Goal: Task Accomplishment & Management: Manage account settings

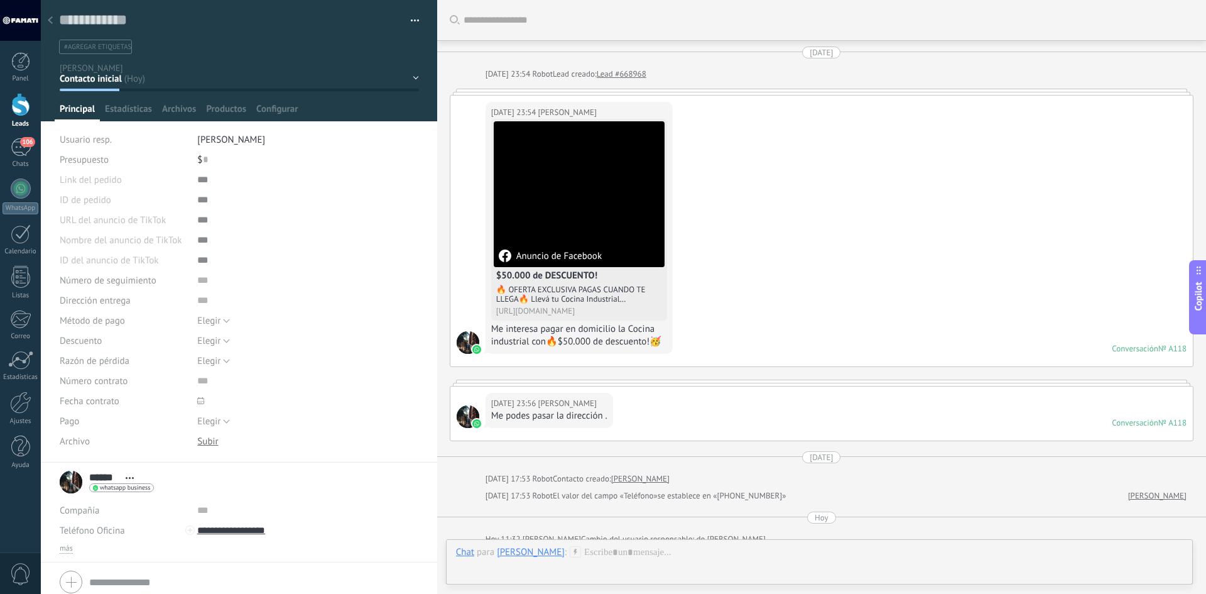
scroll to position [19, 0]
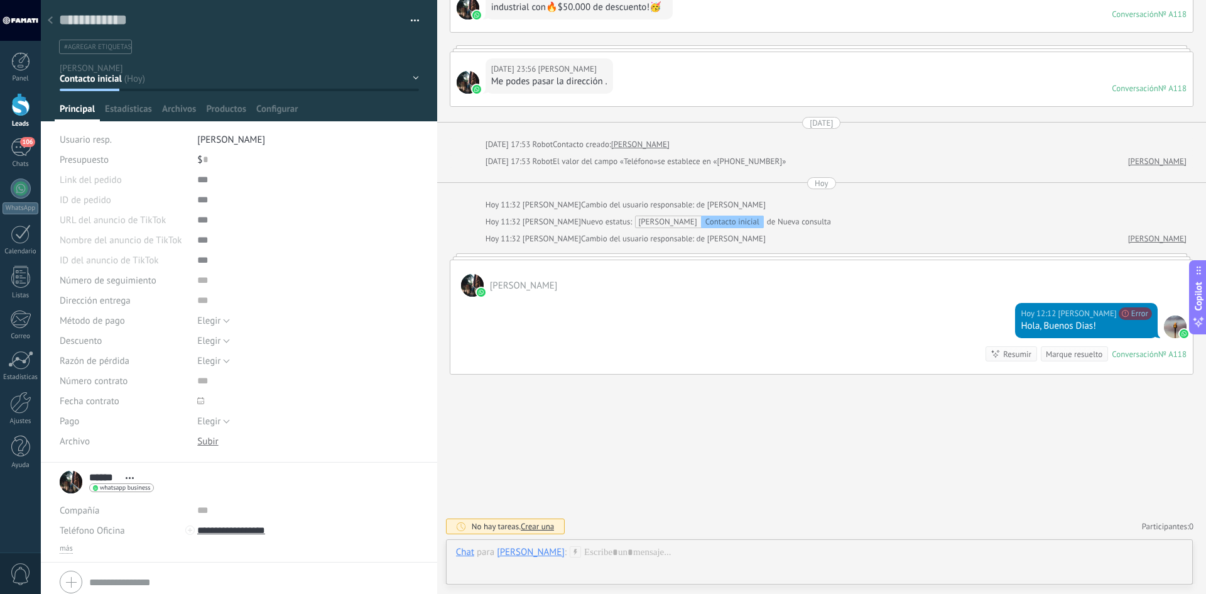
click at [51, 19] on use at bounding box center [50, 20] width 5 height 8
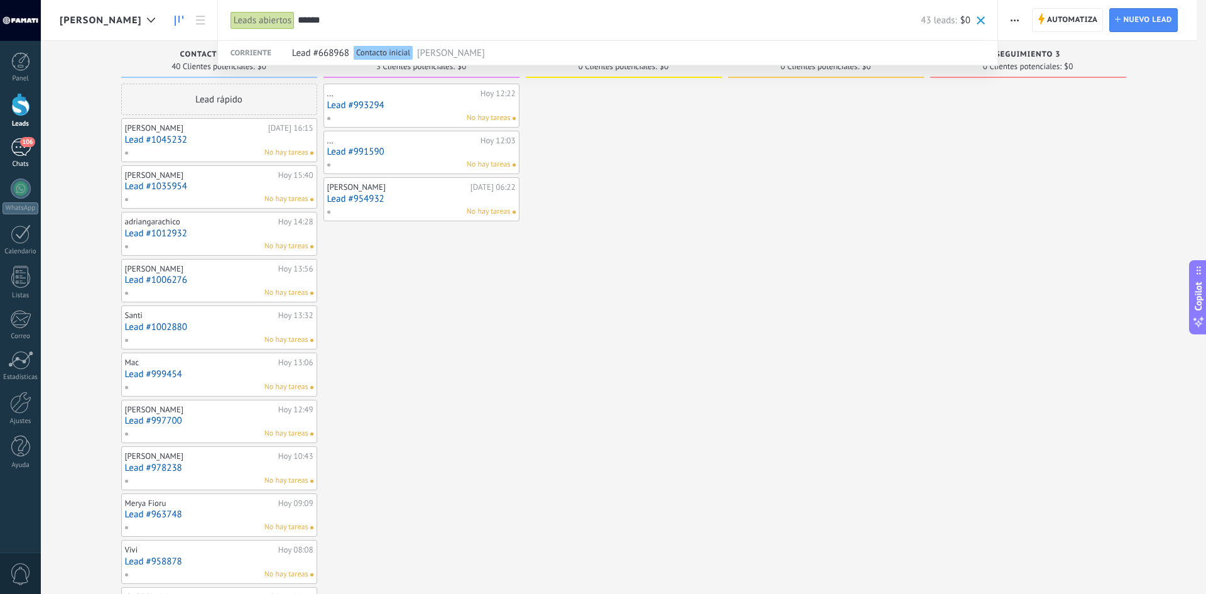
click at [19, 153] on div "106" at bounding box center [21, 147] width 20 height 18
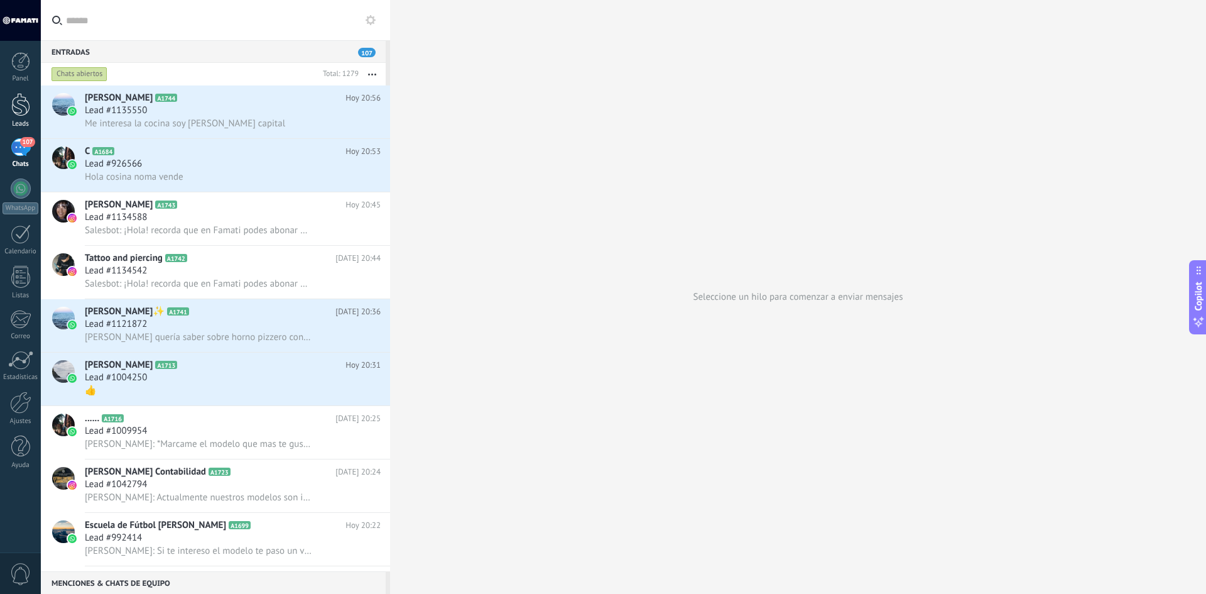
click at [15, 97] on div at bounding box center [20, 104] width 19 height 23
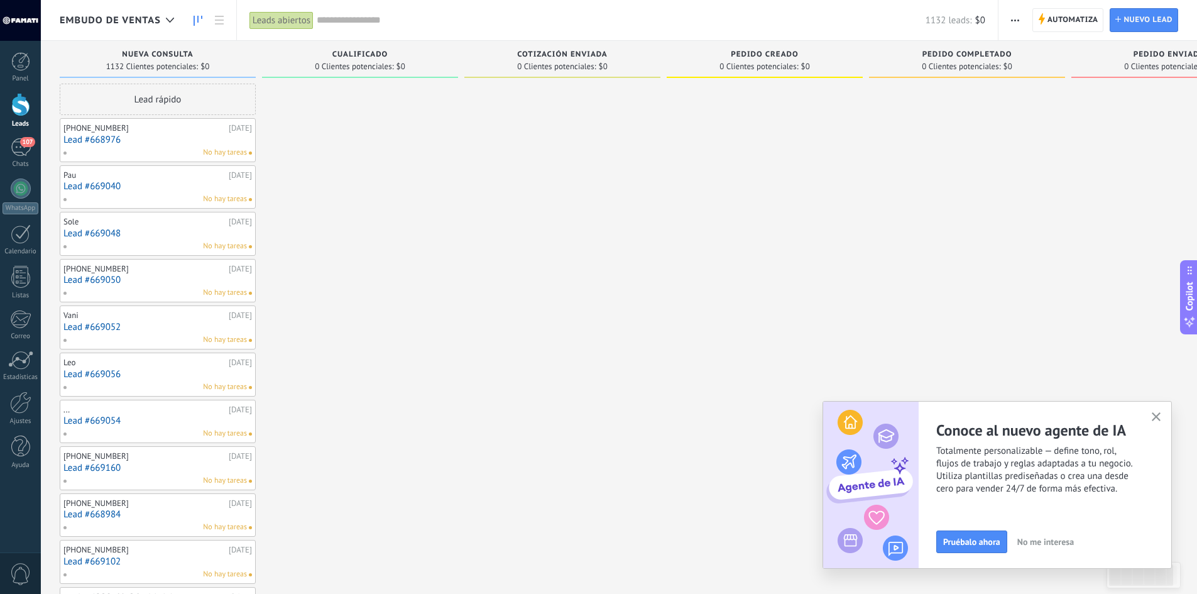
click at [140, 11] on div "Embudo de ventas" at bounding box center [120, 20] width 121 height 40
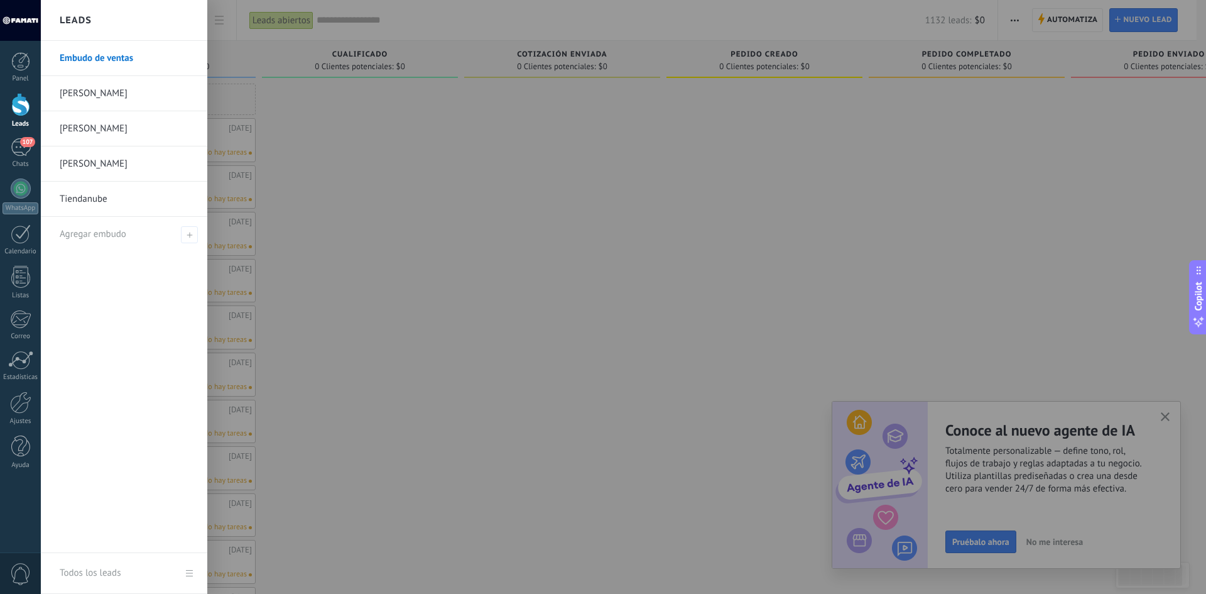
click at [75, 126] on link "[PERSON_NAME]" at bounding box center [127, 128] width 135 height 35
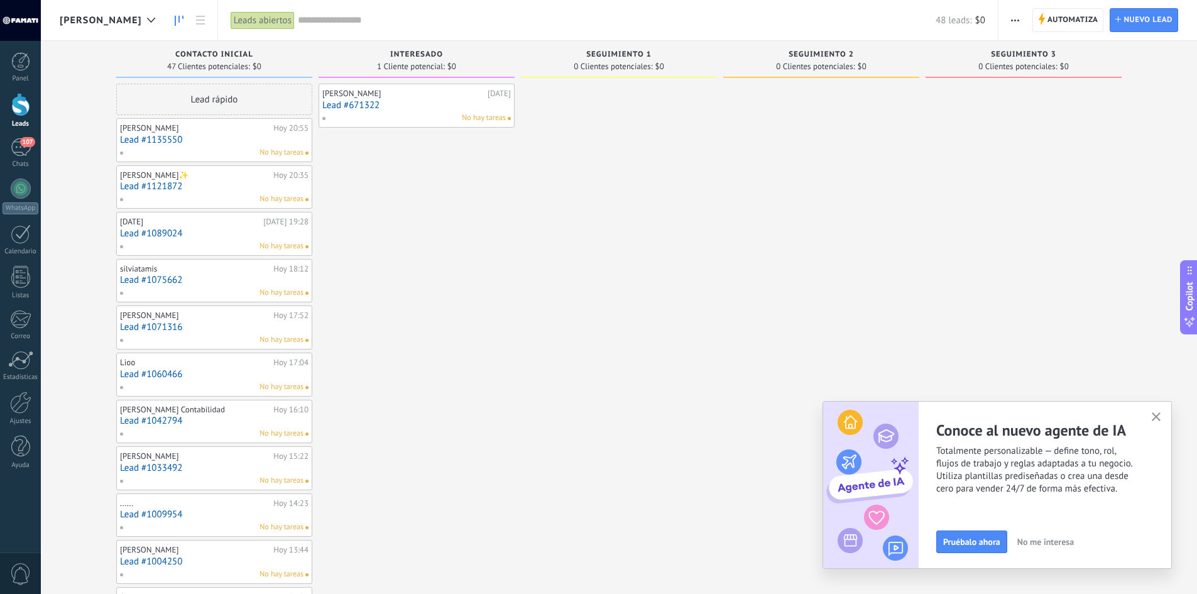
click at [402, 108] on link "Lead #671322" at bounding box center [416, 105] width 188 height 11
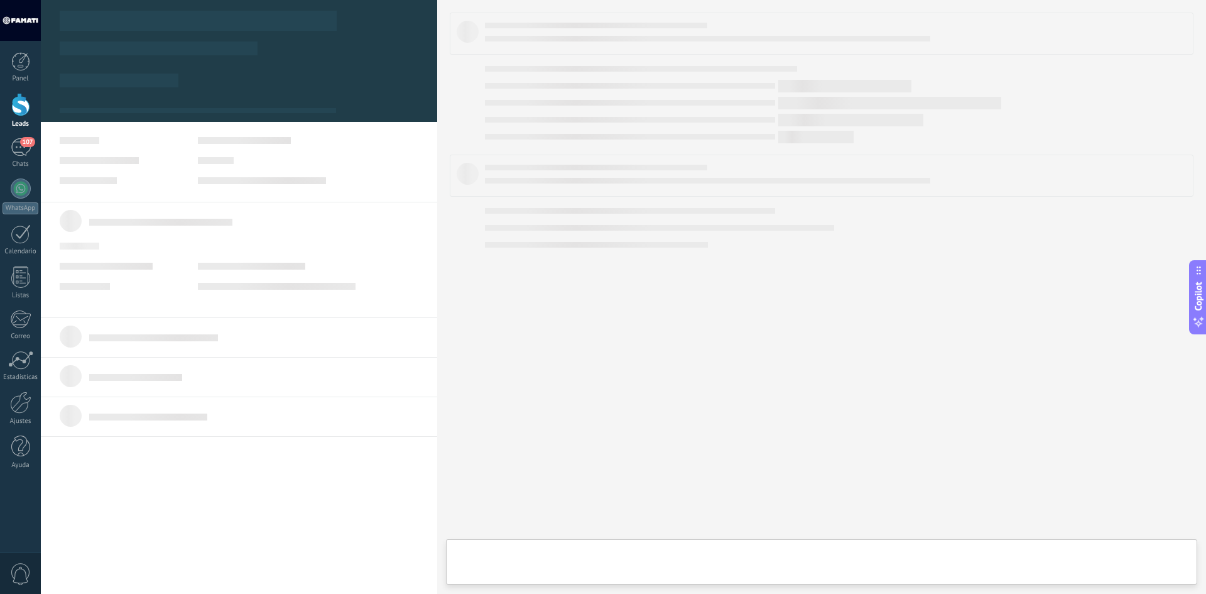
type textarea "**********"
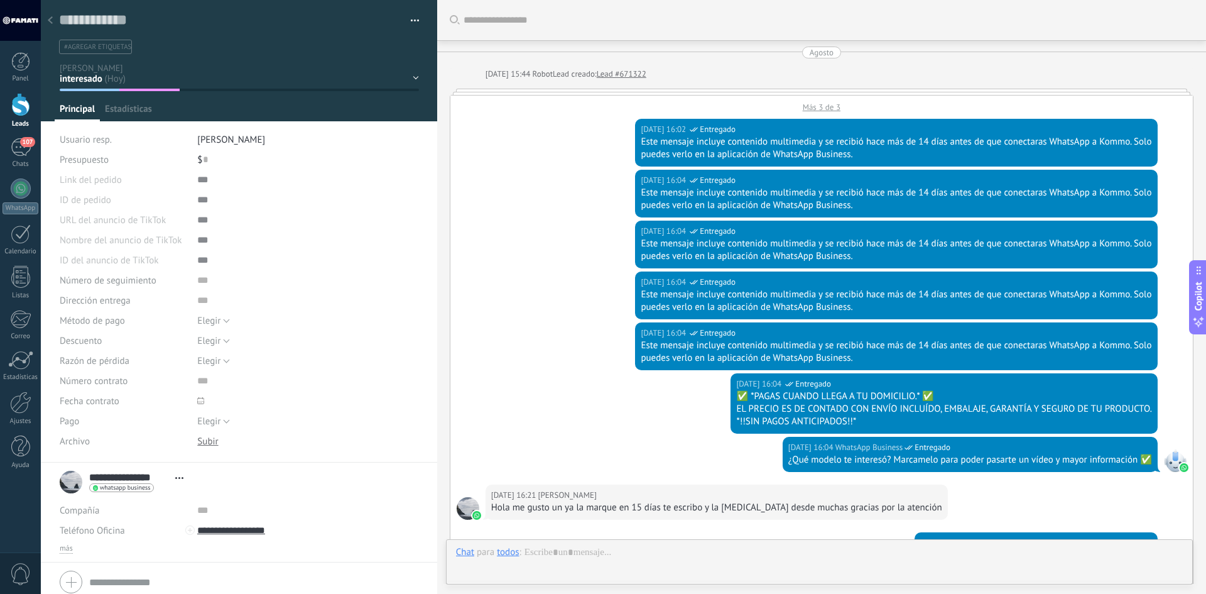
scroll to position [392, 0]
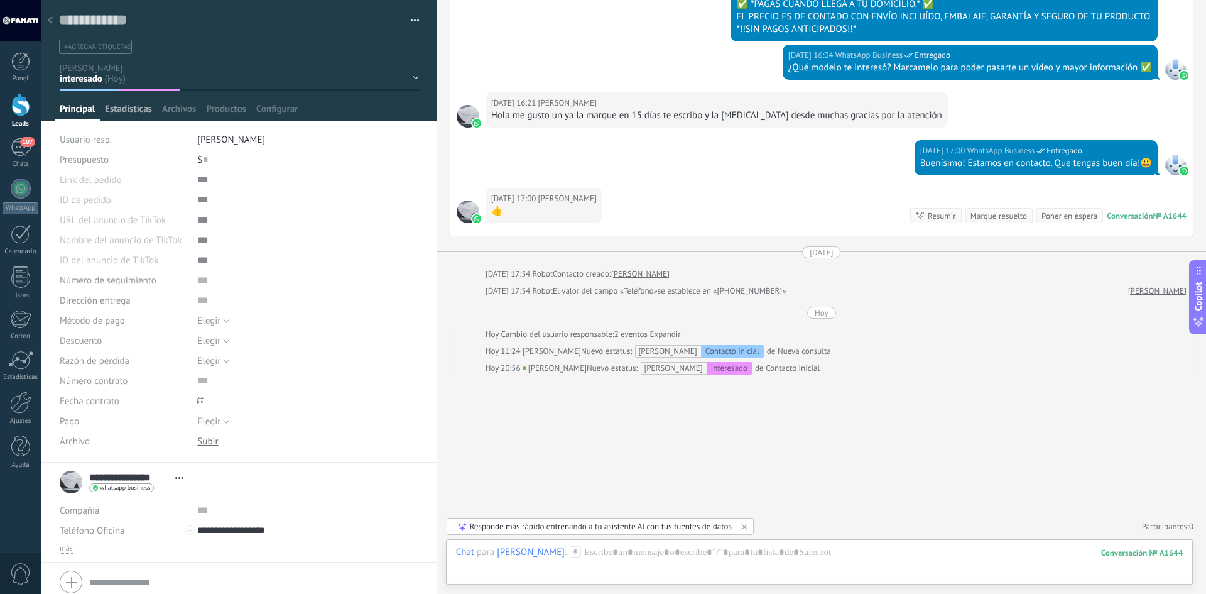
click at [131, 109] on span "Estadísticas" at bounding box center [128, 112] width 47 height 18
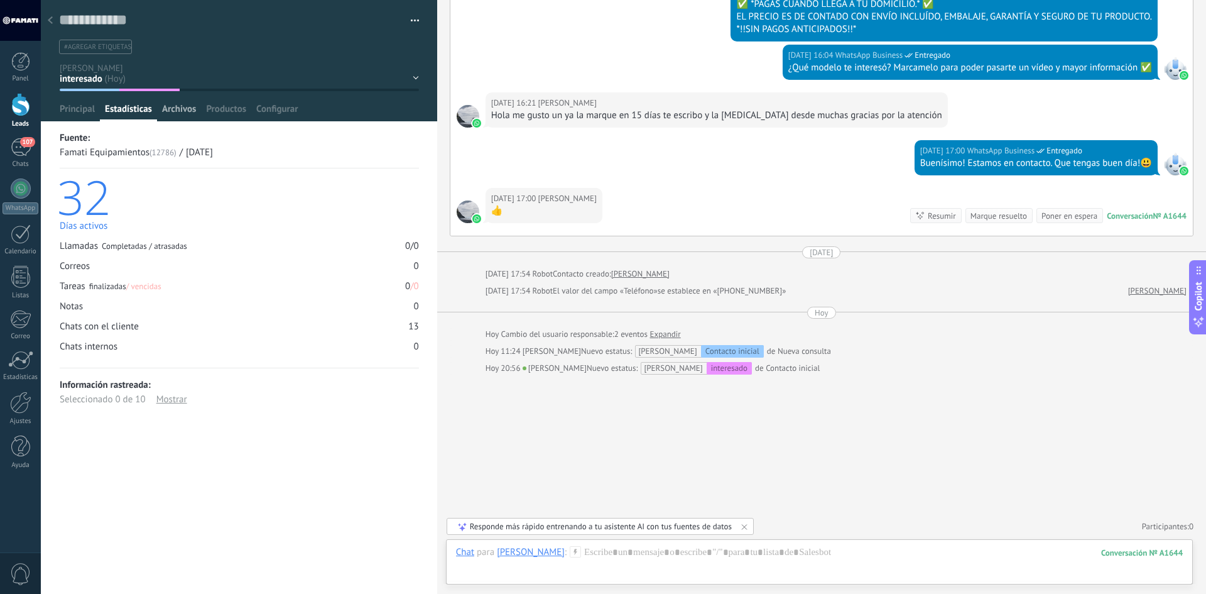
click at [177, 107] on span "Archivos" at bounding box center [179, 112] width 34 height 18
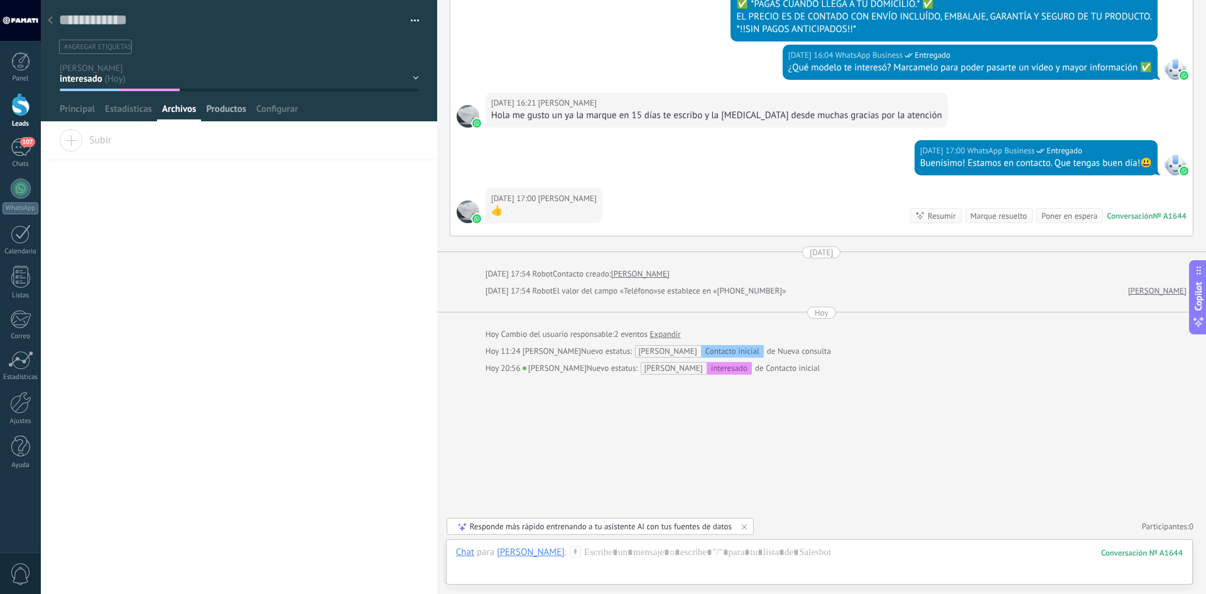
click at [230, 114] on span "Productos" at bounding box center [226, 112] width 40 height 18
click at [283, 114] on span "Configurar" at bounding box center [276, 112] width 41 height 18
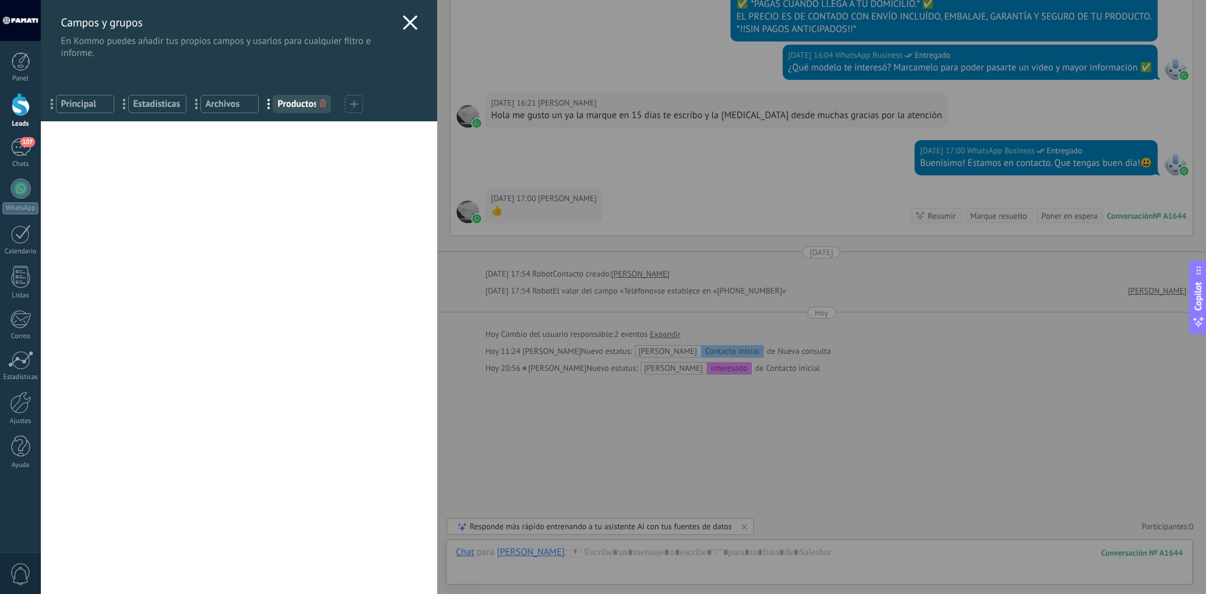
click at [405, 25] on icon at bounding box center [410, 22] width 15 height 15
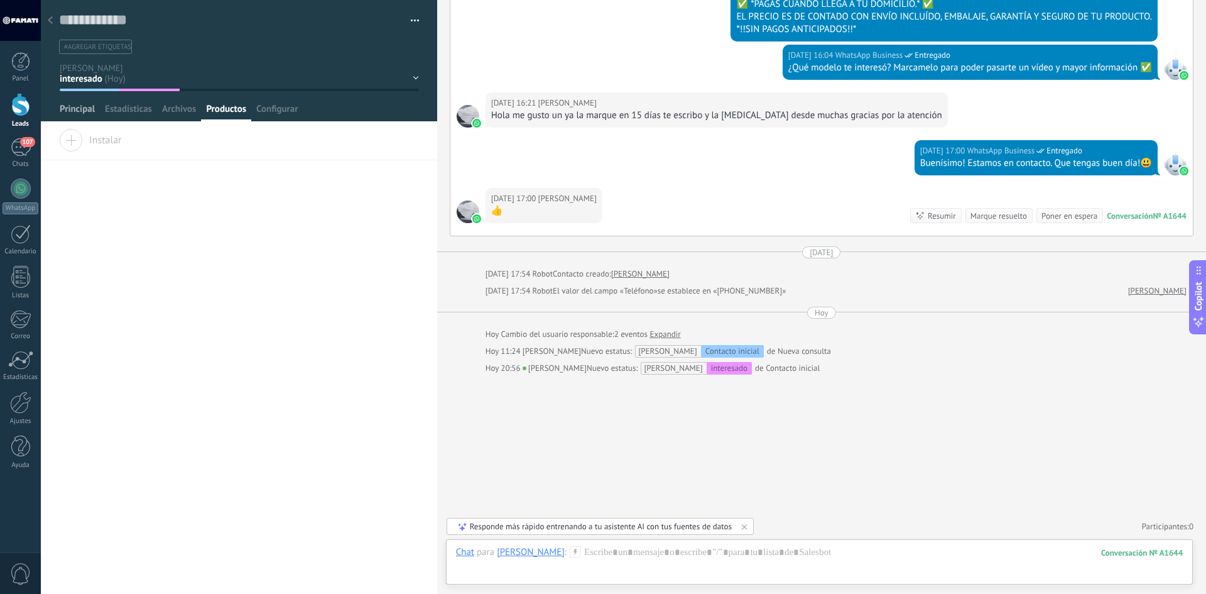
click at [95, 114] on div "Principal" at bounding box center [77, 112] width 45 height 18
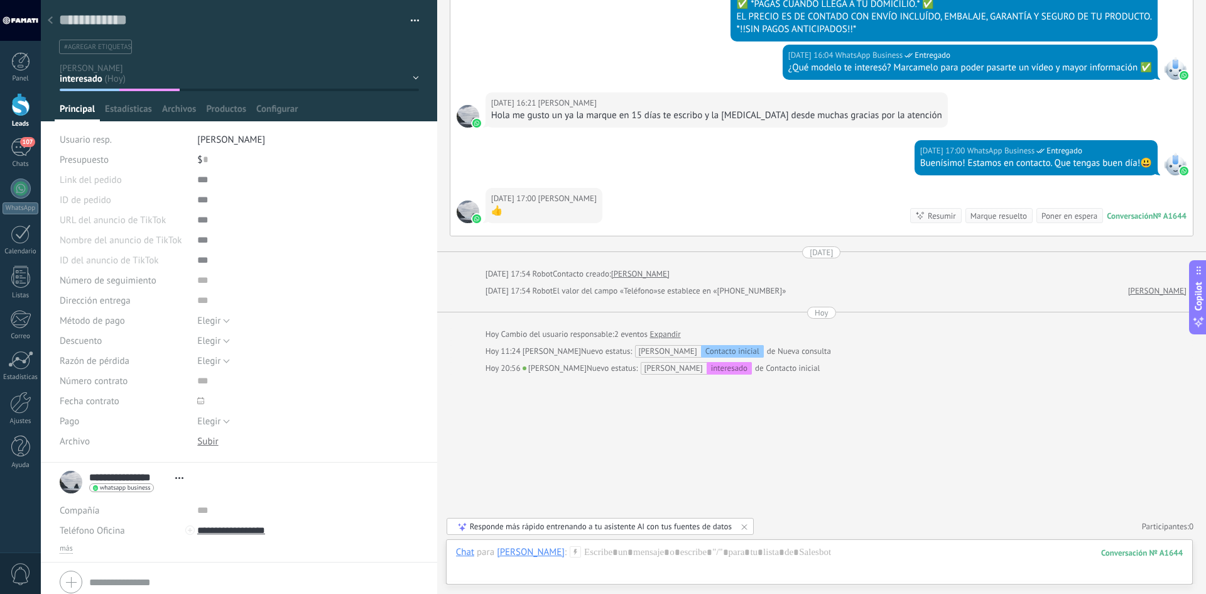
click at [200, 177] on div "Pasar Copiar" at bounding box center [307, 180] width 221 height 20
click at [197, 179] on div "Pasar Copiar" at bounding box center [307, 180] width 221 height 20
click at [200, 196] on div at bounding box center [307, 200] width 221 height 20
click at [200, 203] on div at bounding box center [307, 200] width 221 height 20
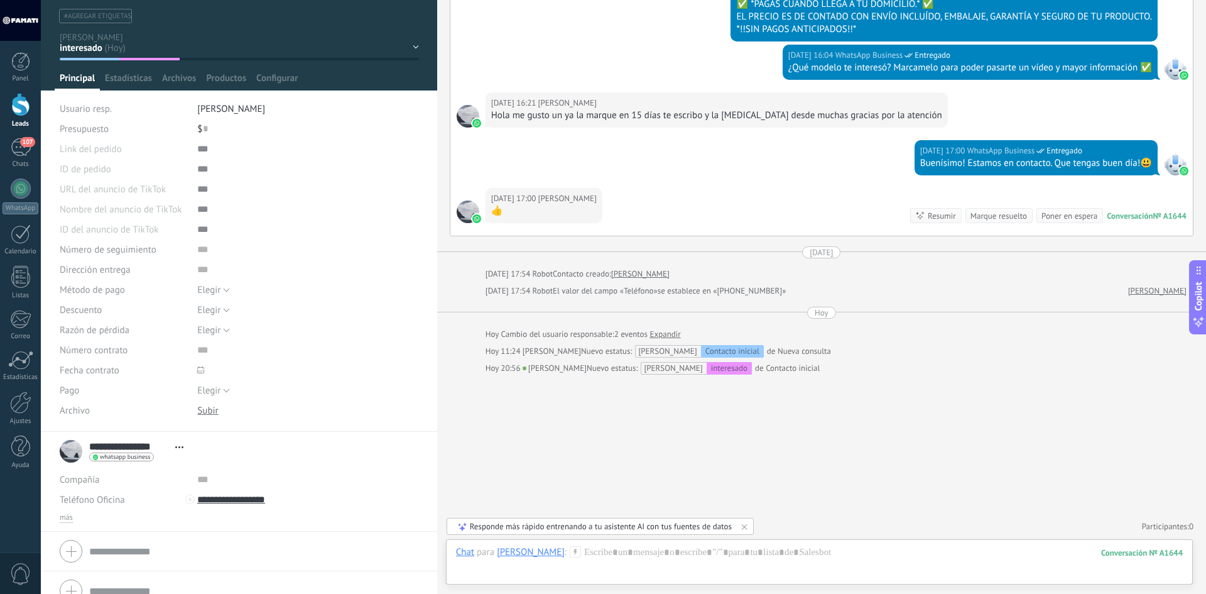
scroll to position [48, 0]
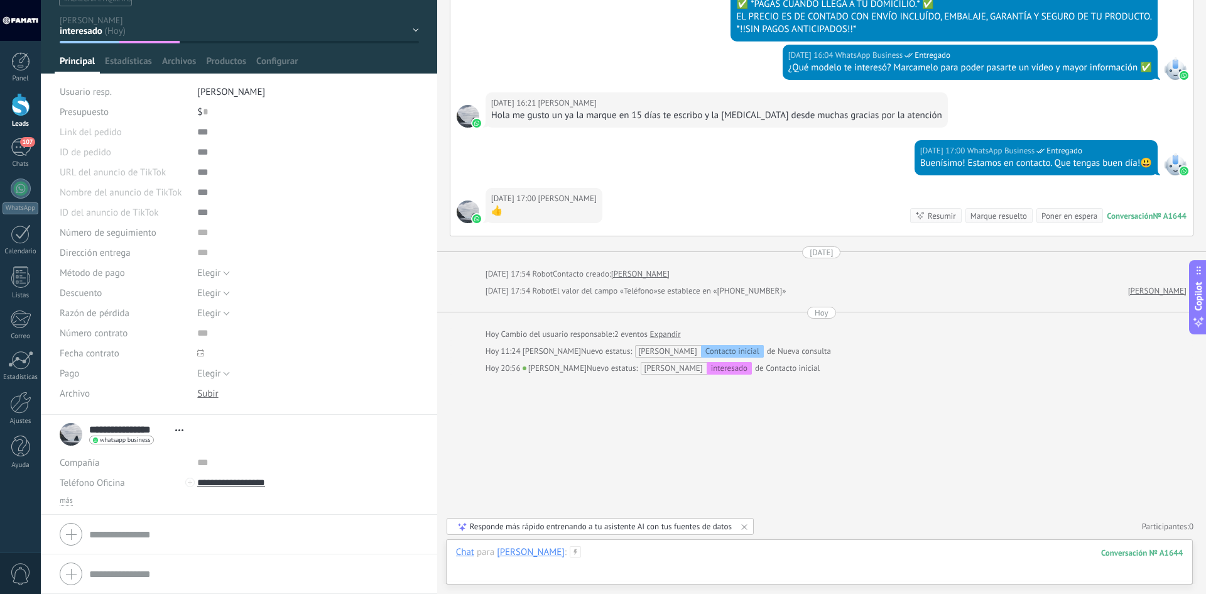
click at [1063, 553] on div at bounding box center [819, 565] width 727 height 38
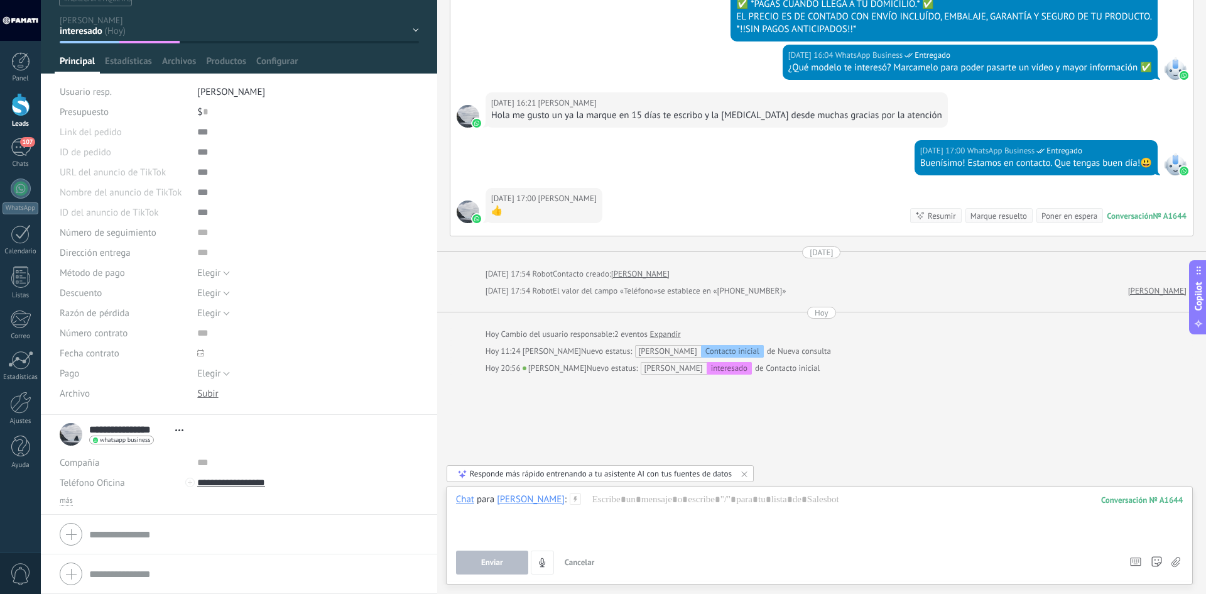
click at [469, 504] on div "Chat" at bounding box center [465, 498] width 18 height 11
click at [478, 457] on div "Nota" at bounding box center [469, 455] width 45 height 21
click at [473, 503] on div "Nota" at bounding box center [465, 498] width 19 height 11
click at [476, 433] on div "Chat" at bounding box center [469, 434] width 45 height 21
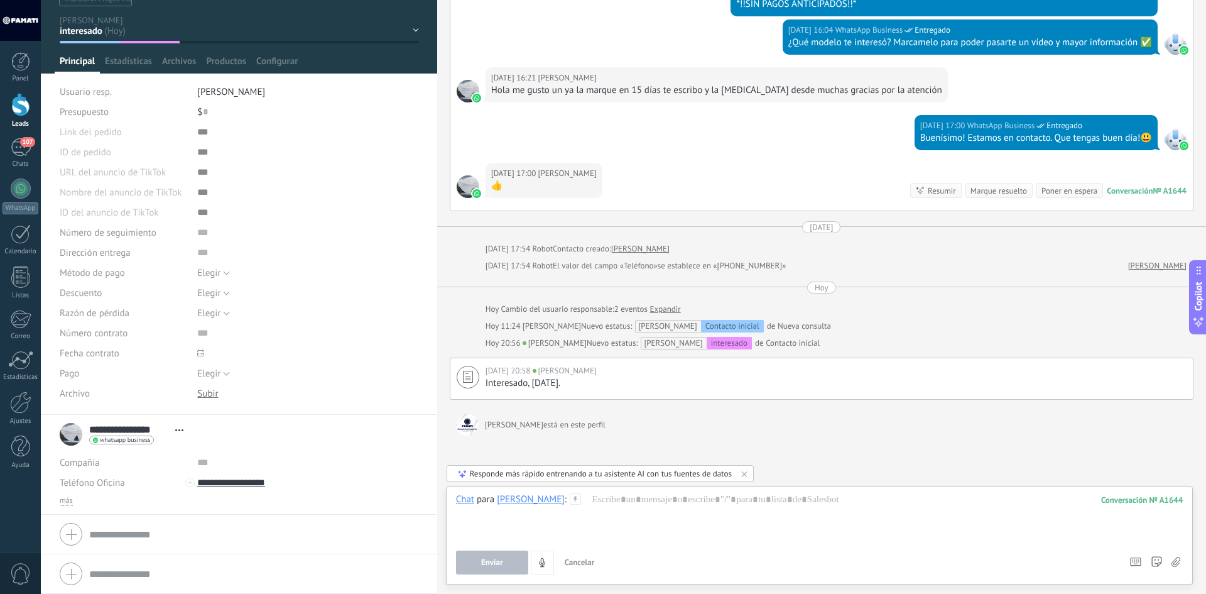
scroll to position [467, 0]
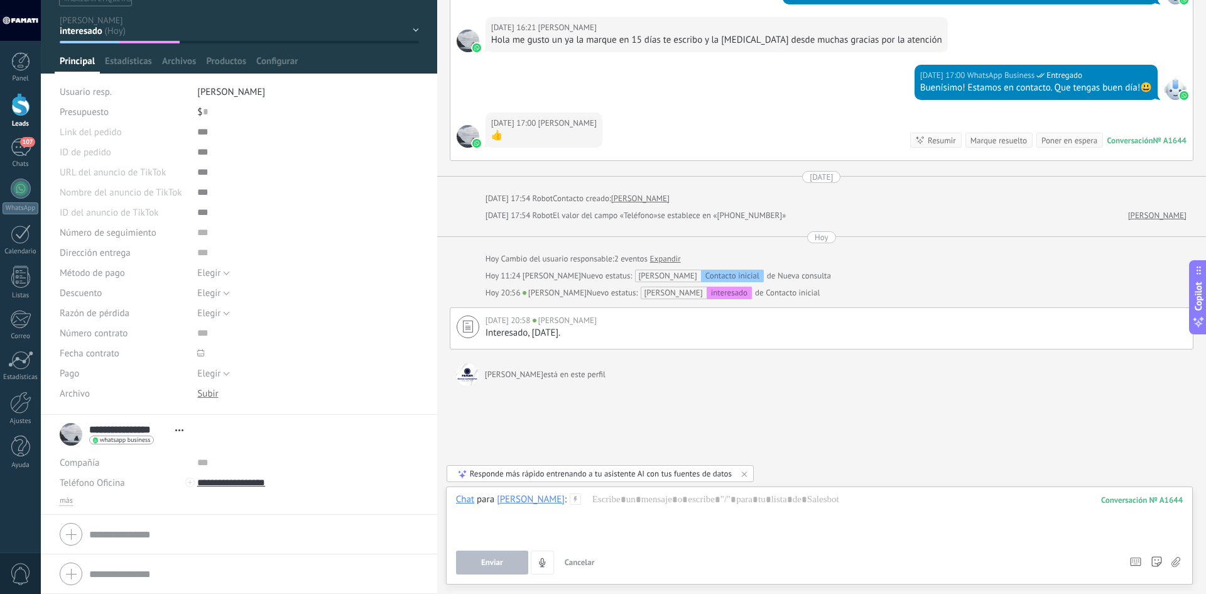
click at [472, 506] on div at bounding box center [819, 517] width 727 height 48
click at [467, 503] on div "Chat" at bounding box center [465, 498] width 18 height 11
drag, startPoint x: 474, startPoint y: 452, endPoint x: 465, endPoint y: 489, distance: 38.1
click at [465, 489] on div "Chat Correo Nota Tarea Chat para Marcelo Camesana : 1644 Enviar Cancelar Rastre…" at bounding box center [819, 535] width 747 height 98
click at [464, 485] on div "Buscar Carga más Agosto 14/08/2025 15:44 Robot Lead creado: Lead #671322 Más 3 …" at bounding box center [821, 63] width 769 height 1061
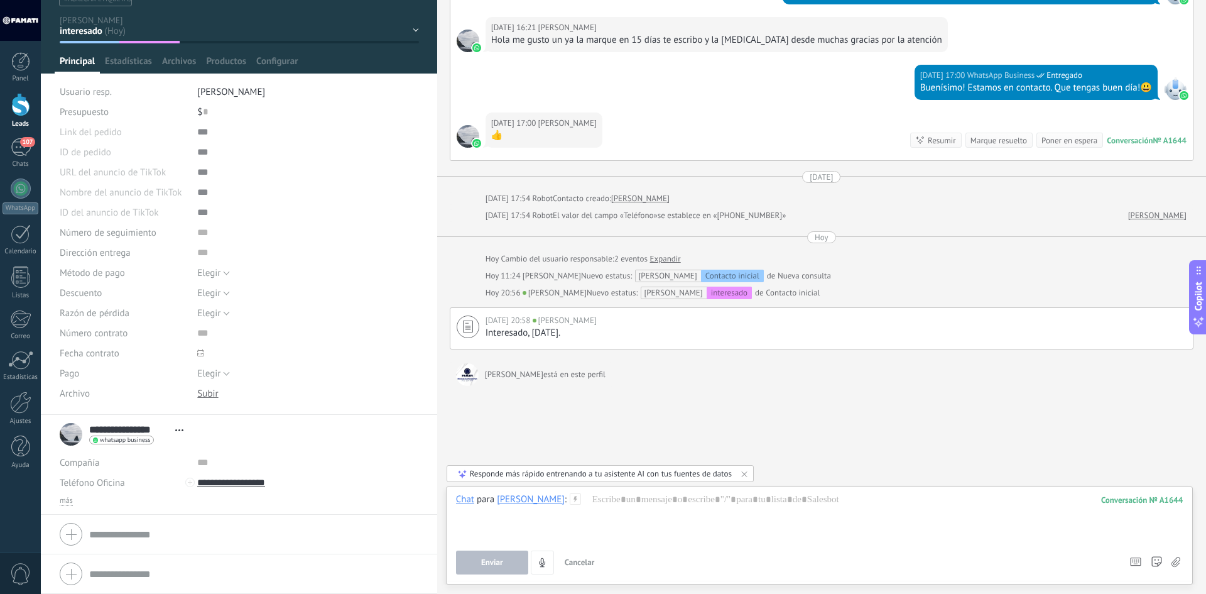
click at [467, 495] on div "Chat" at bounding box center [465, 498] width 18 height 11
click at [479, 476] on div "Tarea" at bounding box center [469, 477] width 45 height 21
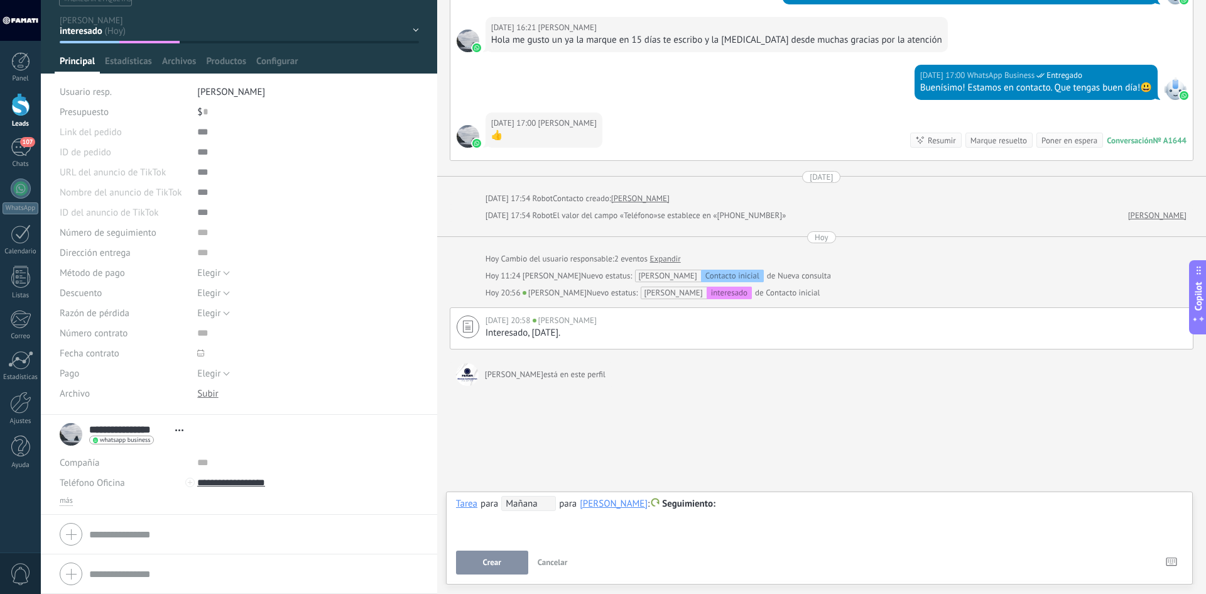
click at [662, 504] on span "Seguimiento" at bounding box center [688, 503] width 53 height 12
click at [666, 501] on span "Seguimiento" at bounding box center [688, 503] width 53 height 12
click at [690, 505] on div at bounding box center [819, 503] width 727 height 15
click at [494, 563] on span "Crear" at bounding box center [492, 562] width 18 height 9
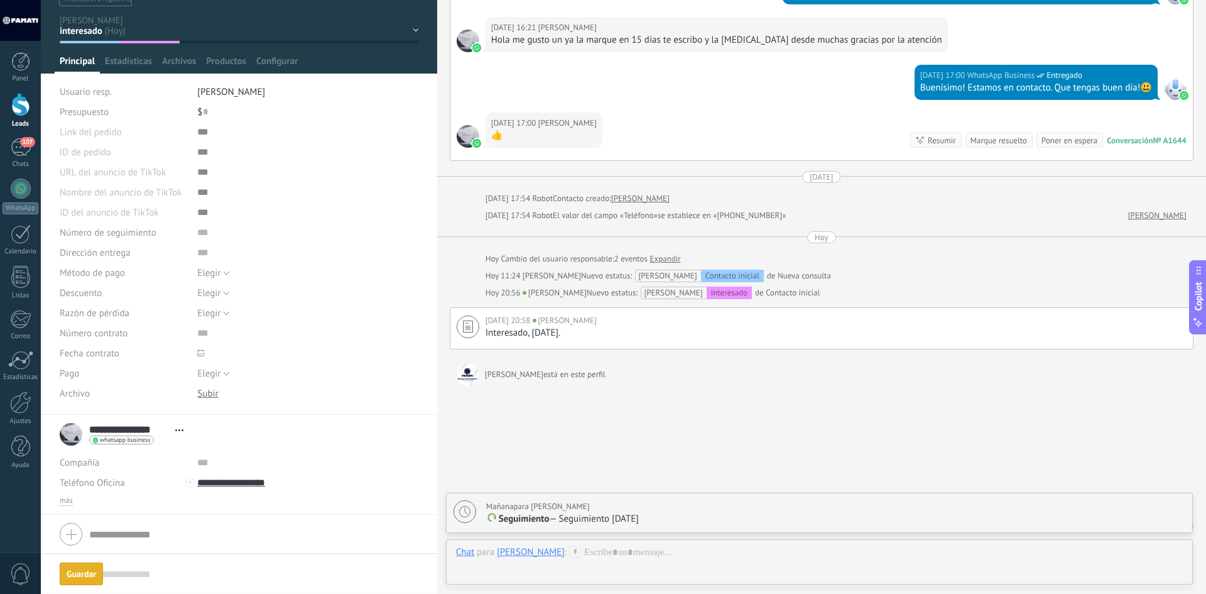
scroll to position [511, 0]
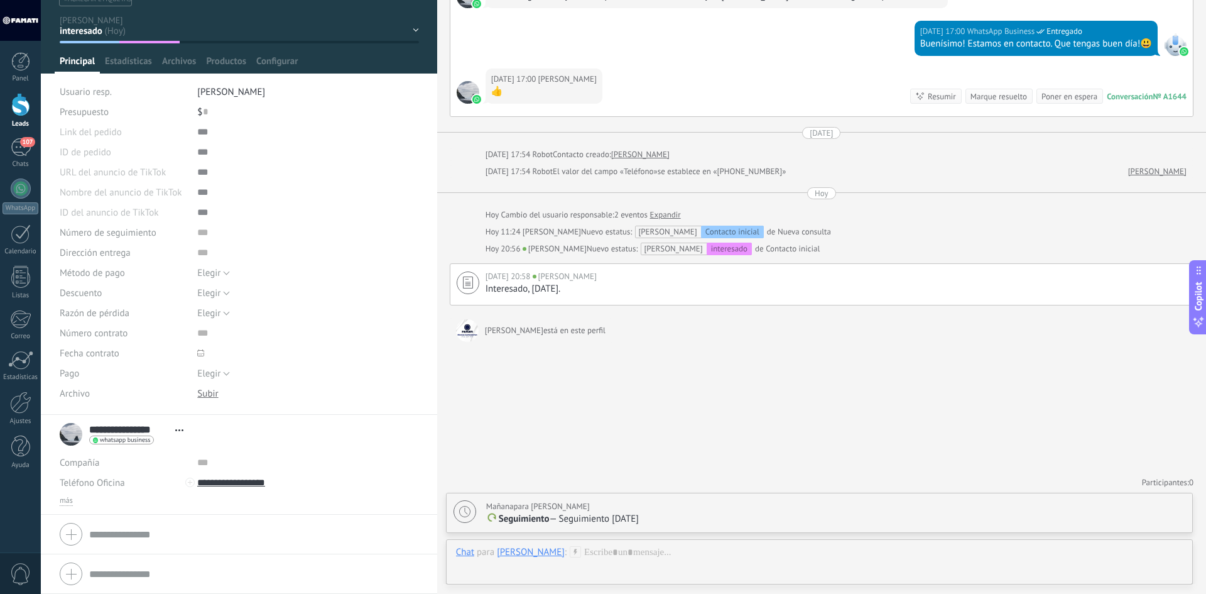
click at [528, 516] on span "Seguimiento" at bounding box center [524, 519] width 51 height 12
type textarea "**********"
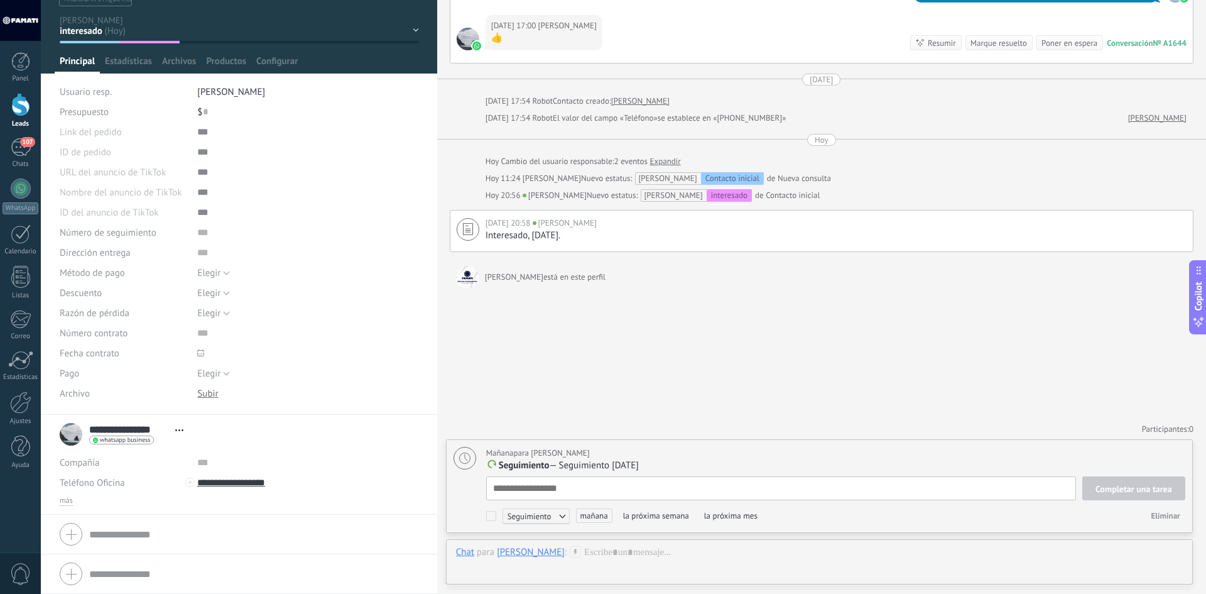
click at [597, 512] on span "mañana" at bounding box center [594, 515] width 36 height 14
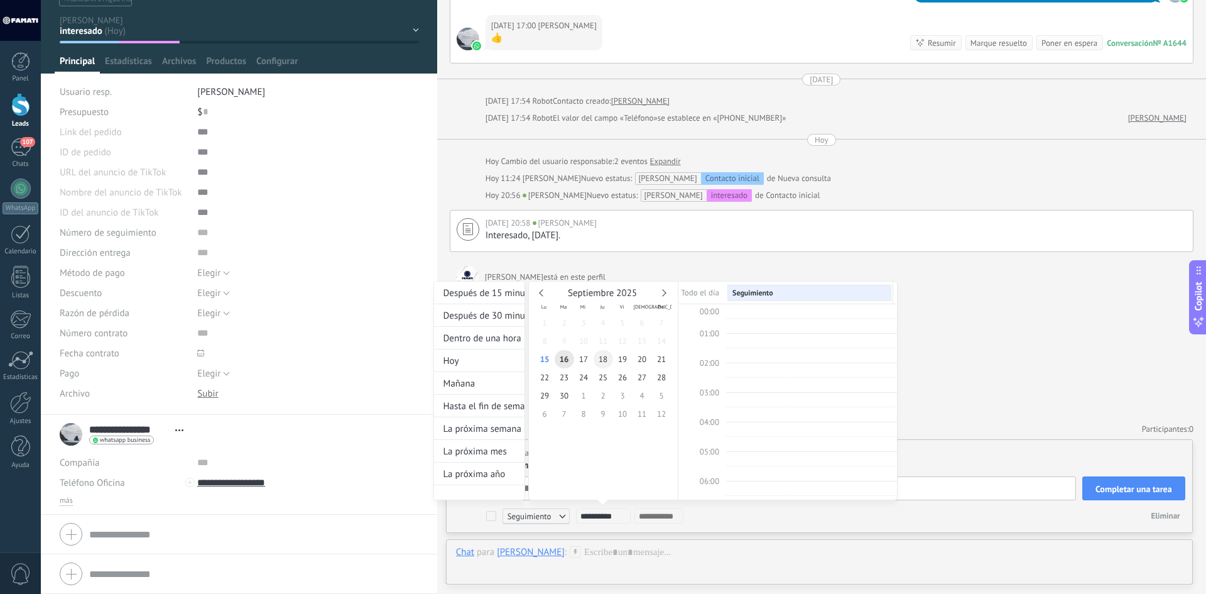
scroll to position [237, 0]
type input "**********"
click at [541, 395] on span "29" at bounding box center [544, 395] width 19 height 18
click at [1129, 494] on div at bounding box center [603, 297] width 1206 height 594
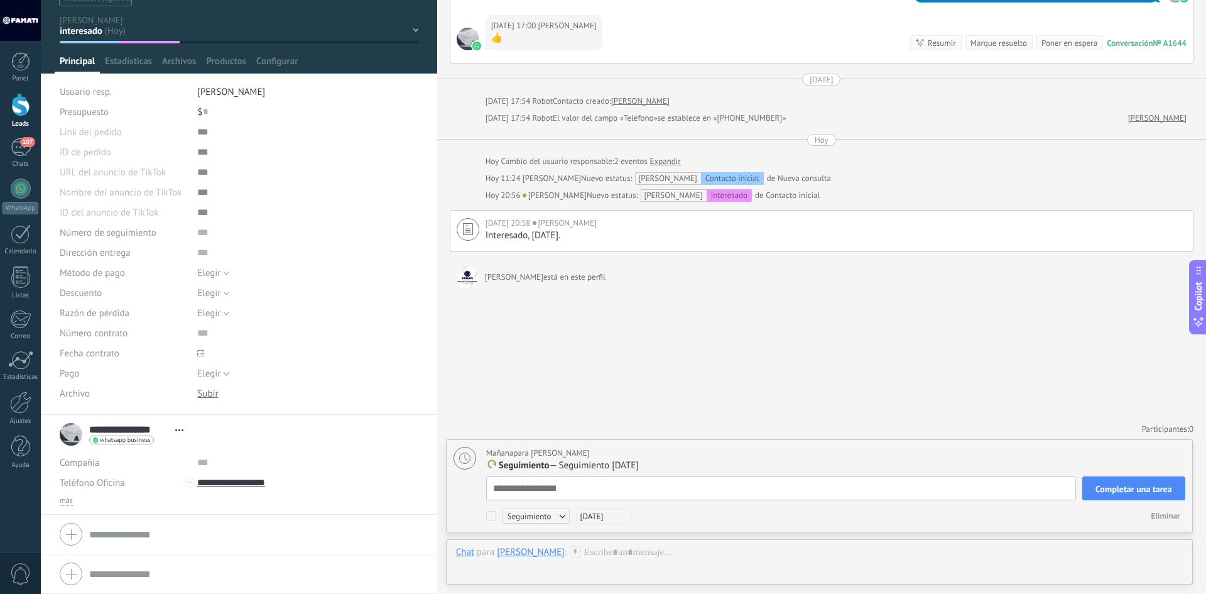
click at [1151, 493] on span "Completar una tarea" at bounding box center [1133, 488] width 77 height 9
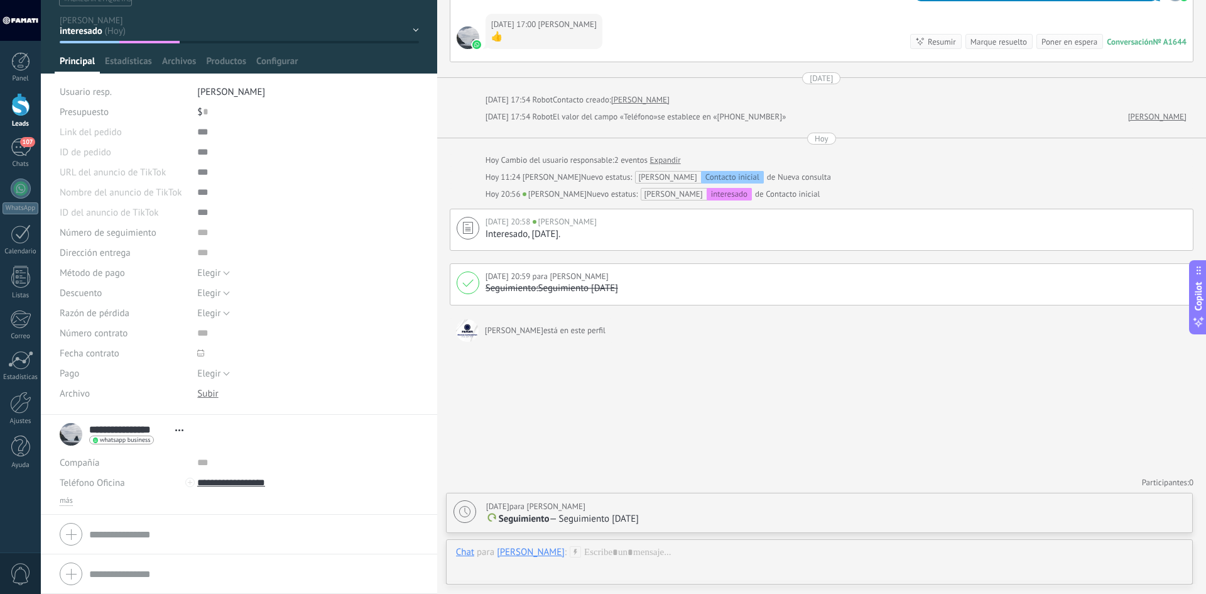
scroll to position [566, 0]
click at [688, 229] on div "Interesado, dentro de 15 días." at bounding box center [836, 234] width 701 height 13
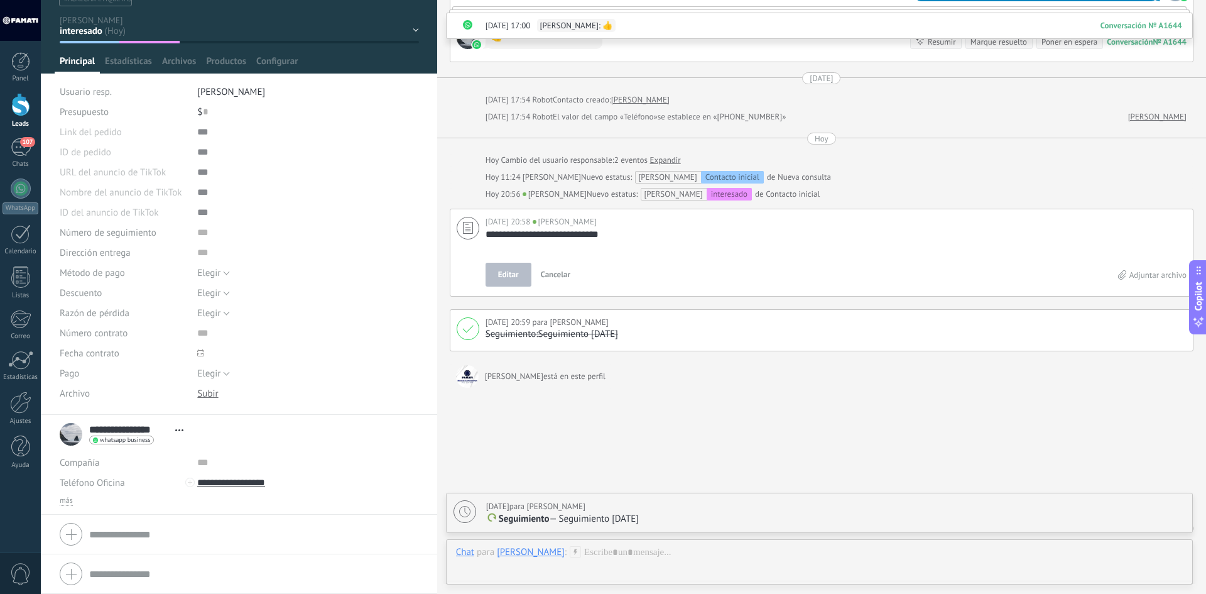
scroll to position [612, 0]
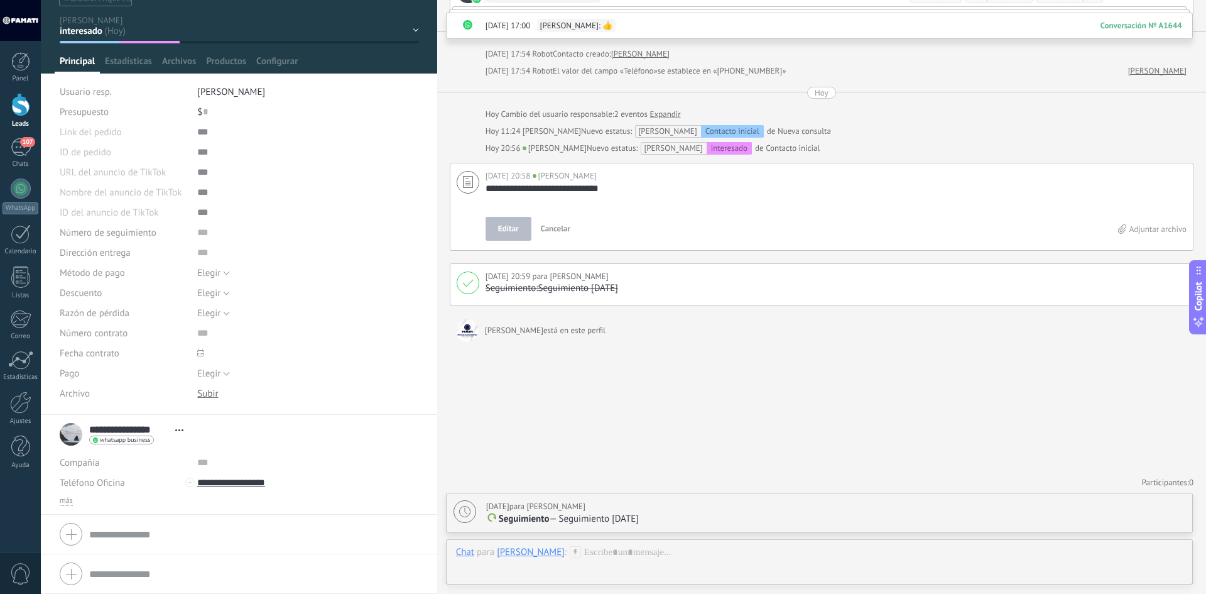
drag, startPoint x: 636, startPoint y: 195, endPoint x: 500, endPoint y: 197, distance: 136.3
click at [452, 187] on div "**********" at bounding box center [822, 207] width 744 height 88
type textarea "****"
click at [506, 229] on span "Editar" at bounding box center [508, 228] width 21 height 13
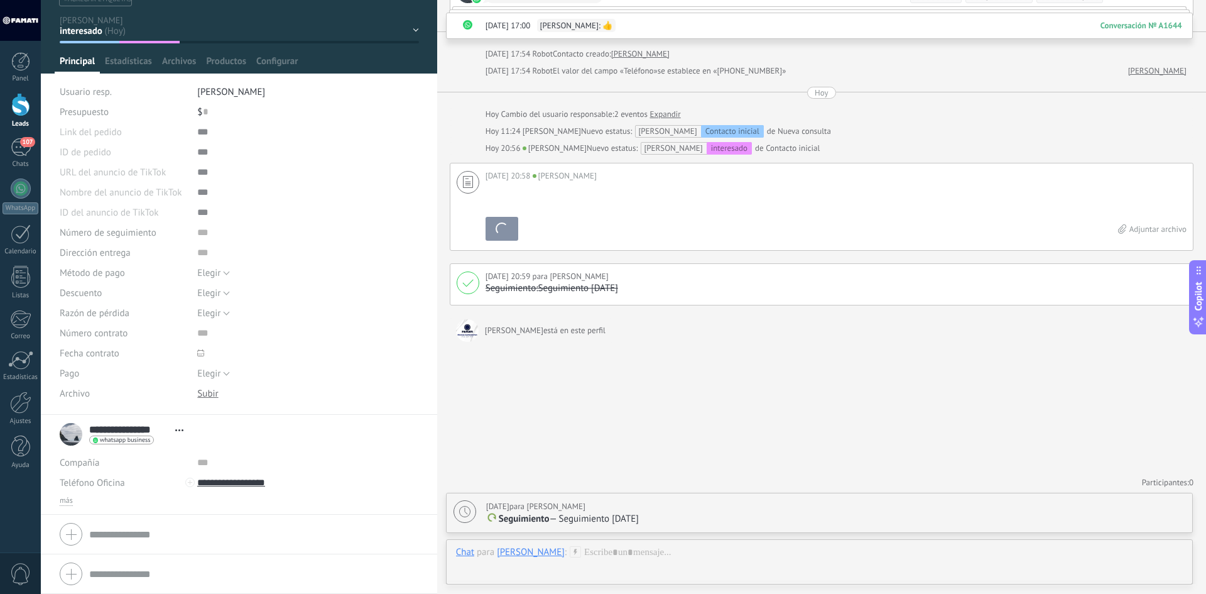
scroll to position [566, 0]
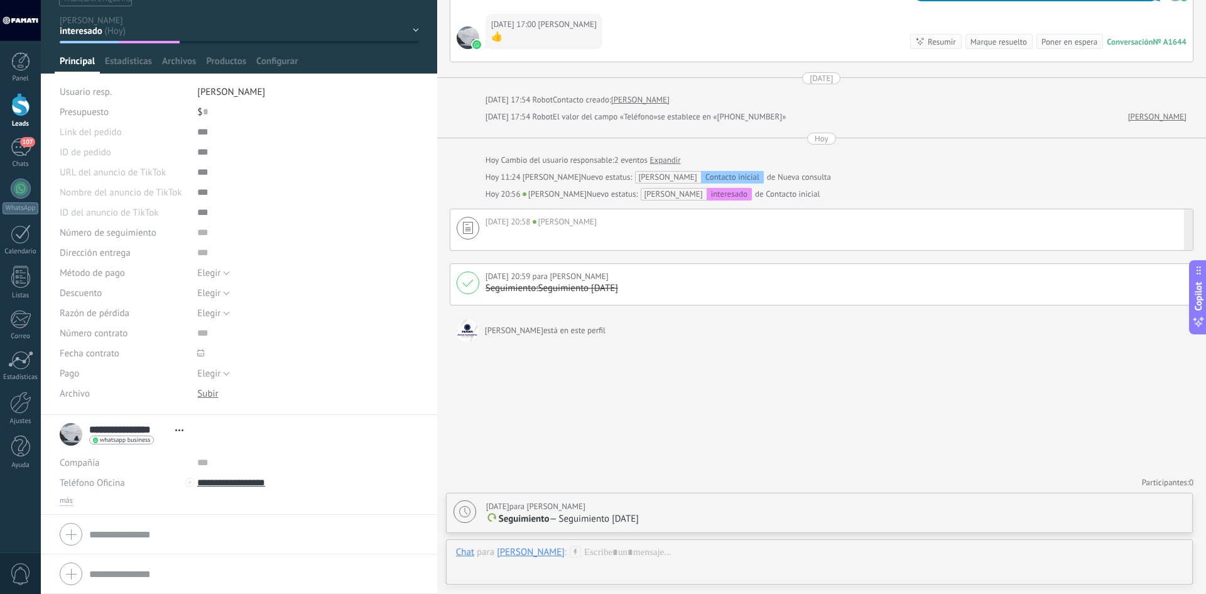
click at [535, 231] on div at bounding box center [836, 234] width 701 height 13
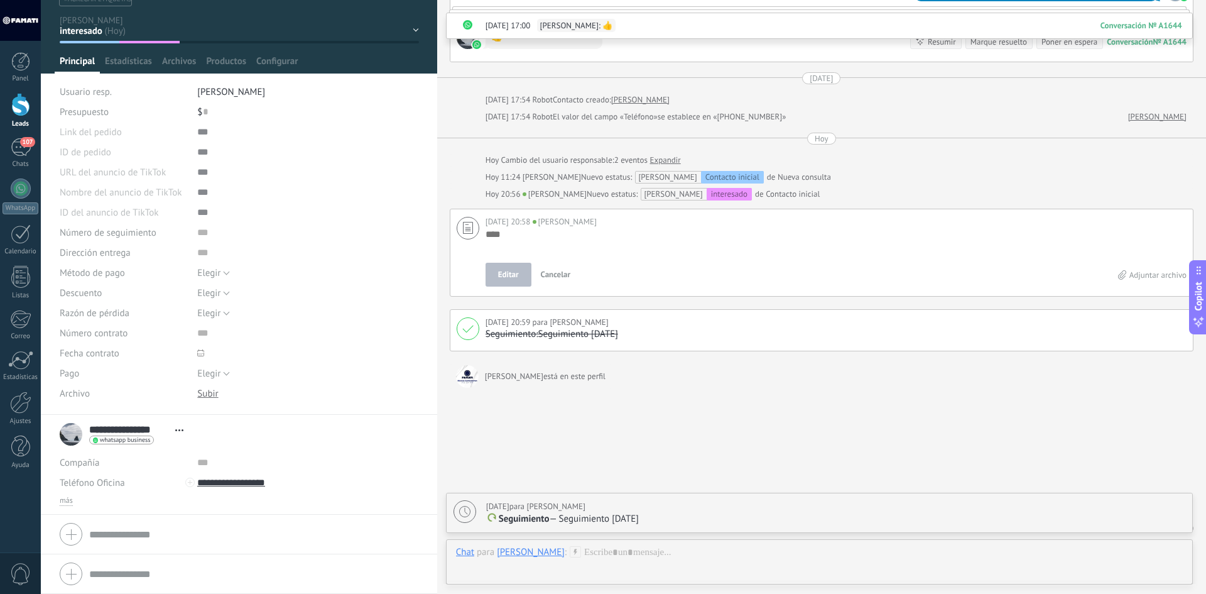
scroll to position [13, 0]
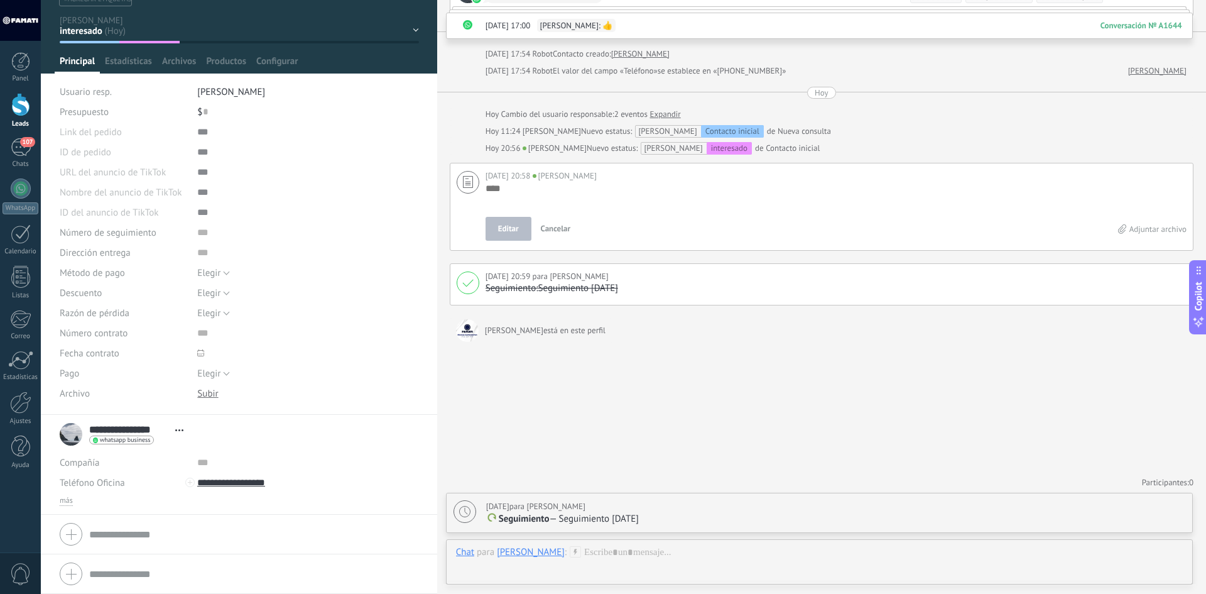
click at [552, 231] on span "Cancelar" at bounding box center [556, 228] width 30 height 11
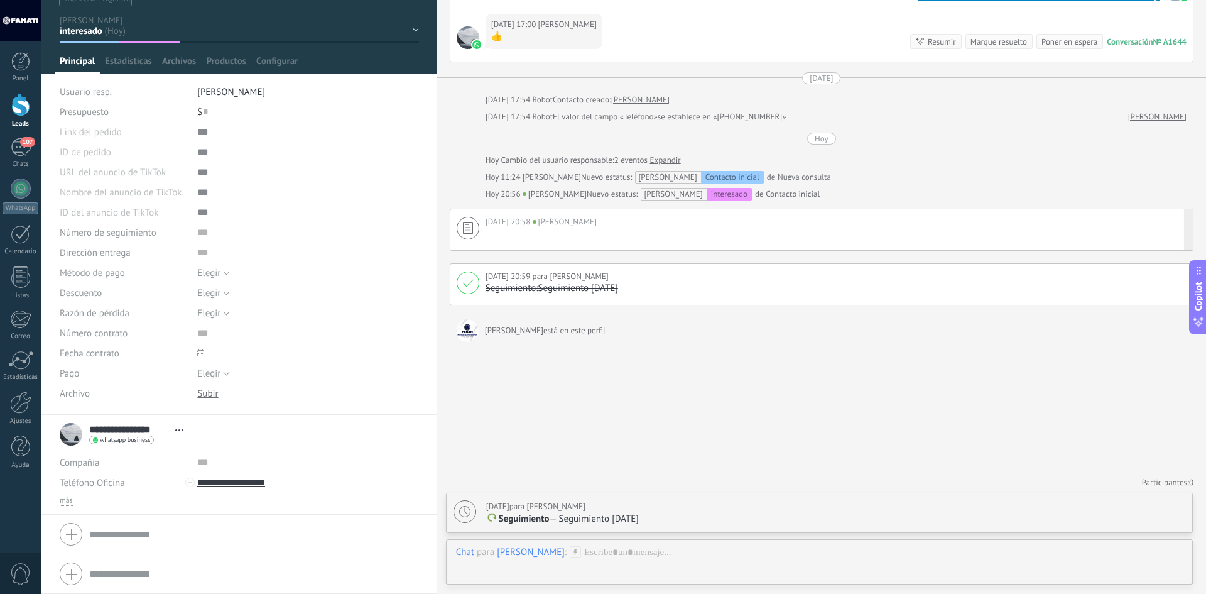
click at [878, 235] on div at bounding box center [836, 234] width 701 height 13
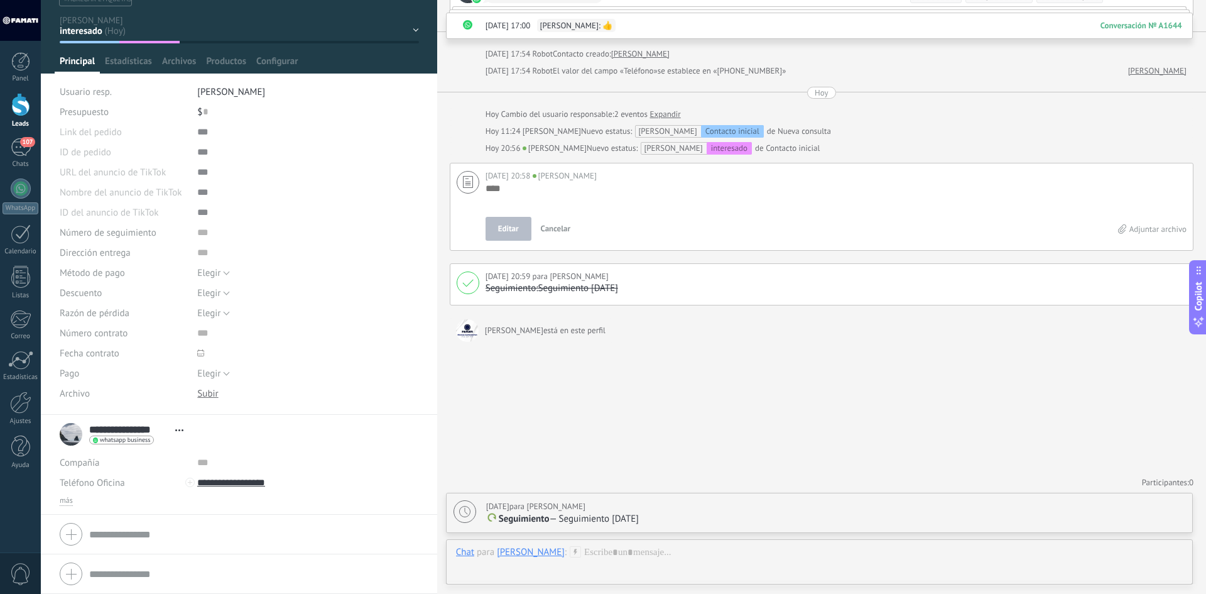
click at [1088, 178] on div "Hoy 20:58 Nicolas" at bounding box center [836, 176] width 701 height 13
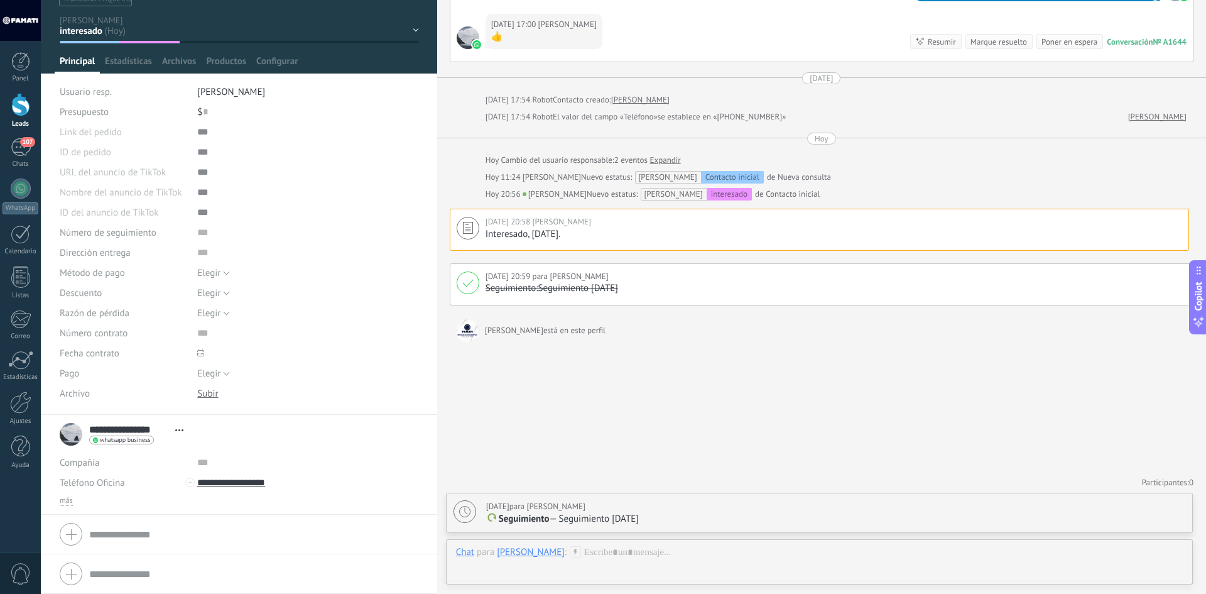
scroll to position [566, 0]
click at [1183, 219] on div "Editar" at bounding box center [1165, 229] width 48 height 41
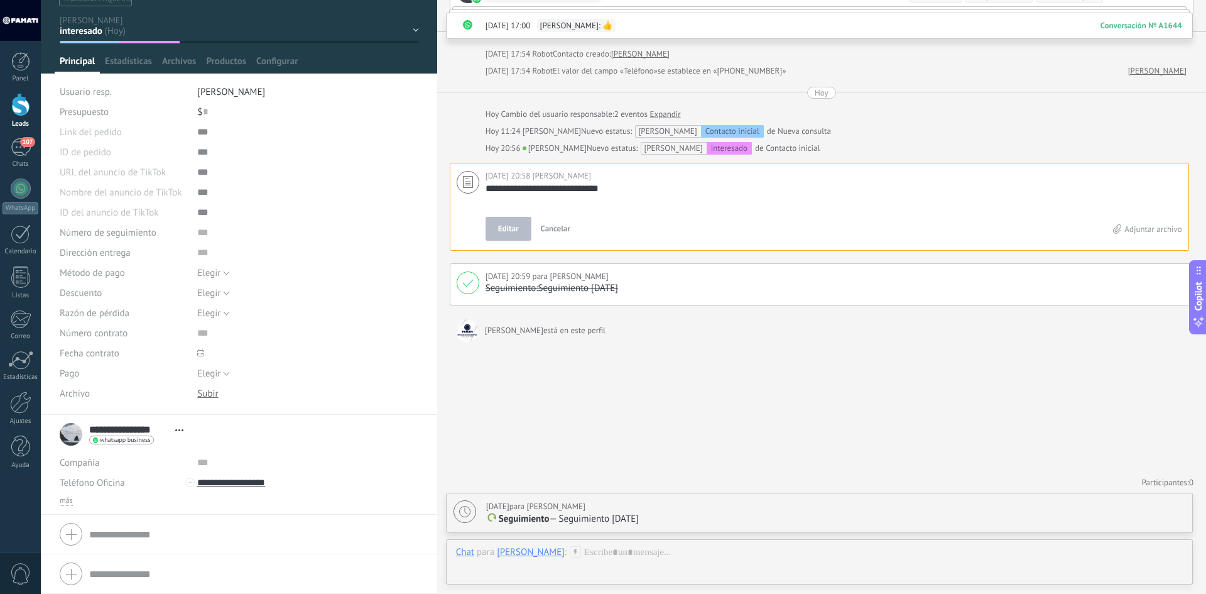
click at [1183, 219] on div "**********" at bounding box center [819, 207] width 739 height 88
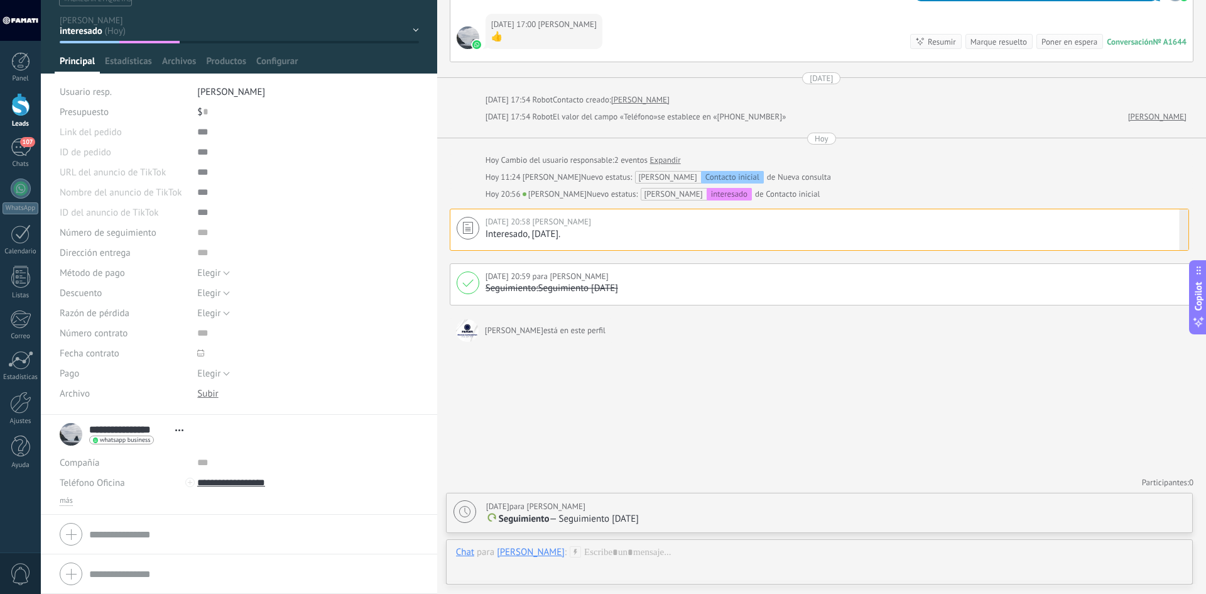
scroll to position [566, 0]
click at [1186, 227] on div "Editar" at bounding box center [1165, 229] width 48 height 41
type textarea "**********"
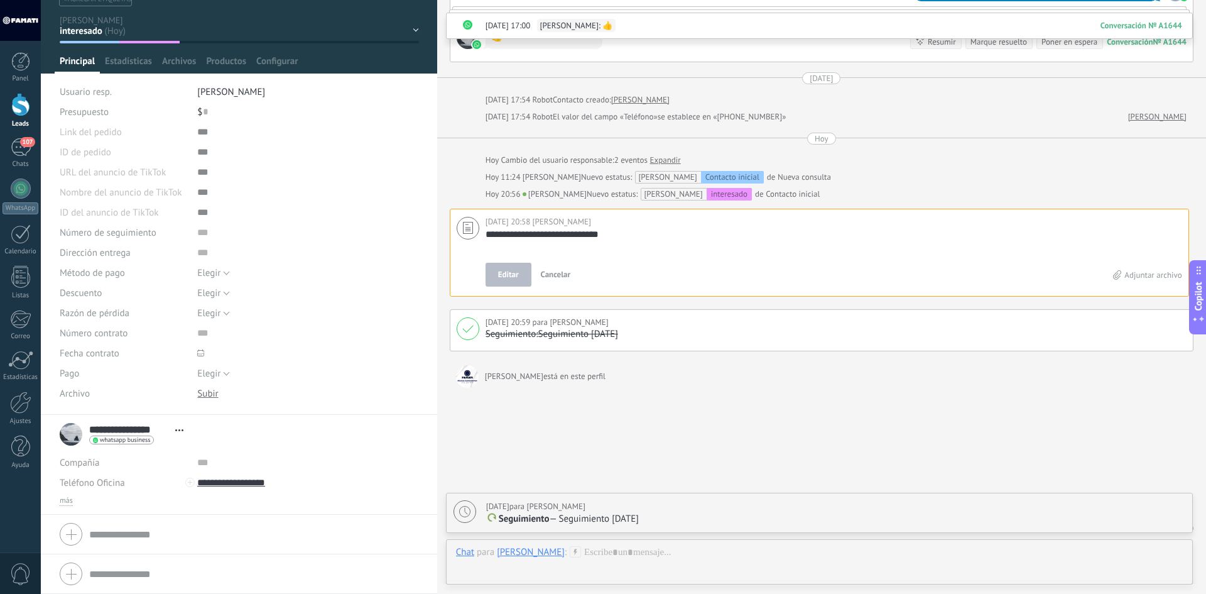
scroll to position [13, 0]
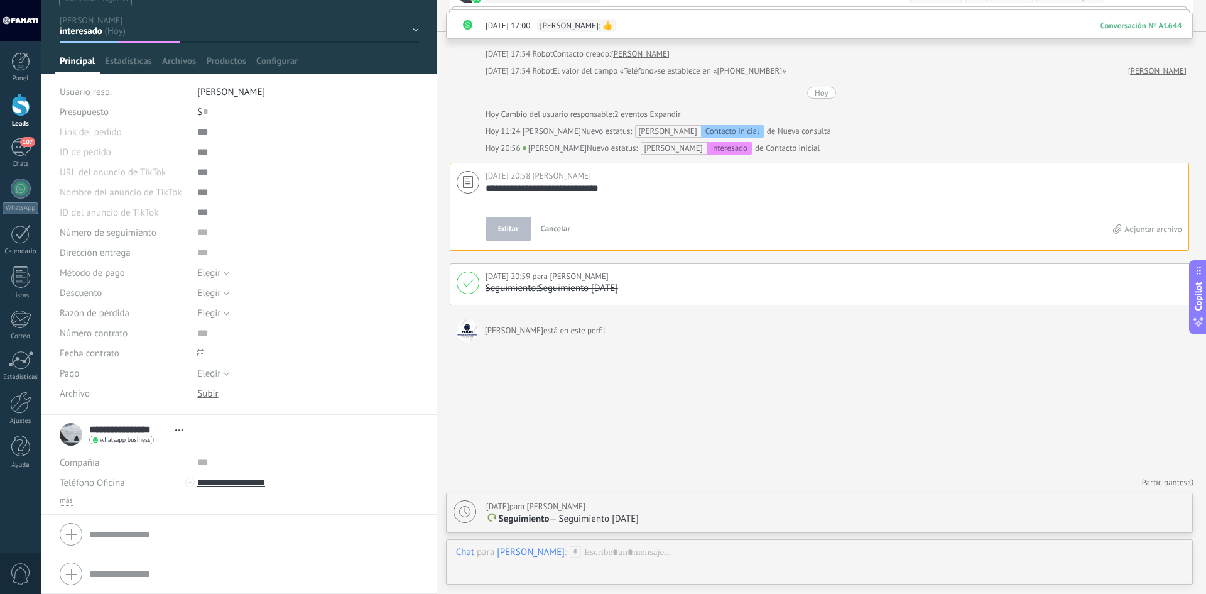
click at [1163, 142] on div "Hoy 20:56 Nicolas Nuevo estatus: Nicolas interesado de Contacto inicial" at bounding box center [836, 148] width 701 height 13
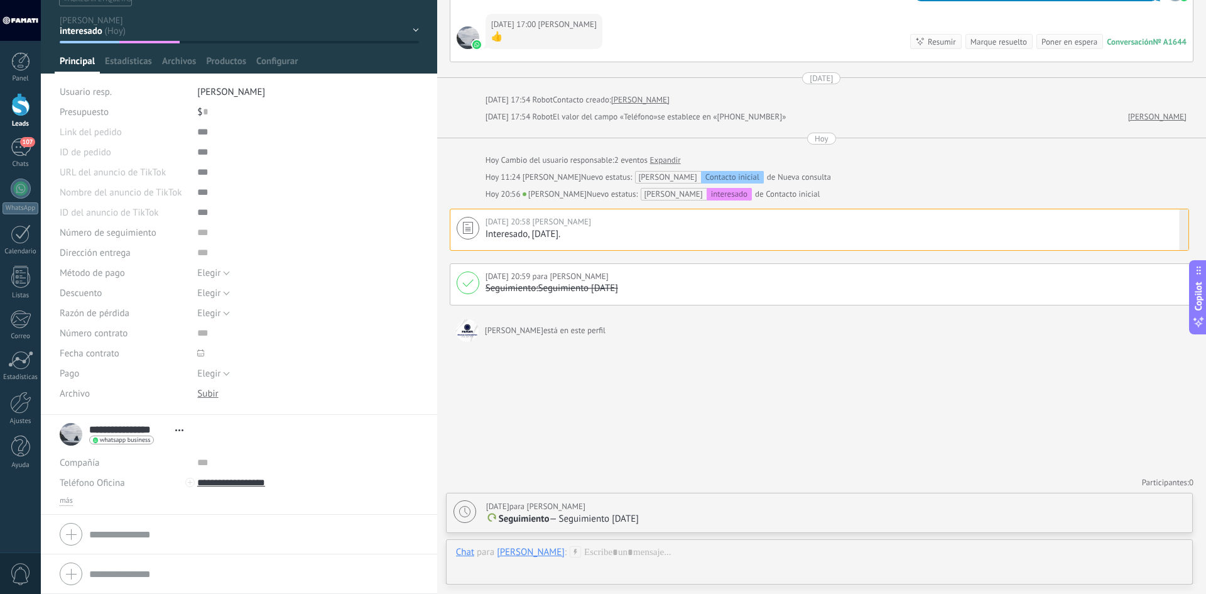
scroll to position [566, 0]
click at [1115, 232] on span "Eliminar" at bounding box center [1118, 230] width 31 height 13
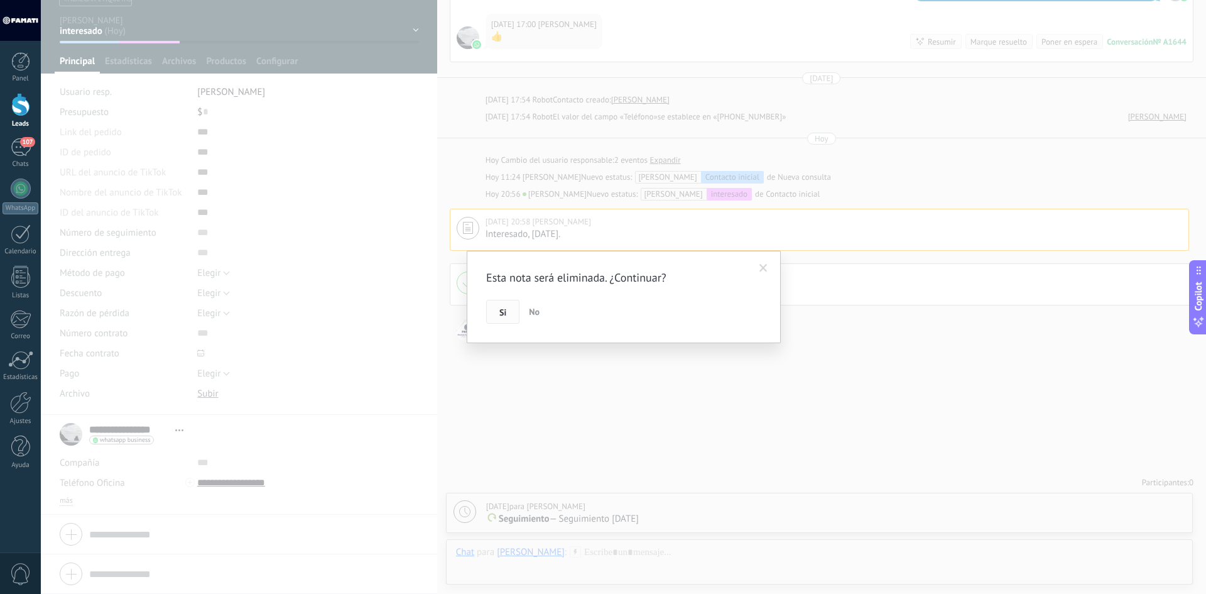
click at [508, 313] on button "Si" at bounding box center [502, 312] width 33 height 24
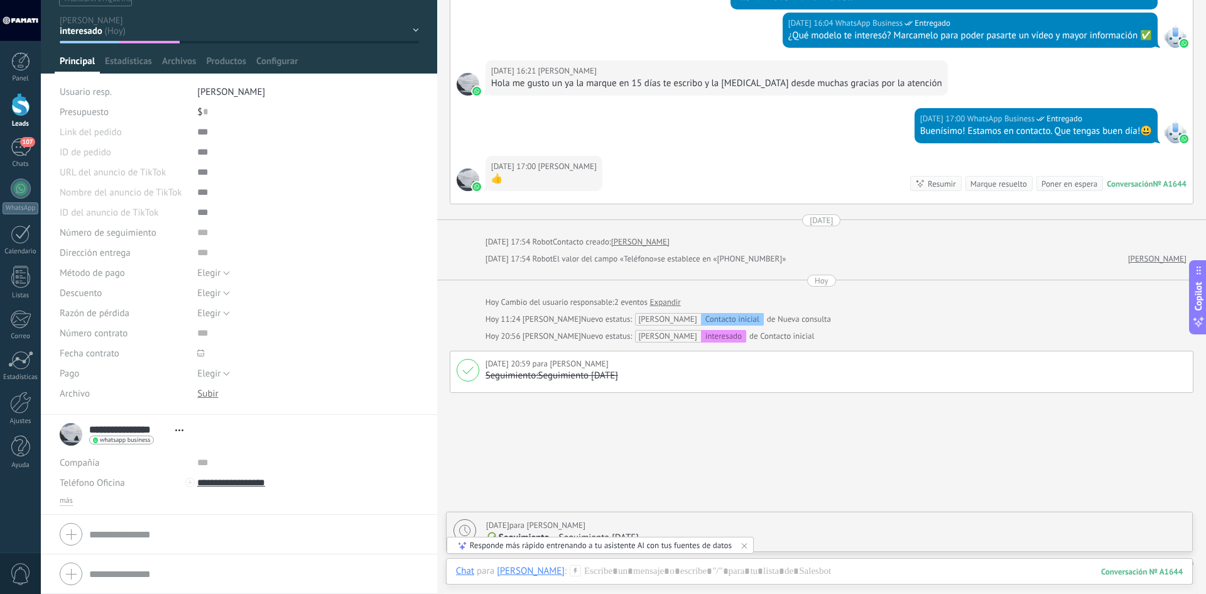
scroll to position [486, 0]
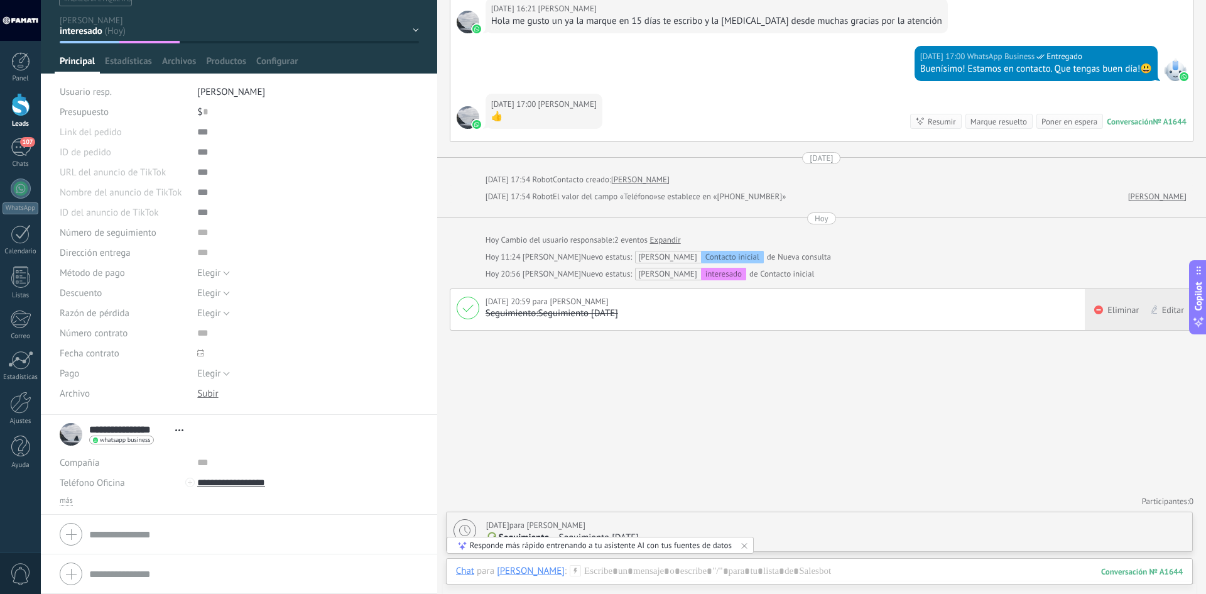
click at [1180, 307] on div "Editar" at bounding box center [1169, 309] width 48 height 41
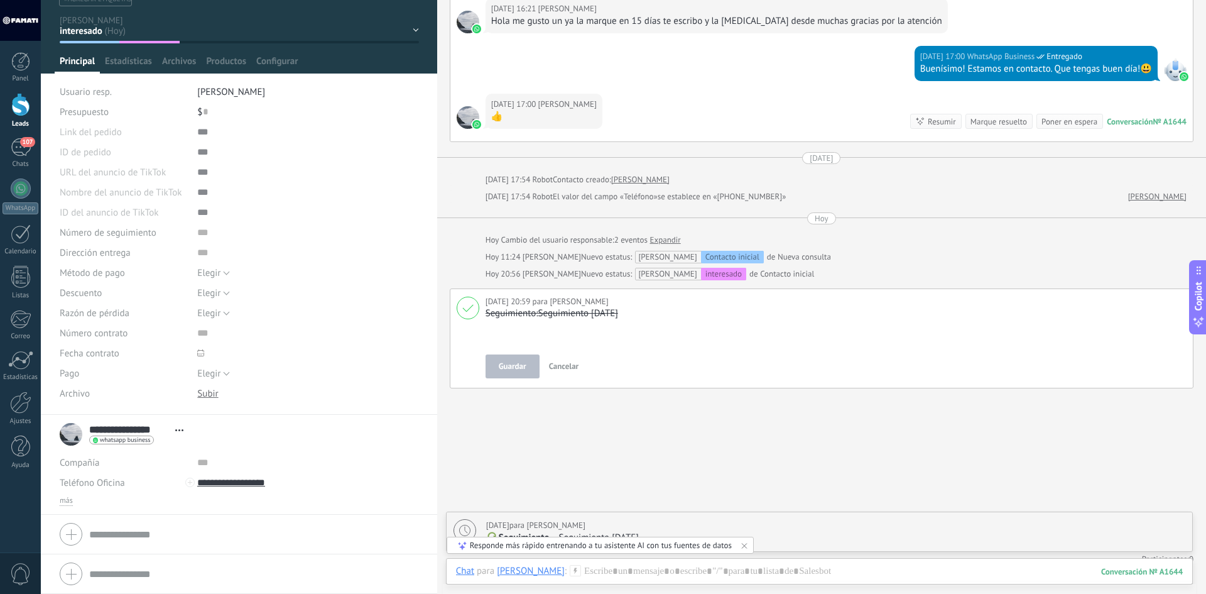
scroll to position [13, 0]
click at [1106, 366] on div "Guardar Cancelar" at bounding box center [836, 366] width 701 height 24
click at [560, 370] on span "Cancelar" at bounding box center [564, 366] width 30 height 11
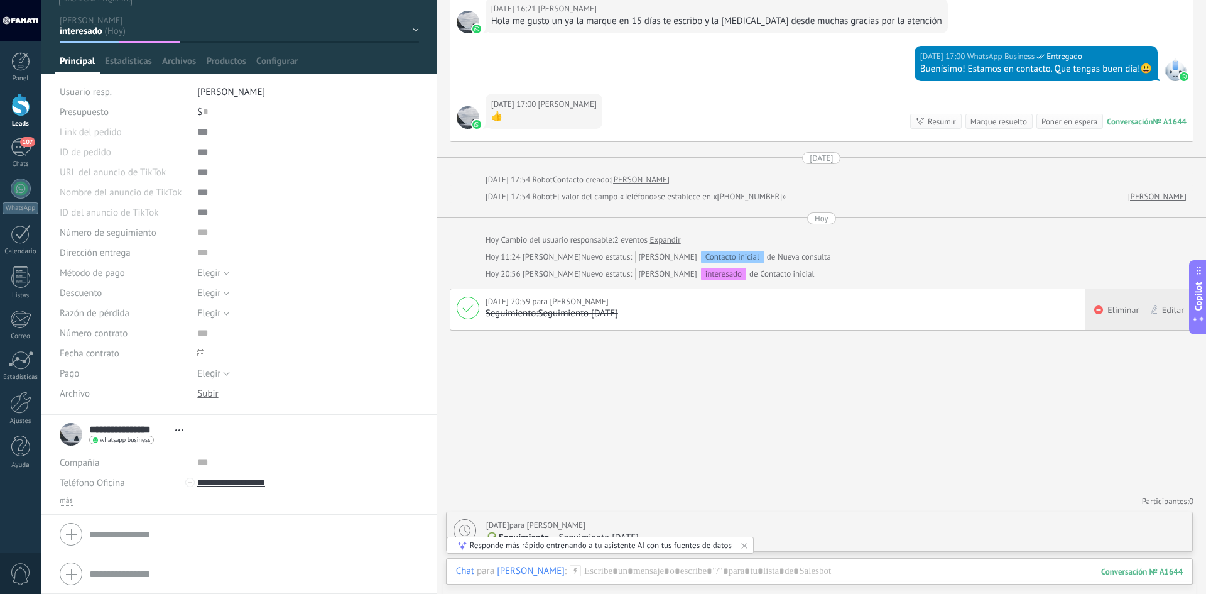
click at [1116, 312] on span "Eliminar" at bounding box center [1122, 309] width 31 height 13
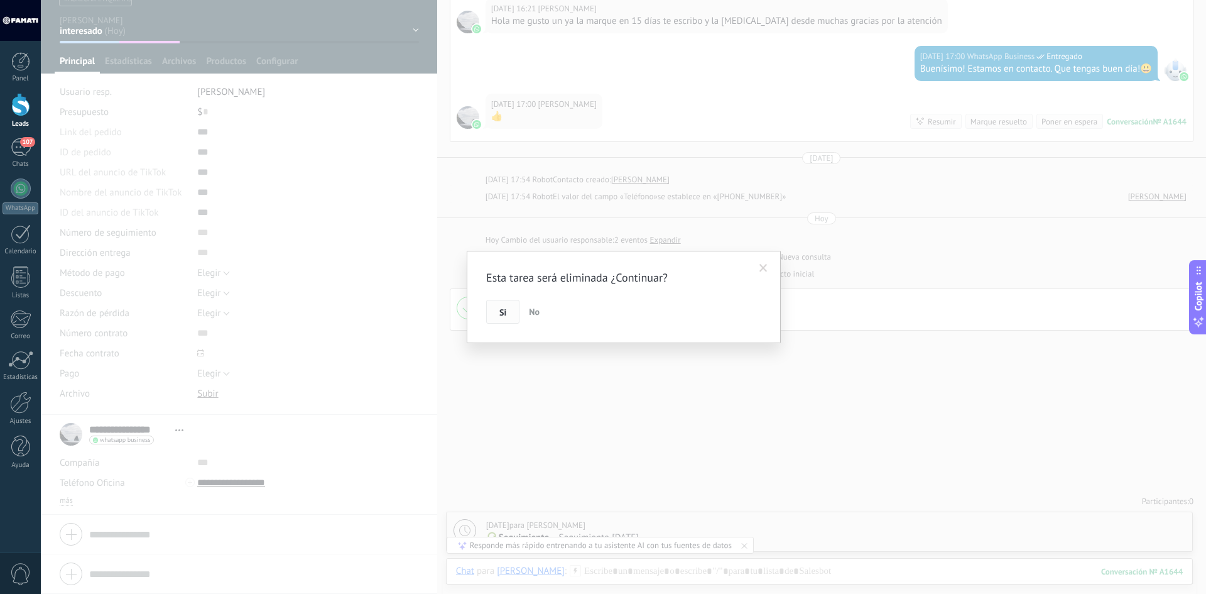
click at [511, 317] on button "Si" at bounding box center [502, 312] width 33 height 24
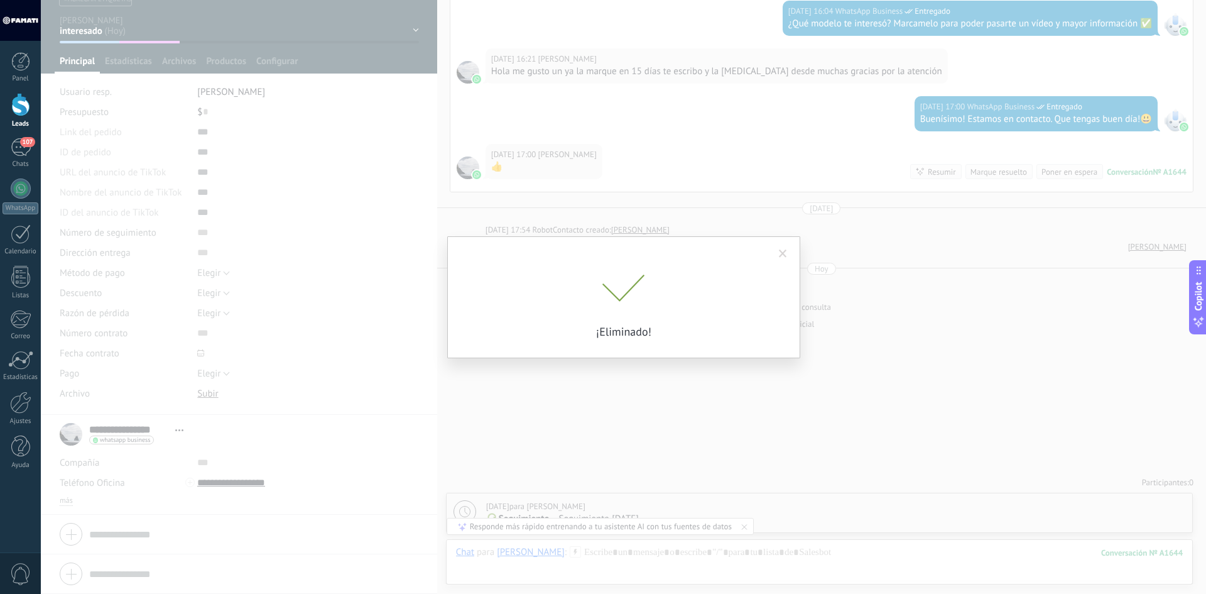
scroll to position [436, 0]
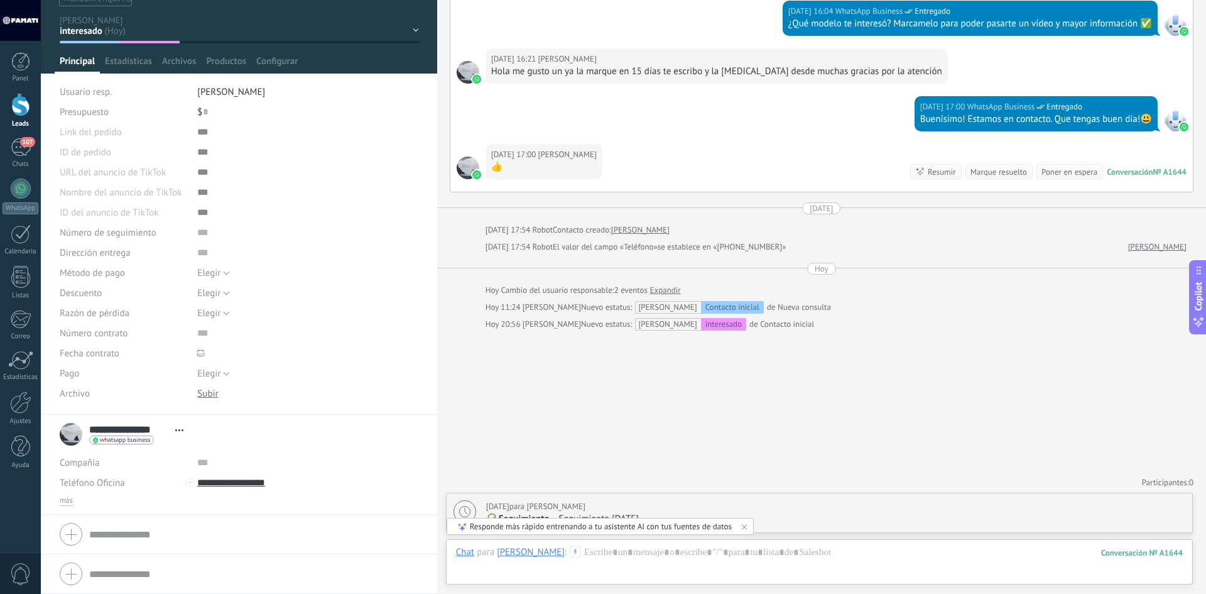
drag, startPoint x: 1077, startPoint y: 437, endPoint x: 1024, endPoint y: 440, distance: 53.5
click at [1077, 437] on div "Buscar Carga más Agosto 14/08/2025 15:44 Robot Lead creado: Lead #671322 Más 3 …" at bounding box center [821, 79] width 769 height 1030
click at [1028, 521] on p "Seguimiento — Seguimiento dentro de 15 días" at bounding box center [835, 519] width 699 height 13
type textarea "**********"
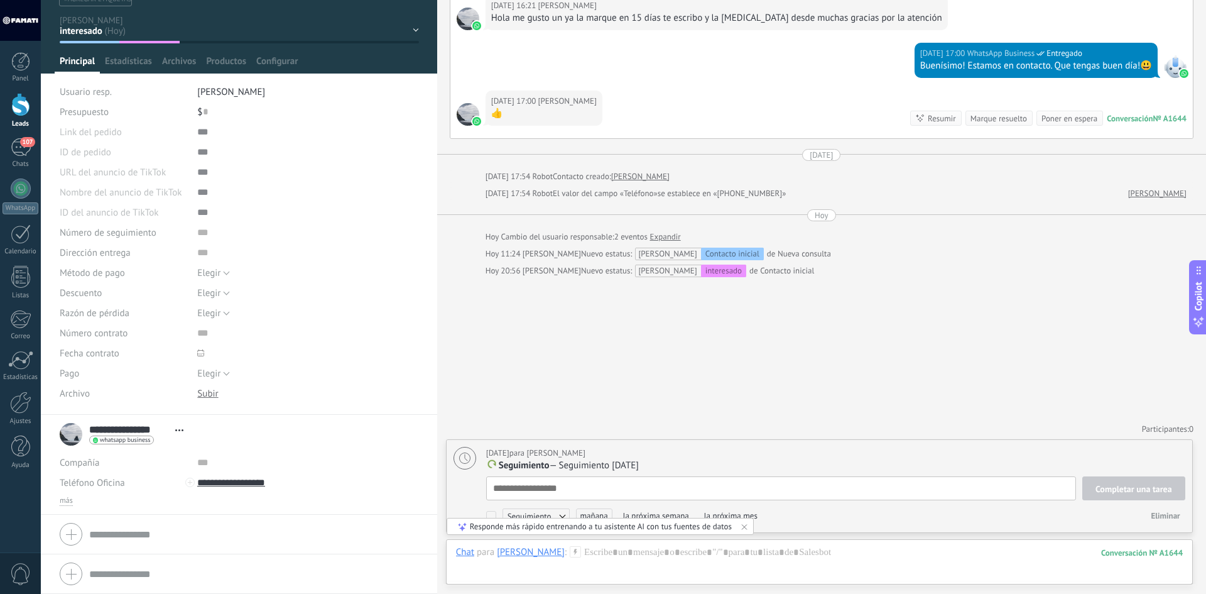
click at [1161, 516] on span "Eliminar" at bounding box center [1165, 515] width 29 height 11
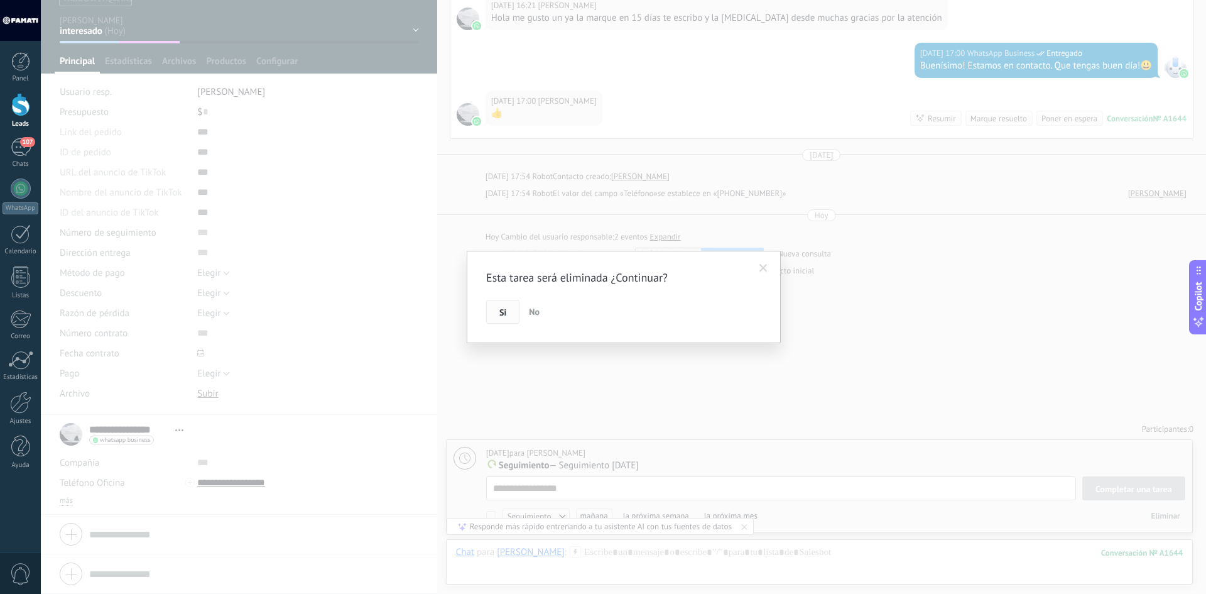
click at [499, 317] on button "Si" at bounding box center [502, 312] width 33 height 24
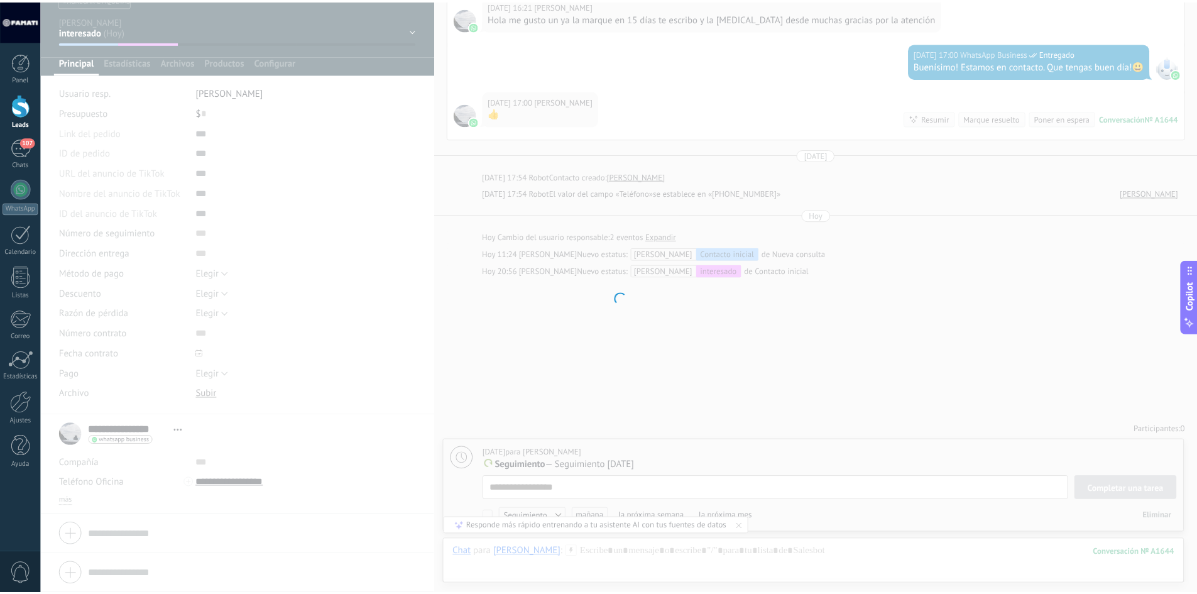
scroll to position [392, 0]
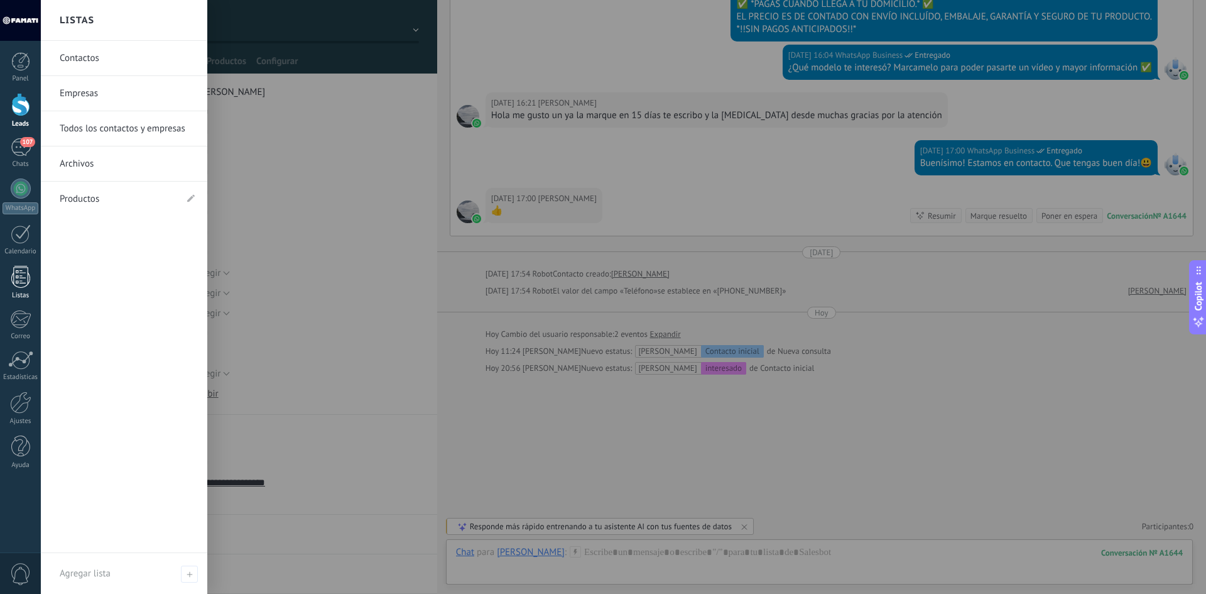
click at [23, 281] on div at bounding box center [20, 277] width 19 height 22
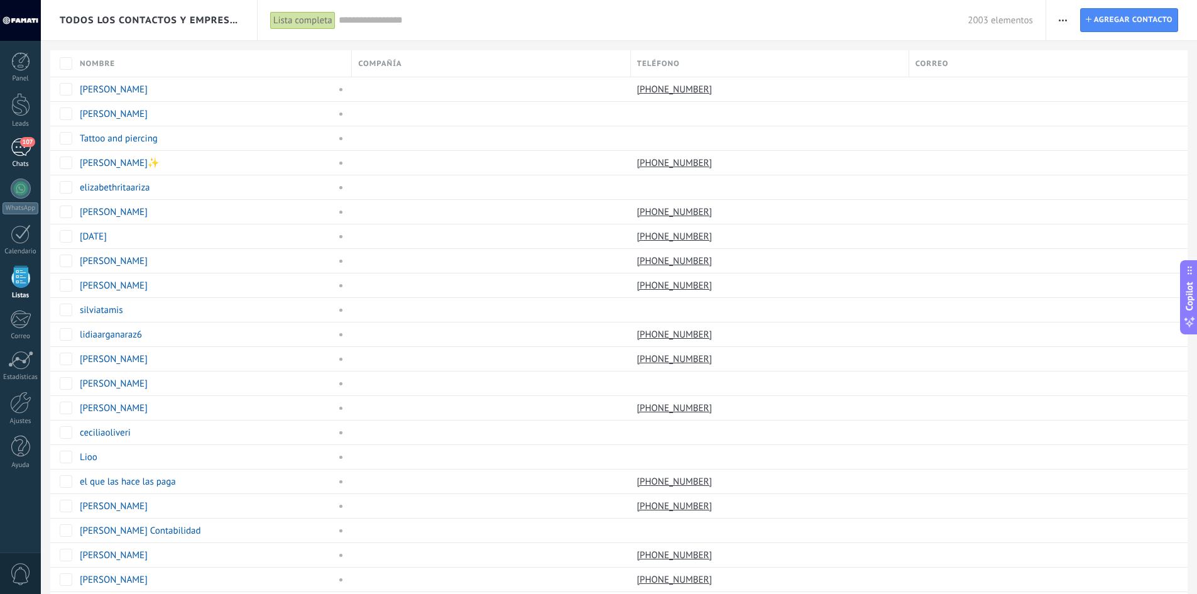
click at [20, 147] on div "107" at bounding box center [21, 147] width 20 height 18
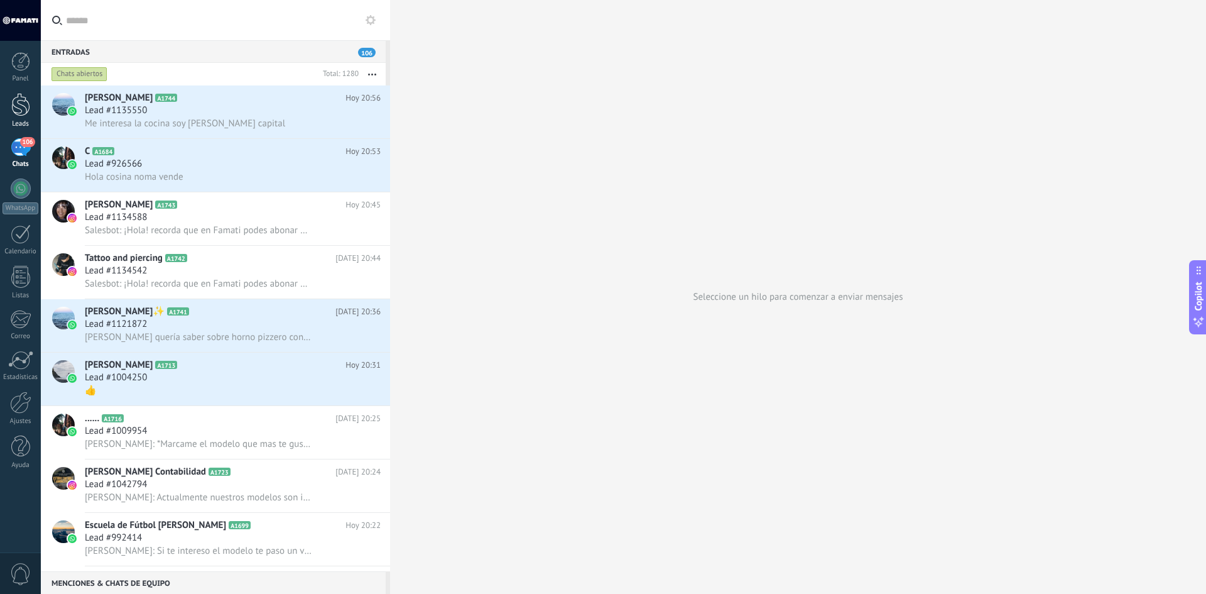
click at [21, 108] on div at bounding box center [20, 104] width 19 height 23
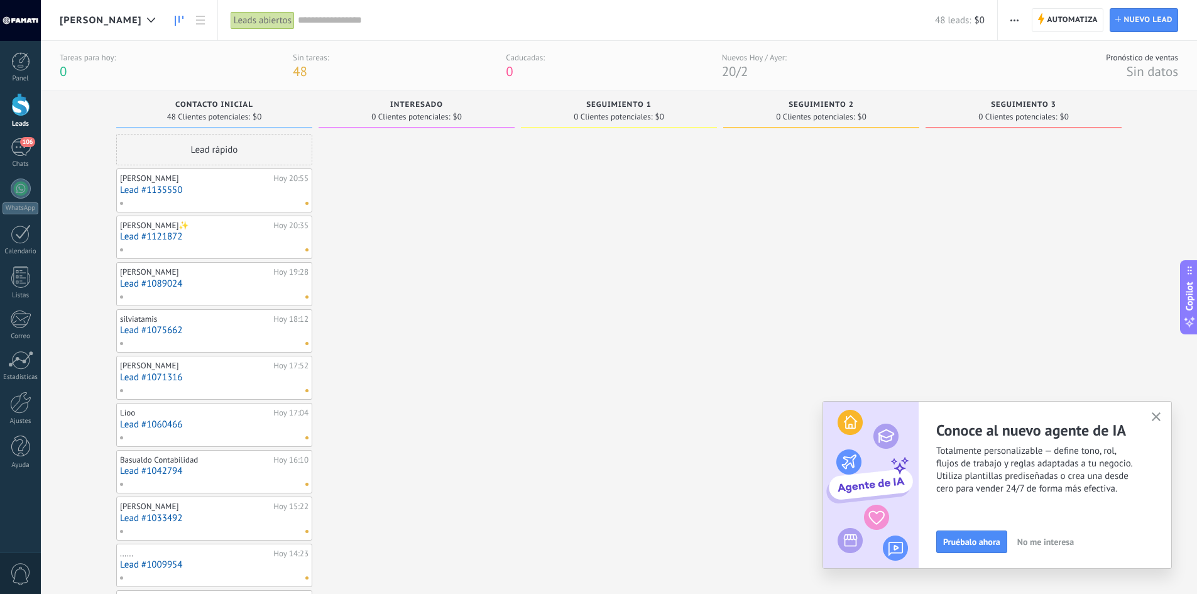
click at [318, 23] on input "text" at bounding box center [616, 20] width 637 height 13
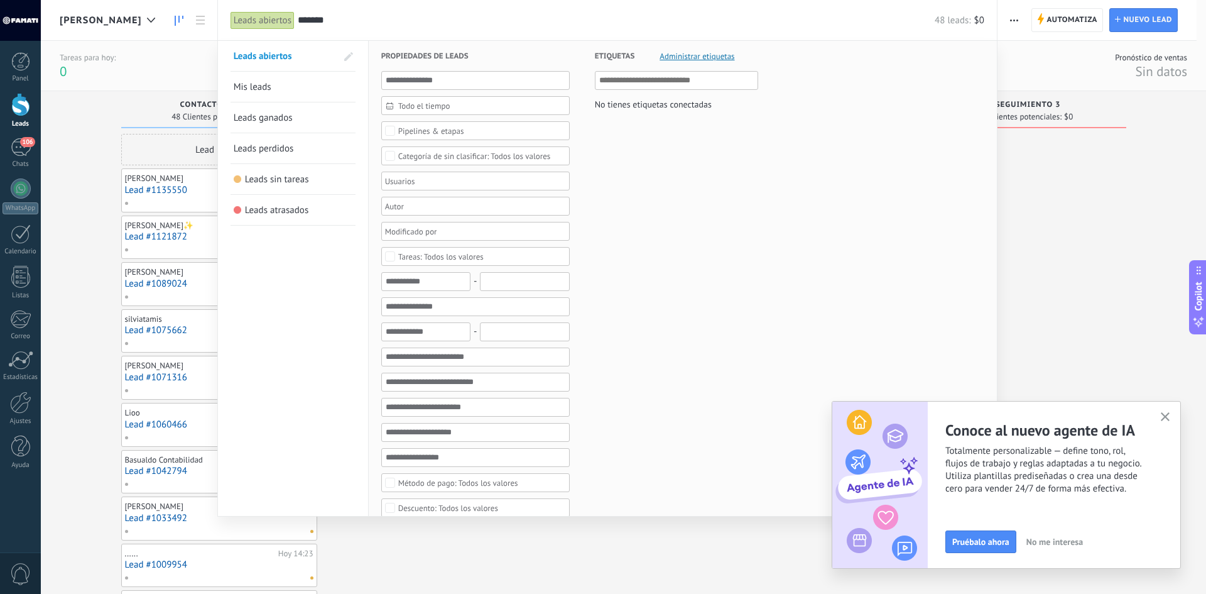
type input "*******"
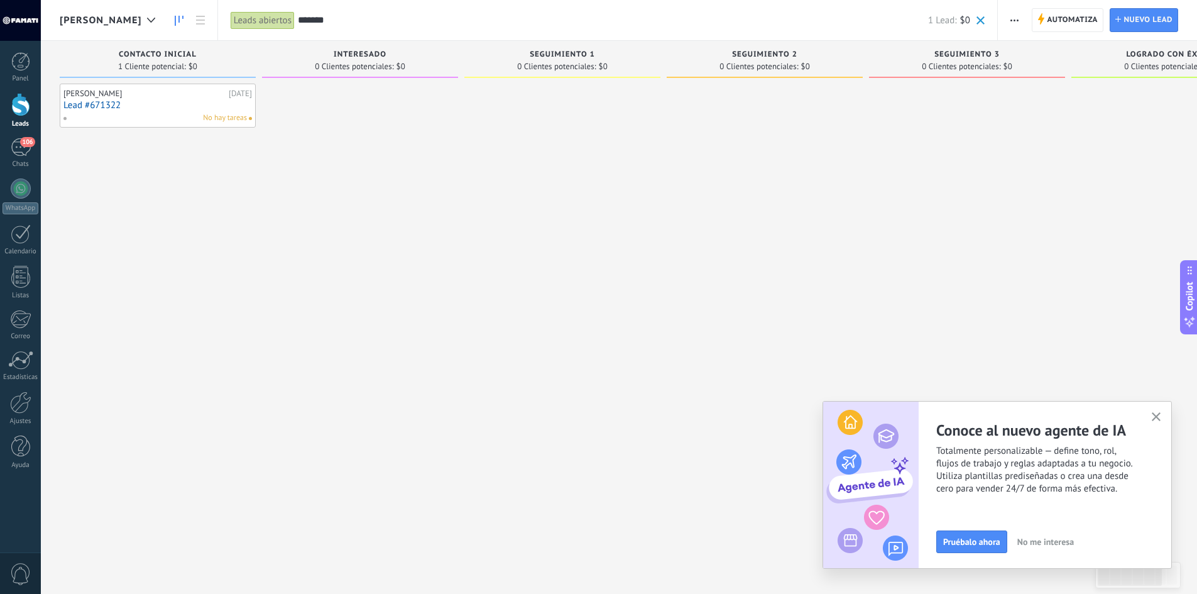
click at [317, 9] on div "******* 1 Lead: $0" at bounding box center [641, 20] width 687 height 40
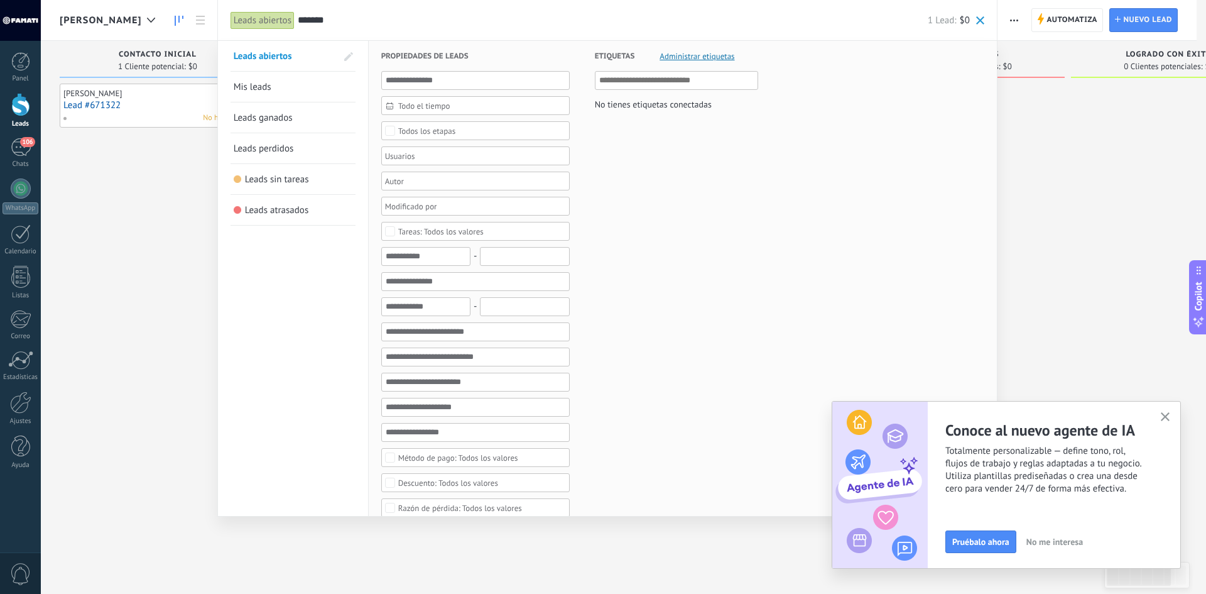
click at [313, 14] on input "*******" at bounding box center [613, 20] width 630 height 13
drag, startPoint x: 321, startPoint y: 17, endPoint x: 213, endPoint y: 26, distance: 108.5
click at [217, 26] on div "Leads abiertos Aplicar ******* 1 Lead: $0 Leads abiertos Mis leads Leads ganado…" at bounding box center [607, 20] width 780 height 40
click at [315, 27] on div "******* 1 Lead: $0" at bounding box center [641, 20] width 687 height 40
click at [315, 19] on input "*******" at bounding box center [613, 20] width 630 height 13
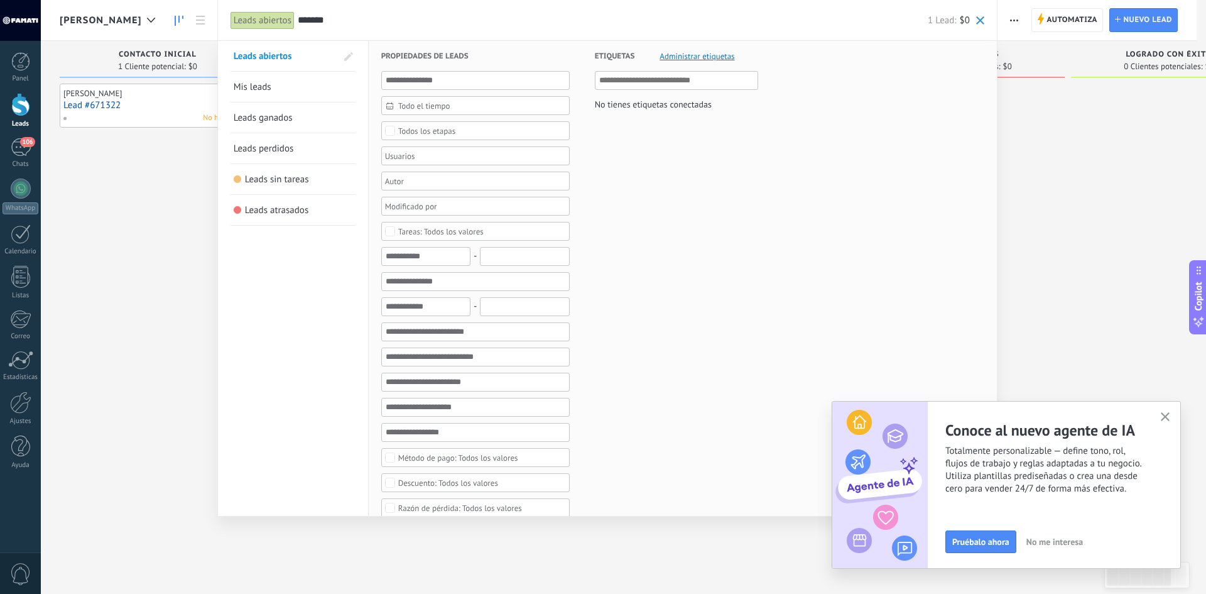
drag, startPoint x: 319, startPoint y: 18, endPoint x: 268, endPoint y: 27, distance: 51.7
click at [298, 24] on input "*******" at bounding box center [613, 20] width 630 height 13
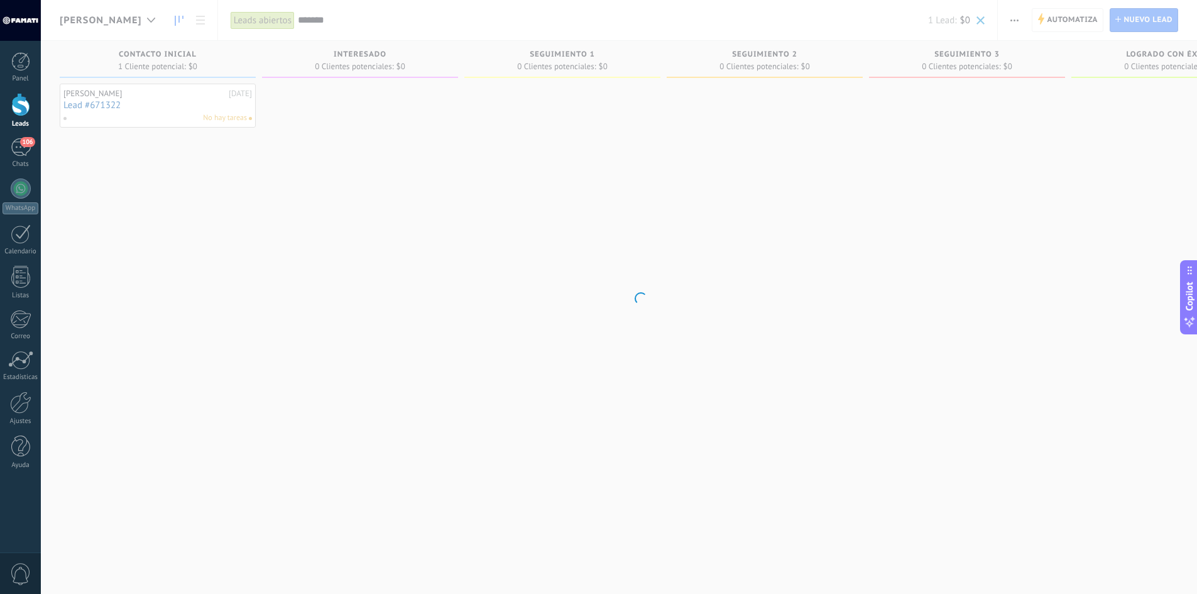
click at [338, 21] on body ".abccls-1,.abccls-2{fill-rule:evenodd}.abccls-2{fill:#fff} .abfcls-1{fill:none}…" at bounding box center [598, 297] width 1197 height 594
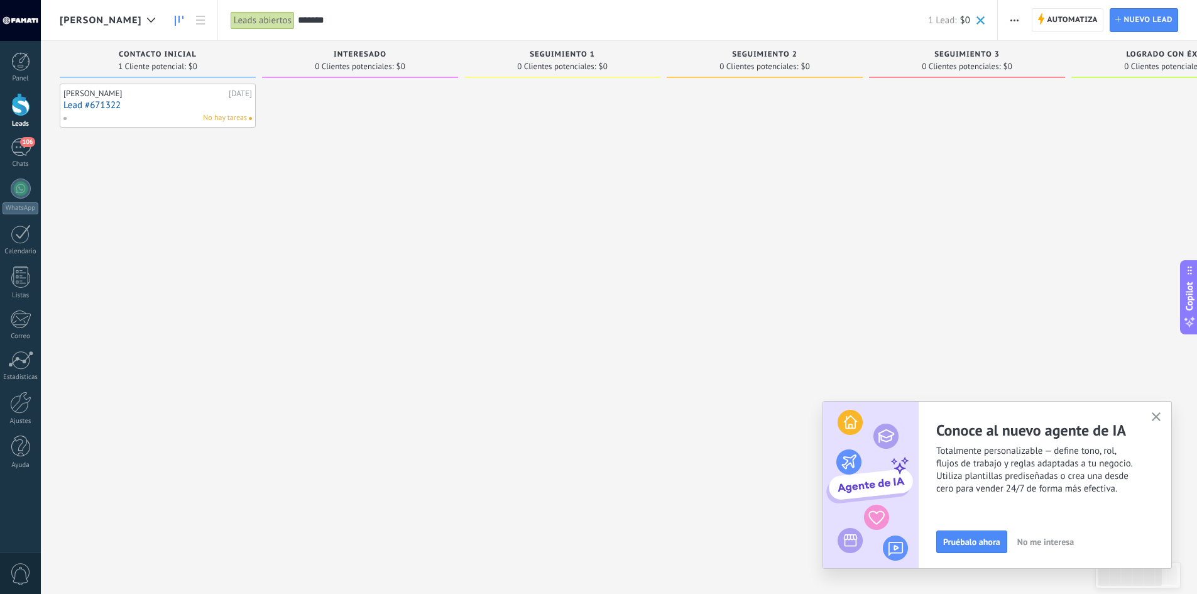
drag, startPoint x: 325, startPoint y: 18, endPoint x: 209, endPoint y: 14, distance: 116.9
click at [217, 14] on div "Leads abiertos Aplicar ******* 1 Lead: $0 Leads abiertos Mis leads Leads ganado…" at bounding box center [607, 20] width 780 height 40
click at [211, 100] on link "Lead #671322" at bounding box center [157, 105] width 188 height 11
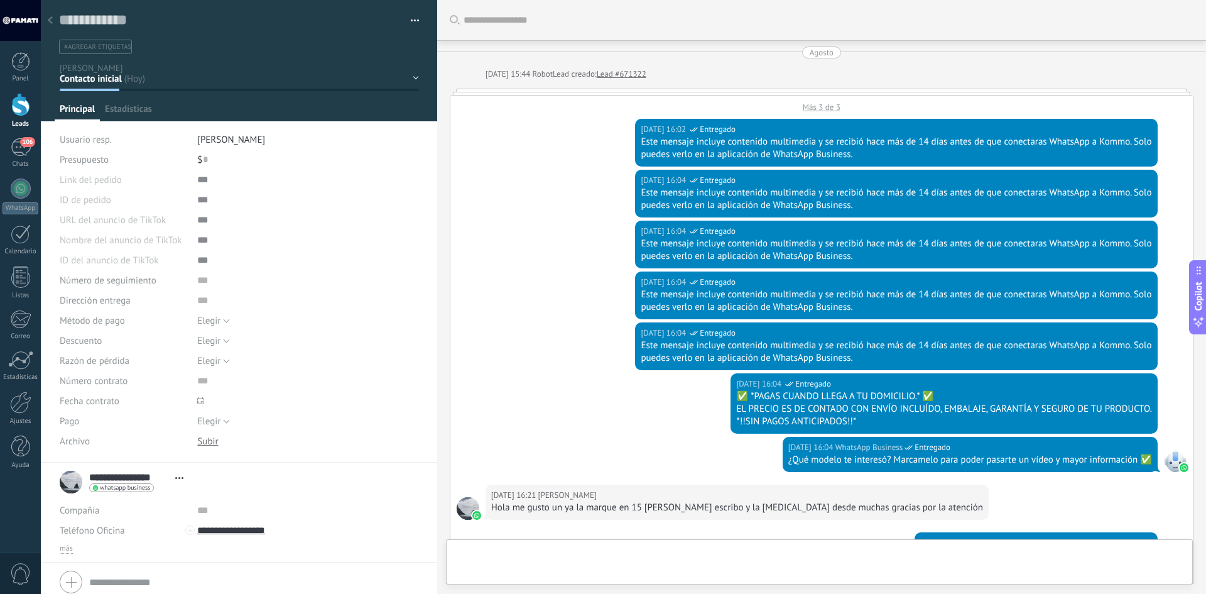
scroll to position [443, 0]
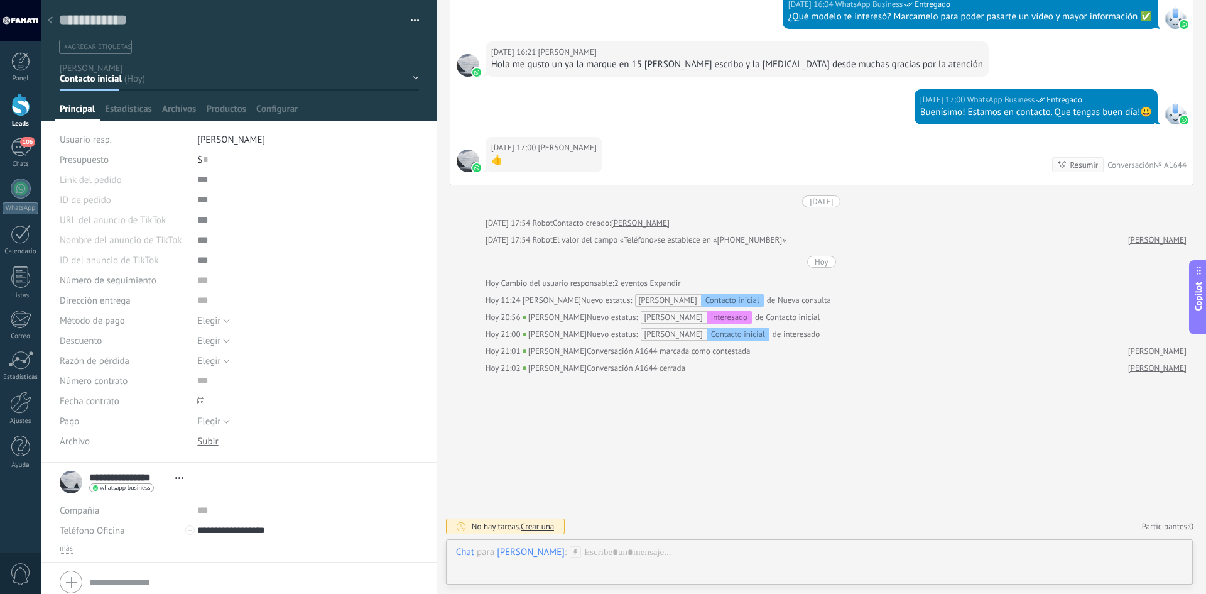
click at [54, 23] on div at bounding box center [50, 21] width 18 height 24
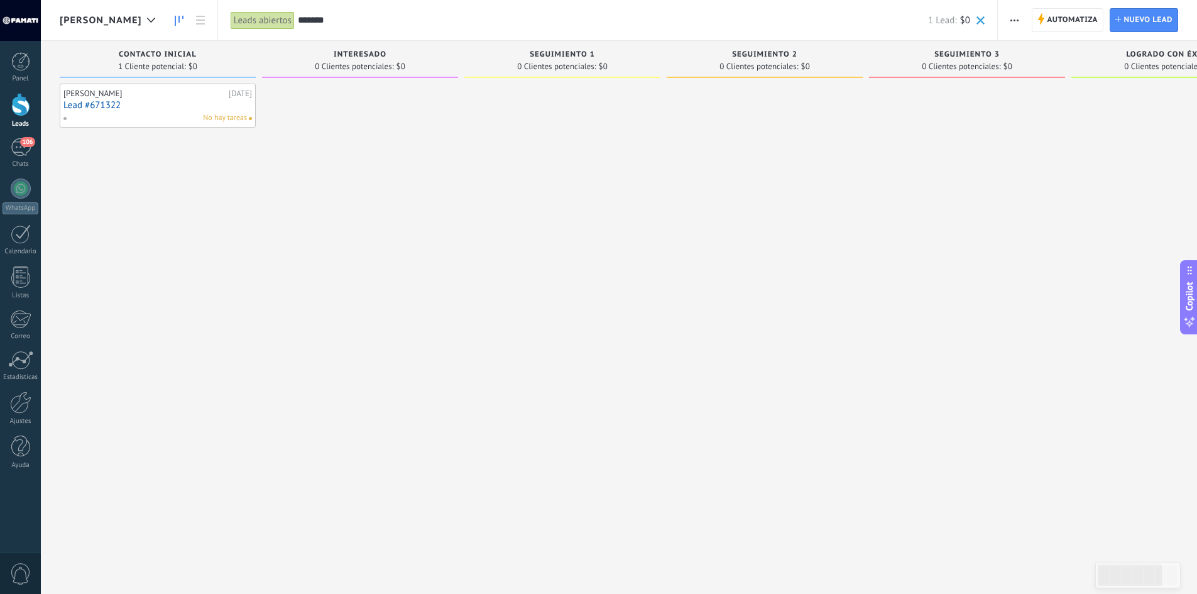
click at [205, 95] on div "[PERSON_NAME]" at bounding box center [144, 94] width 162 height 10
click at [182, 100] on link "Lead #671322" at bounding box center [157, 105] width 188 height 11
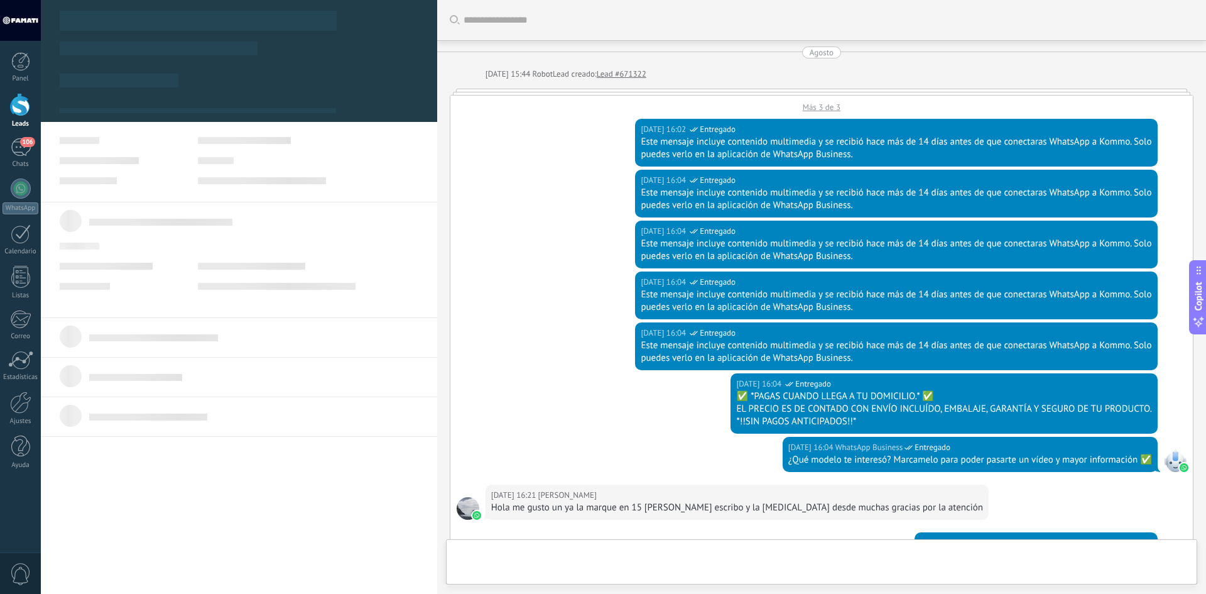
type textarea "**********"
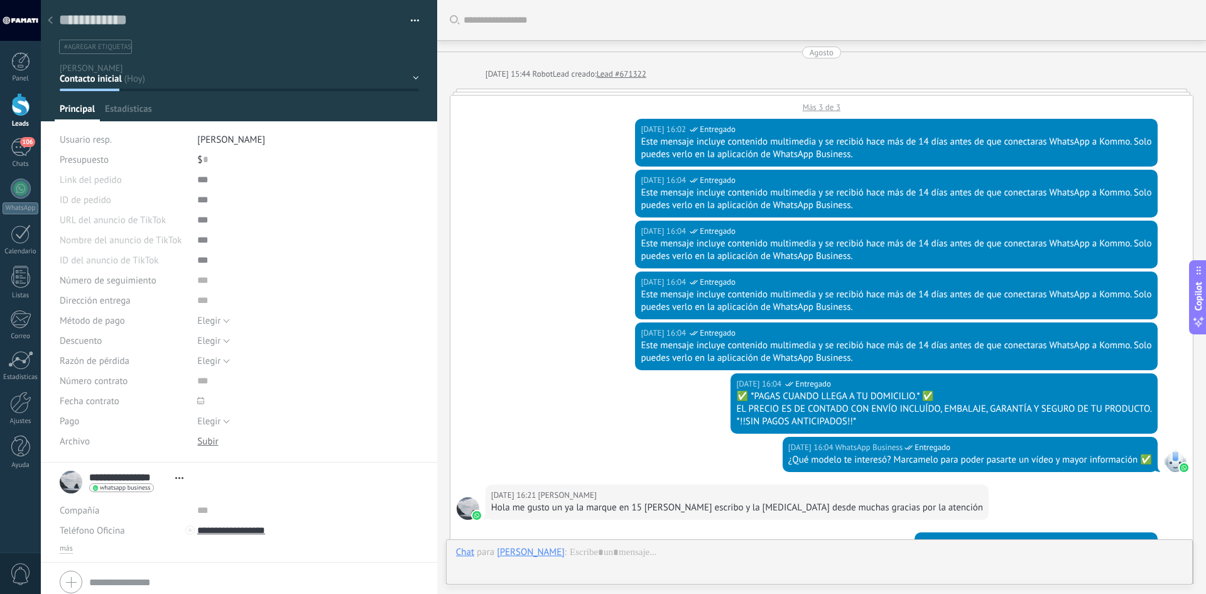
scroll to position [443, 0]
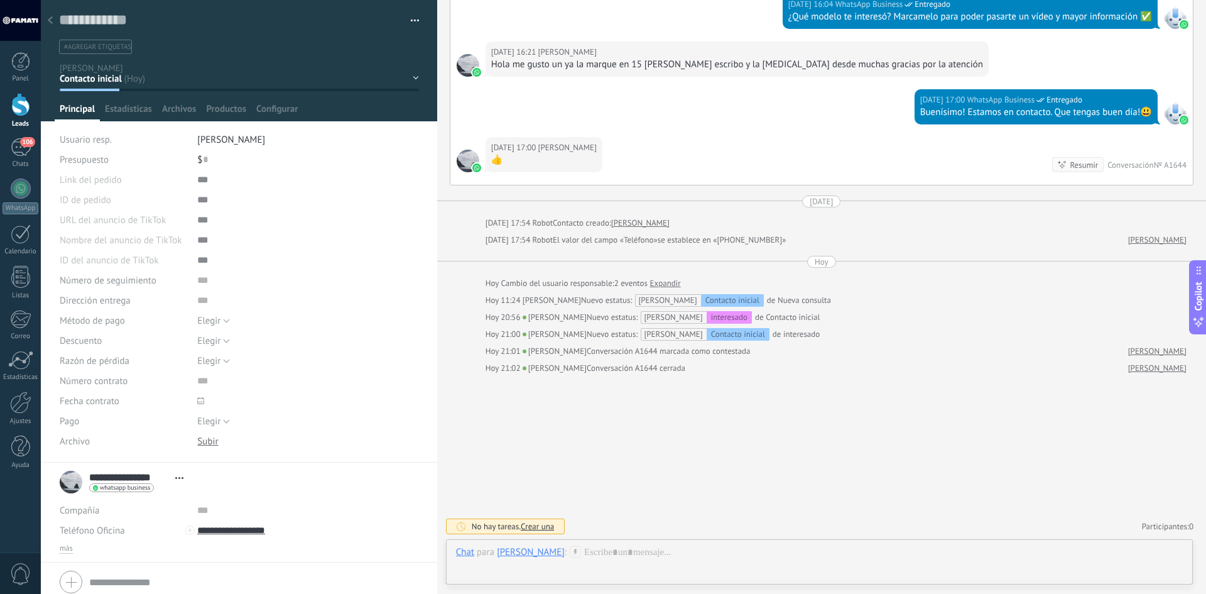
click at [0, 0] on div "Contacto inicial interesado seguimiento 1 seguimiento 2 seguimiento 3 Logrado c…" at bounding box center [0, 0] width 0 height 0
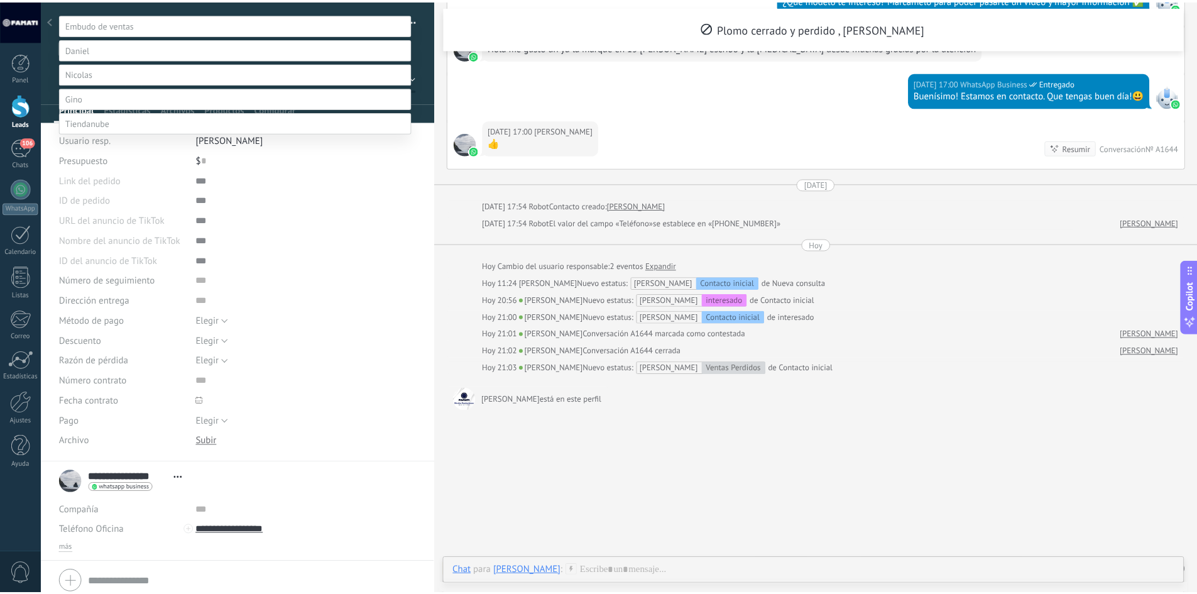
scroll to position [0, 0]
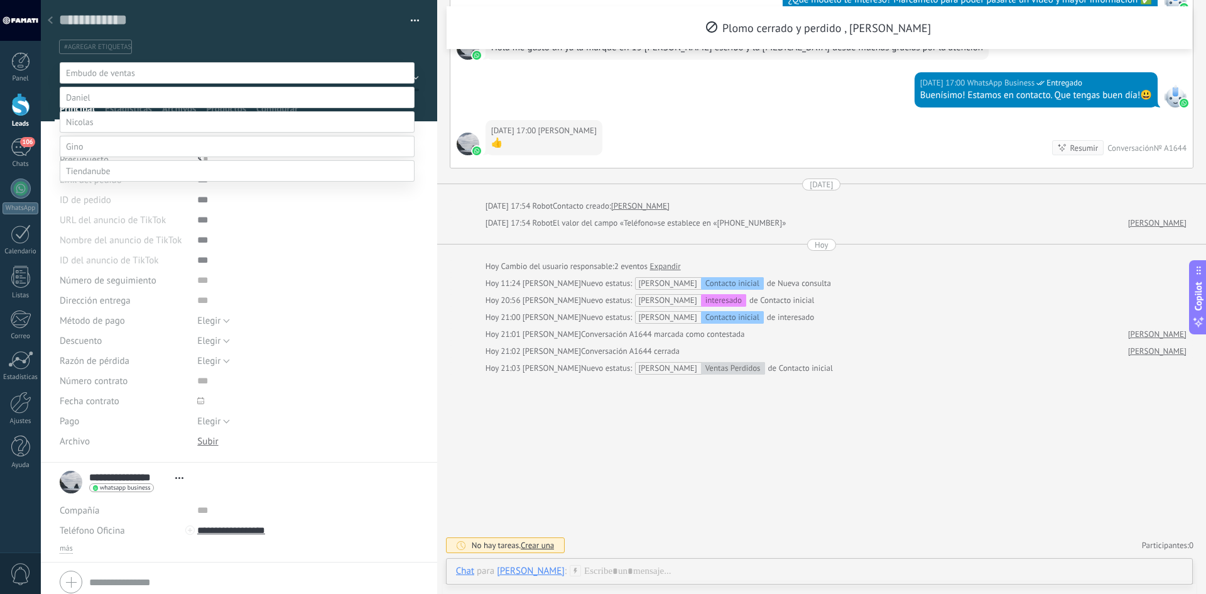
click at [50, 18] on div at bounding box center [623, 297] width 1165 height 594
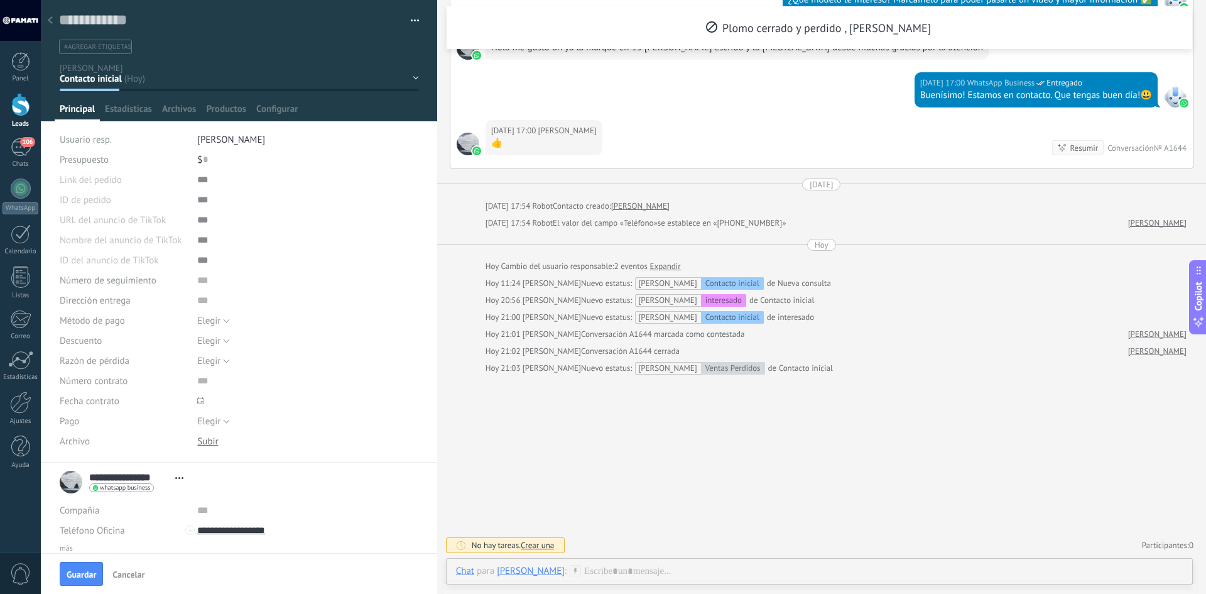
click at [51, 18] on use at bounding box center [50, 20] width 5 height 8
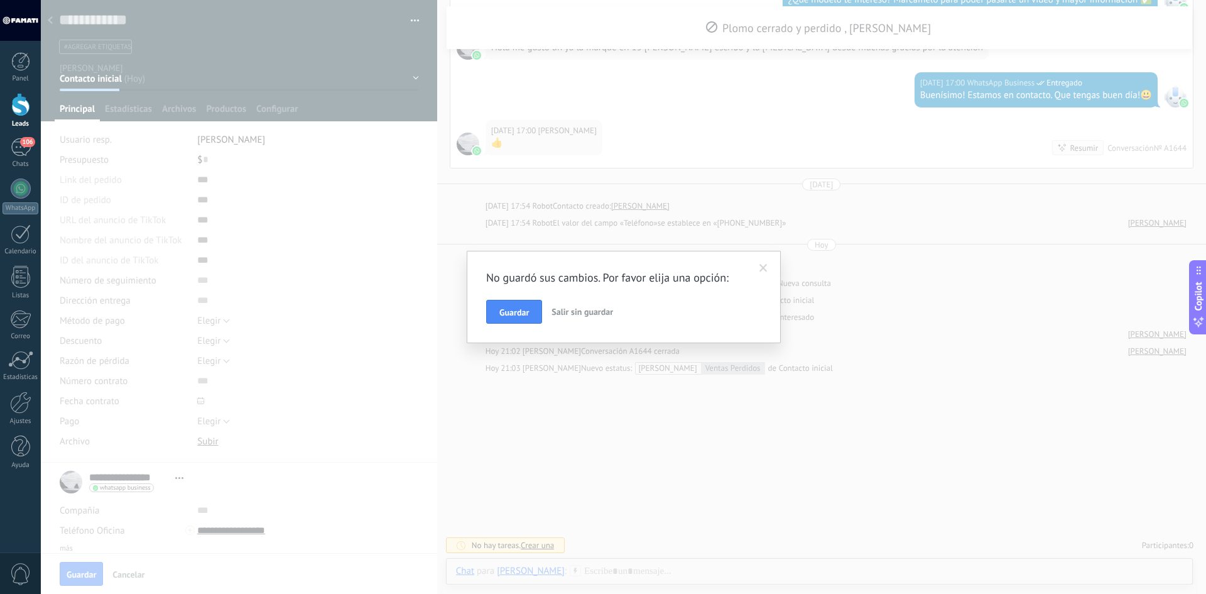
click at [758, 271] on span at bounding box center [763, 268] width 21 height 21
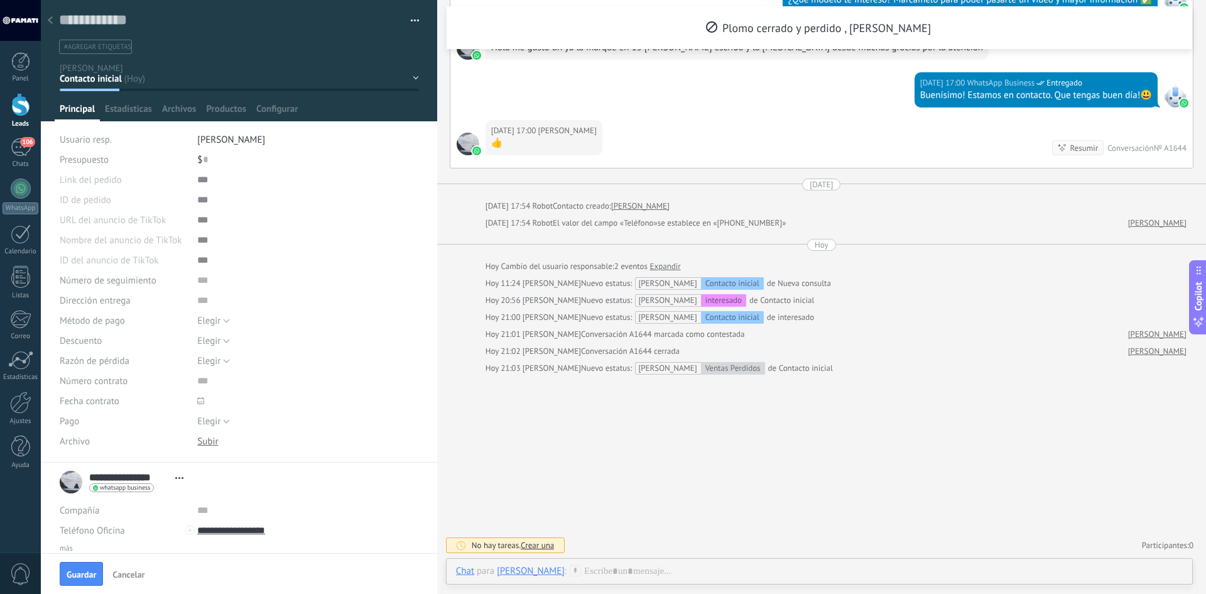
click at [48, 19] on icon at bounding box center [50, 20] width 5 height 8
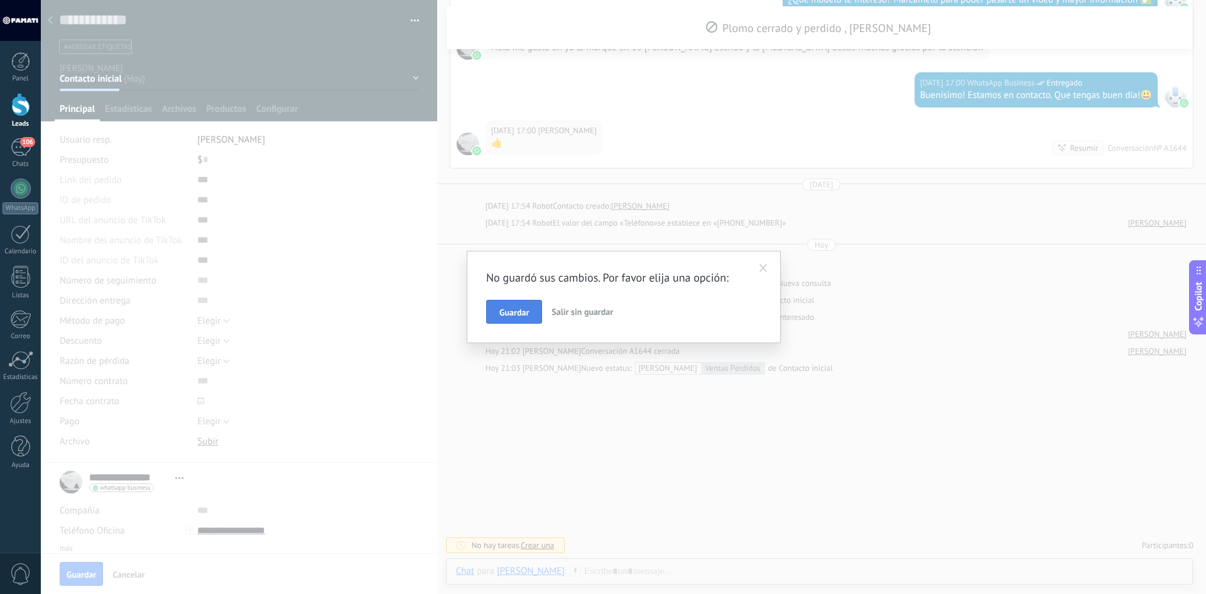
click at [499, 308] on span "Guardar" at bounding box center [514, 312] width 30 height 9
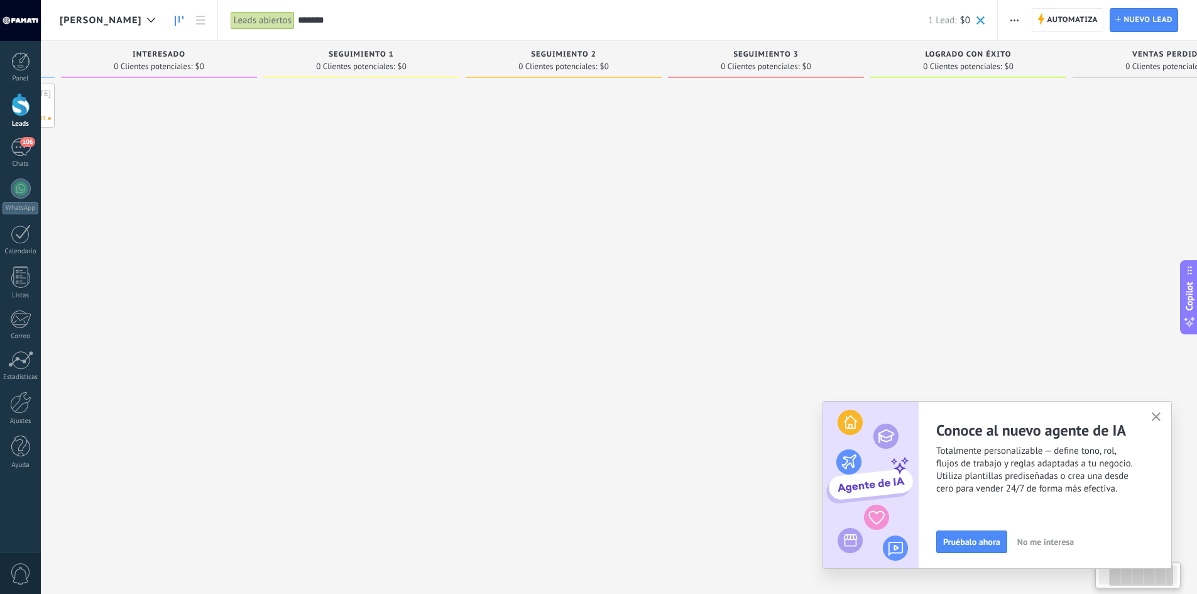
drag, startPoint x: 732, startPoint y: 230, endPoint x: 456, endPoint y: 231, distance: 275.8
click at [465, 231] on div at bounding box center [563, 299] width 196 height 430
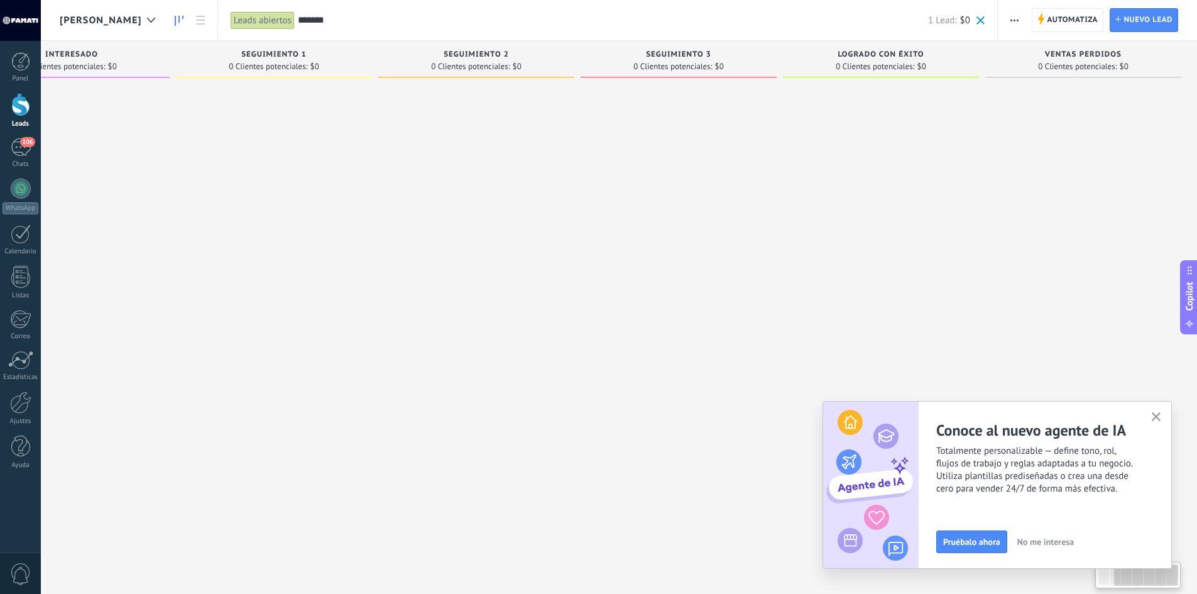
scroll to position [0, 291]
drag, startPoint x: 729, startPoint y: 254, endPoint x: 415, endPoint y: 250, distance: 314.1
click at [415, 250] on div "Leads Entrantes Solicitudes: [PHONE_NUMBER] Contacto inicial 1 Cliente potencia…" at bounding box center [482, 277] width 1428 height 472
click at [141, 16] on div at bounding box center [151, 20] width 21 height 24
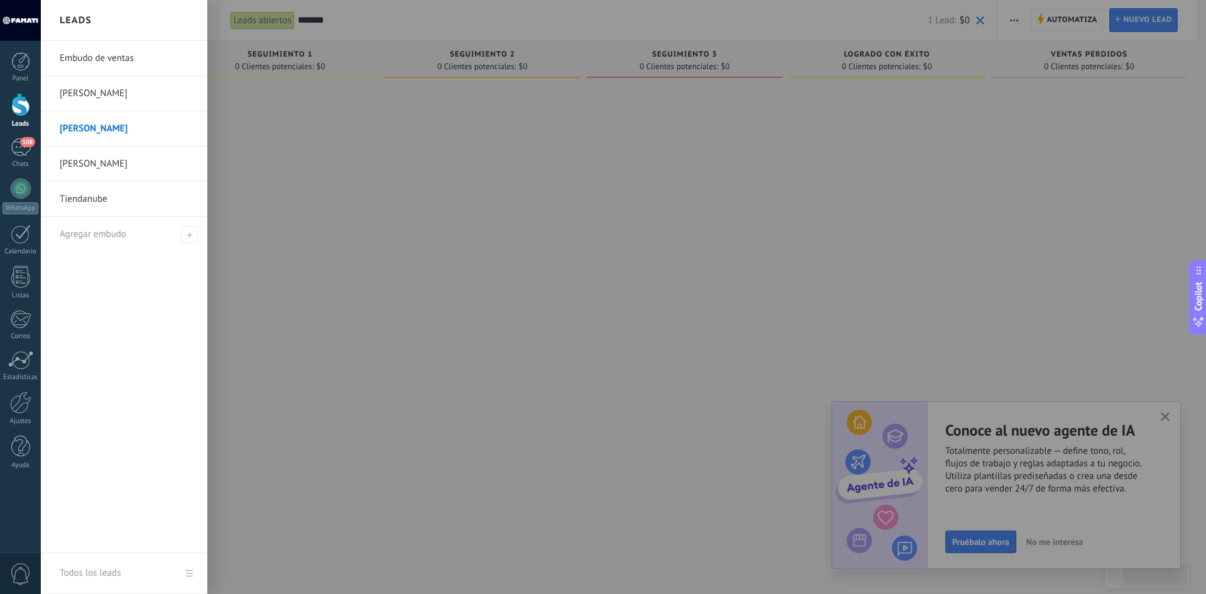
click at [889, 183] on div at bounding box center [644, 297] width 1206 height 594
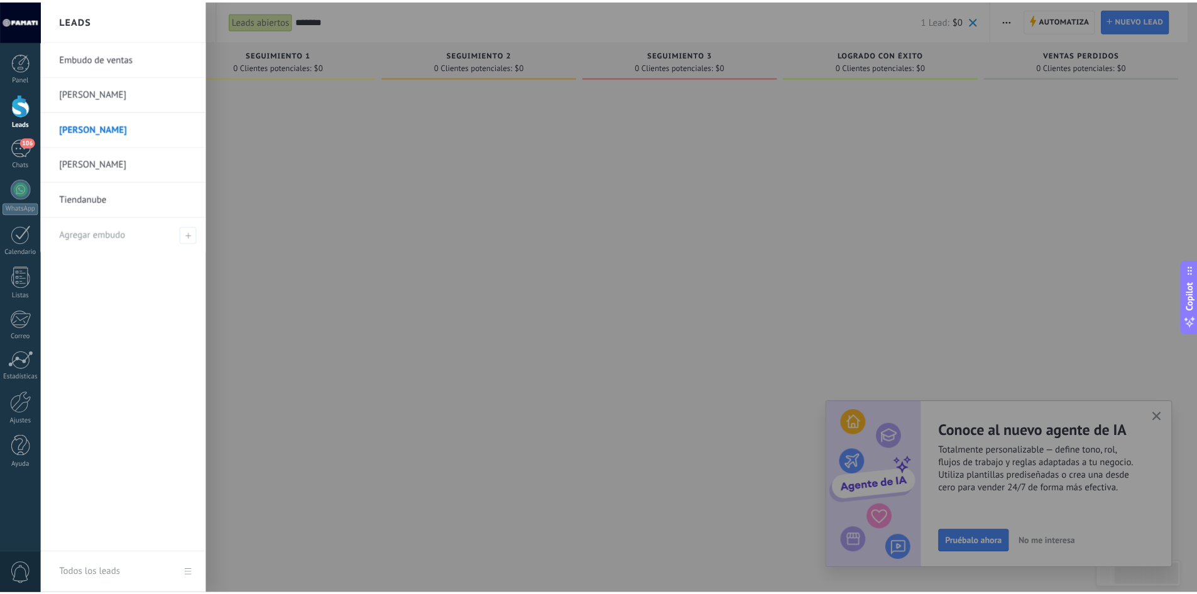
scroll to position [0, 282]
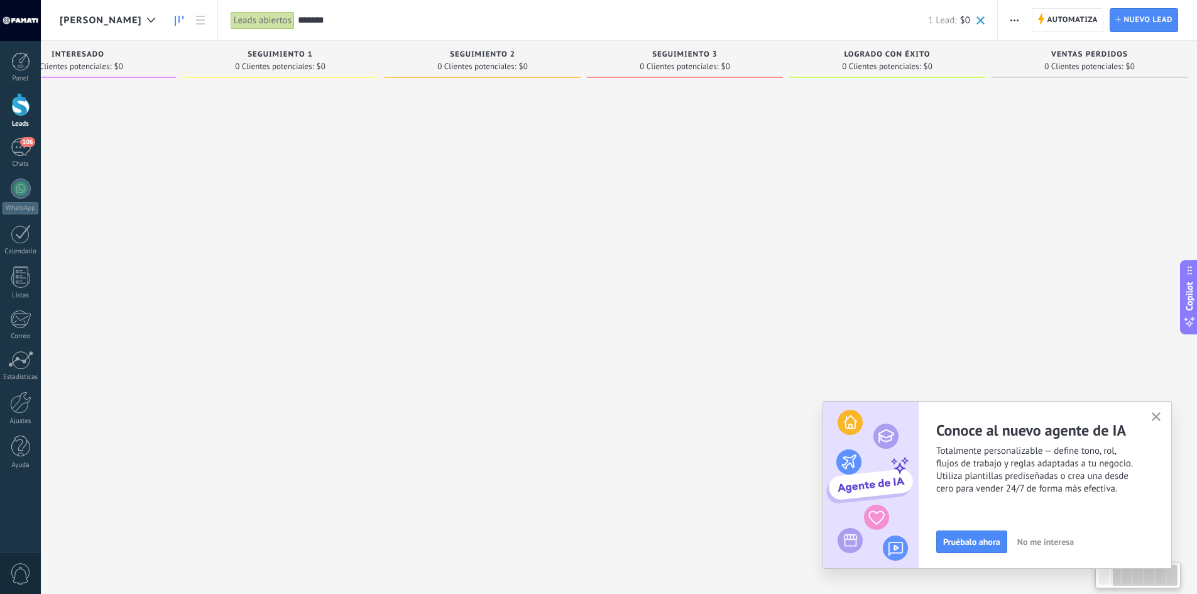
click at [1109, 67] on span "0 Clientes potenciales:" at bounding box center [1083, 67] width 79 height 8
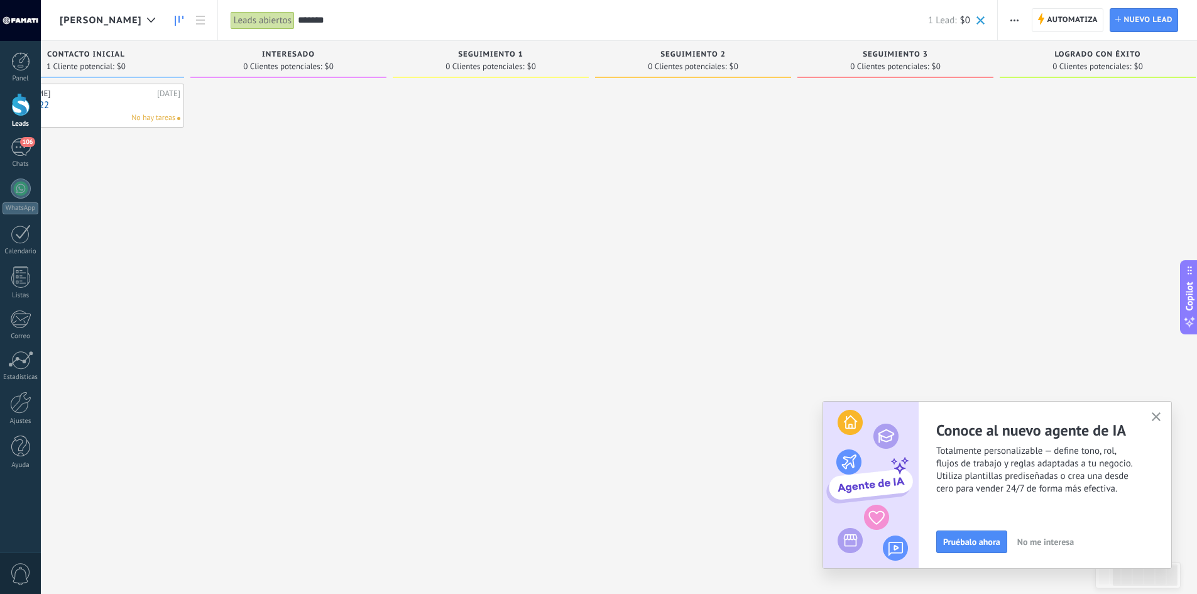
drag, startPoint x: 924, startPoint y: 184, endPoint x: 979, endPoint y: 197, distance: 56.1
click at [980, 195] on div at bounding box center [895, 299] width 196 height 430
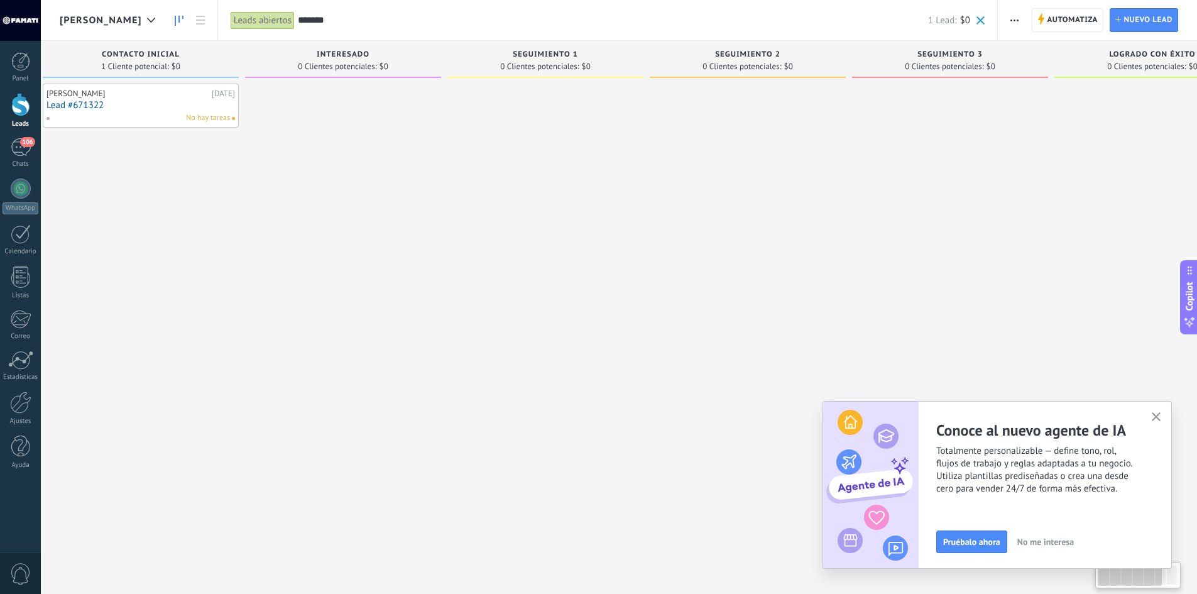
scroll to position [0, 0]
drag, startPoint x: 657, startPoint y: 193, endPoint x: 913, endPoint y: 217, distance: 256.8
click at [913, 217] on div "Leads Entrantes Solicitudes: [PHONE_NUMBER] Contacto inicial 1 Cliente potencia…" at bounding box center [774, 277] width 1428 height 472
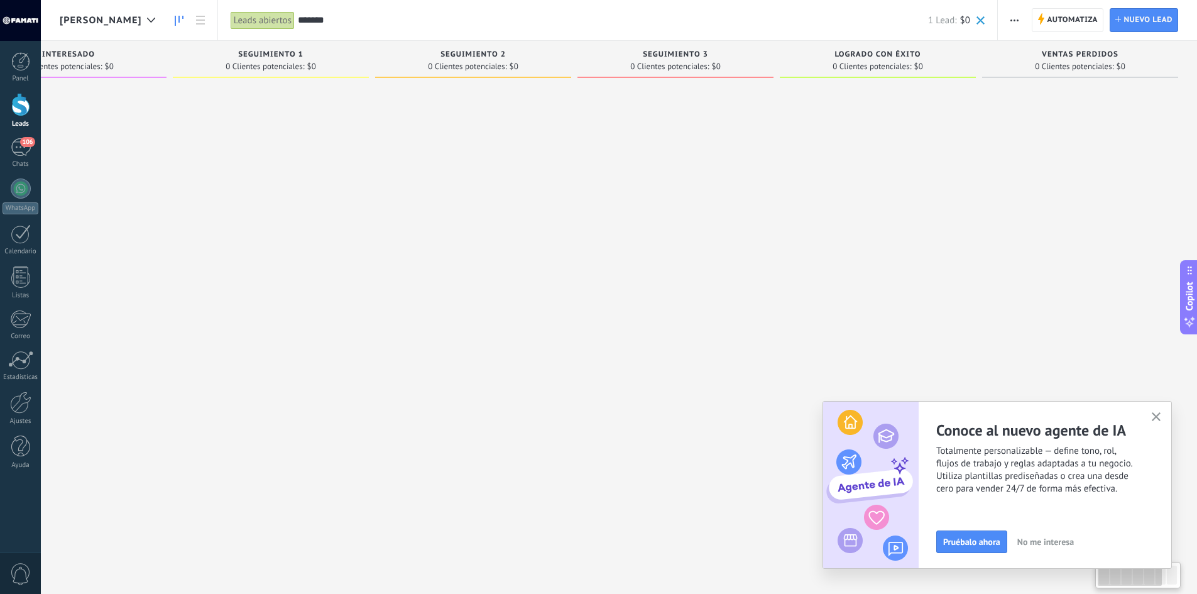
click at [319, 197] on div "Leads Entrantes Solicitudes: [PHONE_NUMBER] Contacto inicial 1 Cliente potencia…" at bounding box center [482, 277] width 1428 height 472
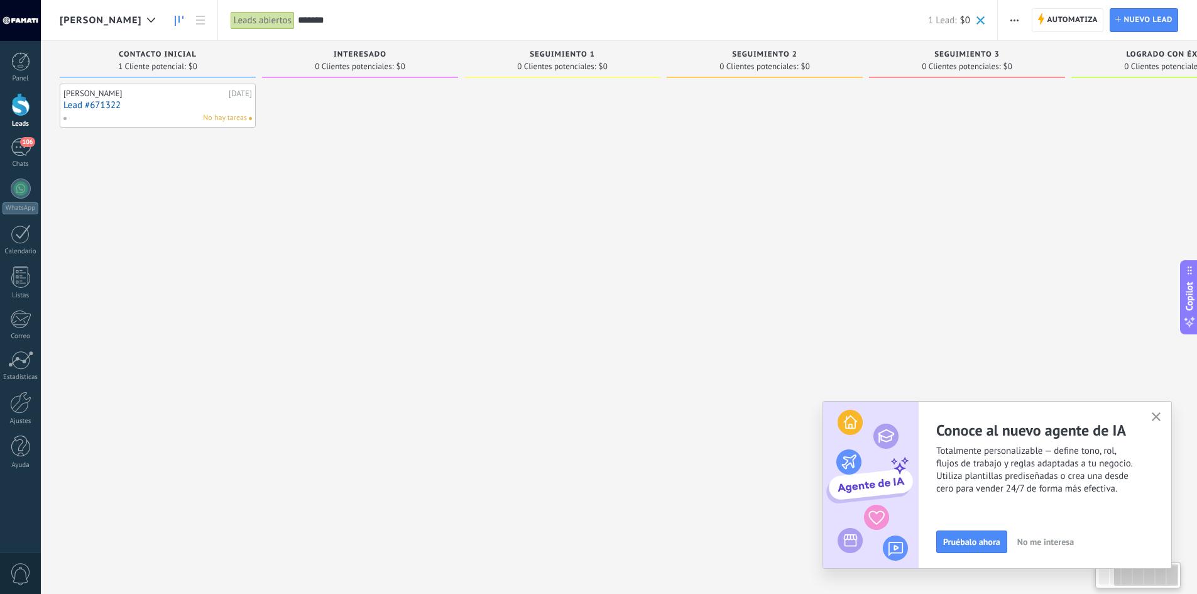
drag, startPoint x: 413, startPoint y: 229, endPoint x: 1021, endPoint y: 244, distance: 608.2
click at [1023, 244] on div at bounding box center [967, 299] width 196 height 430
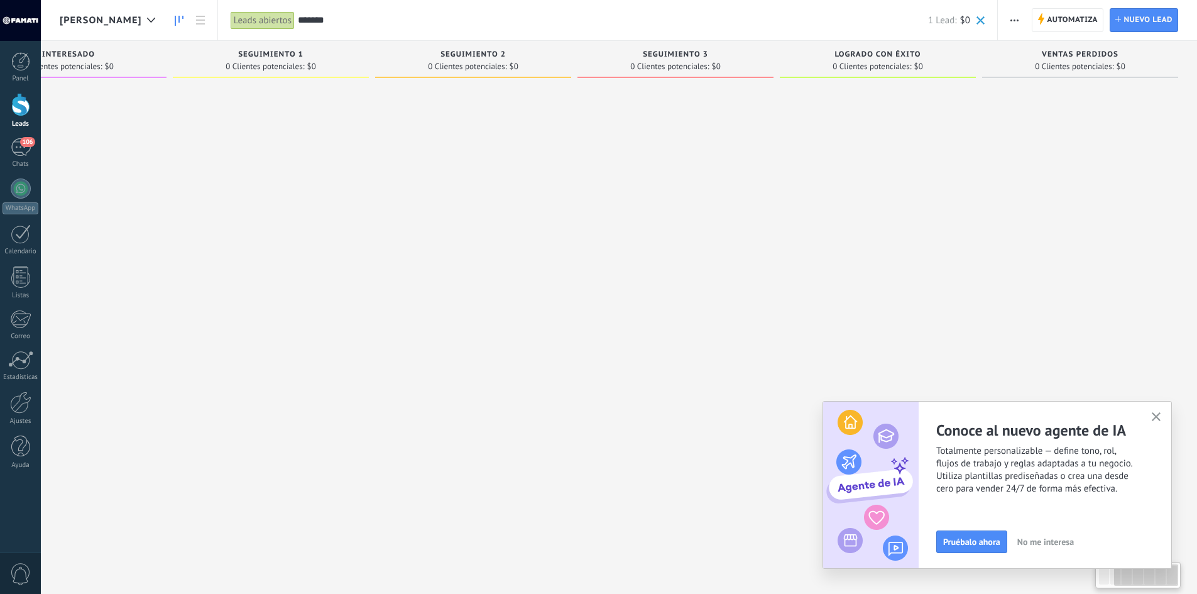
drag, startPoint x: 459, startPoint y: 268, endPoint x: 369, endPoint y: 261, distance: 90.0
click at [369, 261] on div "Leads Entrantes Solicitudes: 0 0 0 0 0 0 0 0 0 Contacto inicial 1 Cliente poten…" at bounding box center [482, 277] width 1428 height 472
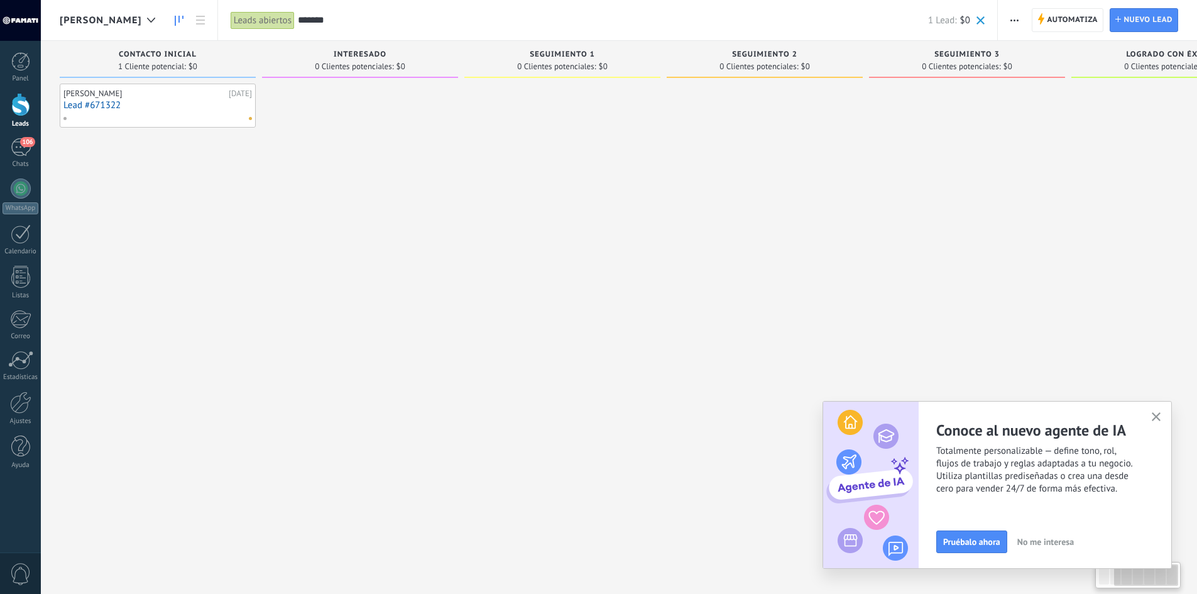
drag, startPoint x: 662, startPoint y: 272, endPoint x: 193, endPoint y: 118, distance: 493.2
click at [830, 286] on div at bounding box center [764, 299] width 196 height 430
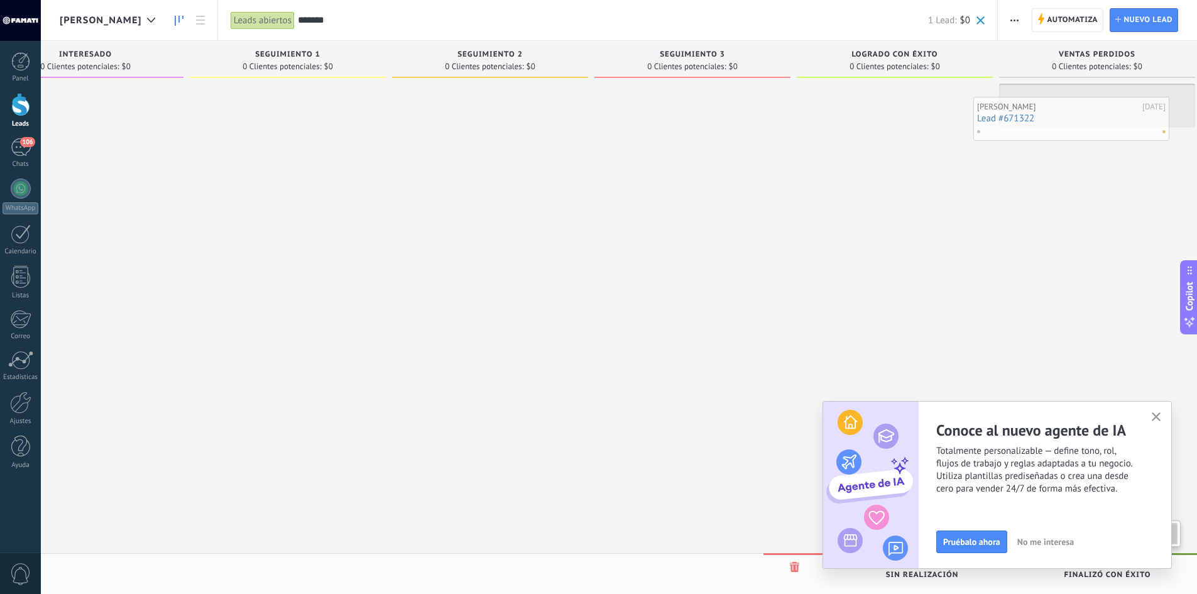
scroll to position [0, 291]
drag, startPoint x: 130, startPoint y: 94, endPoint x: 1113, endPoint y: 93, distance: 983.0
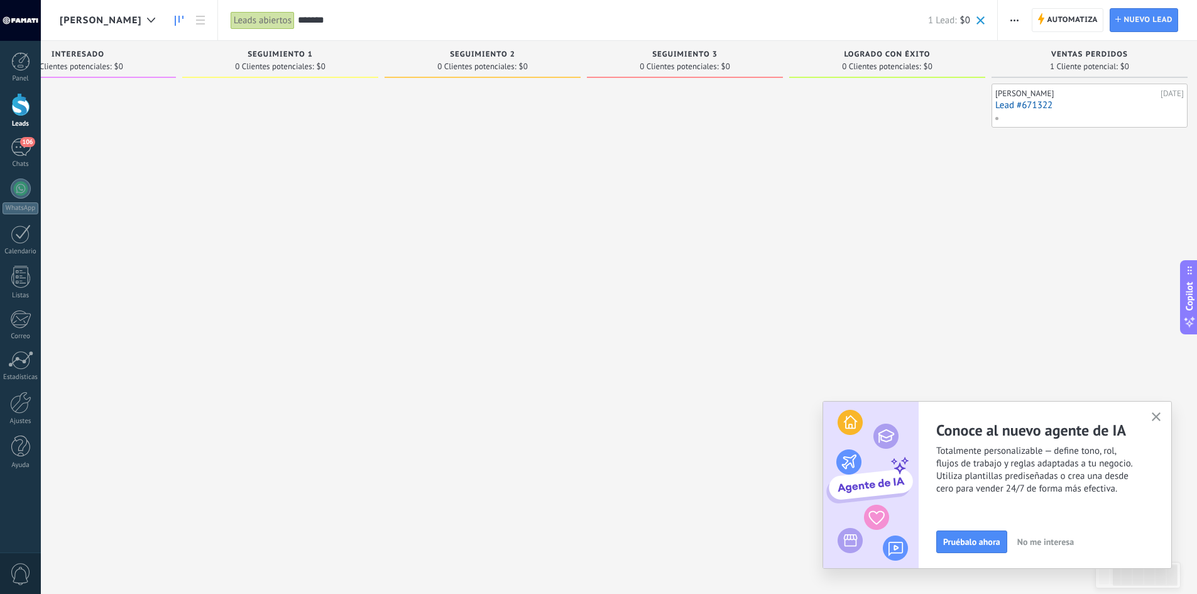
scroll to position [0, 11]
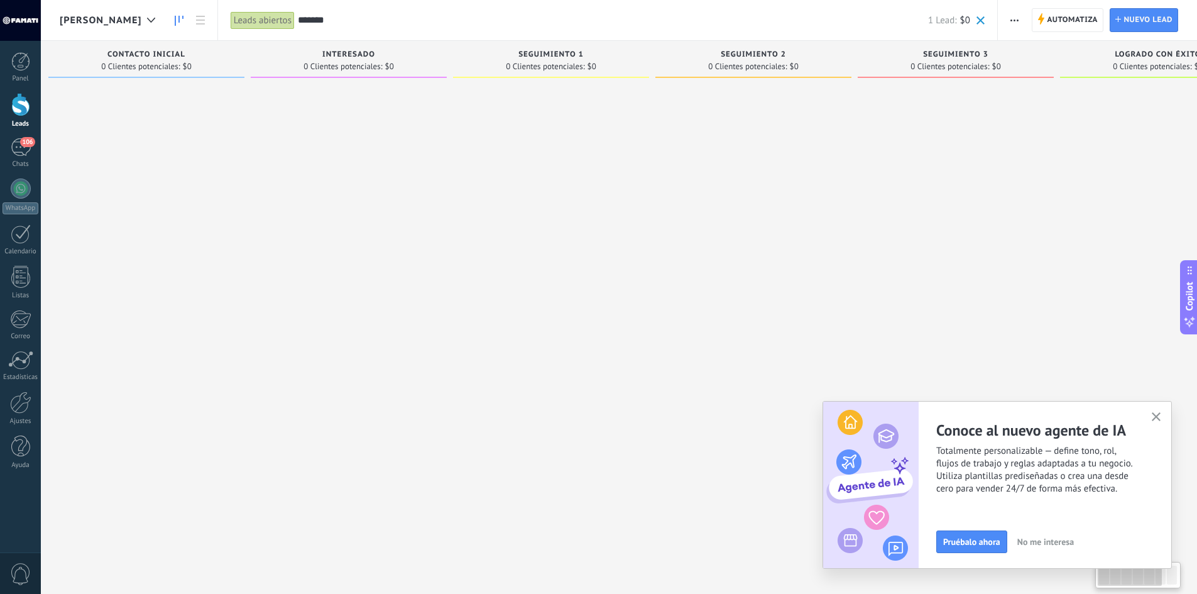
drag, startPoint x: 636, startPoint y: 209, endPoint x: 971, endPoint y: 223, distance: 335.1
click at [972, 222] on div at bounding box center [955, 299] width 196 height 430
drag, startPoint x: 550, startPoint y: 237, endPoint x: 763, endPoint y: 247, distance: 212.6
click at [763, 247] on div "Leads Entrantes Solicitudes: 0 0 0 0 0 Contacto inicial 0 Clientes potenciales:…" at bounding box center [774, 277] width 1428 height 472
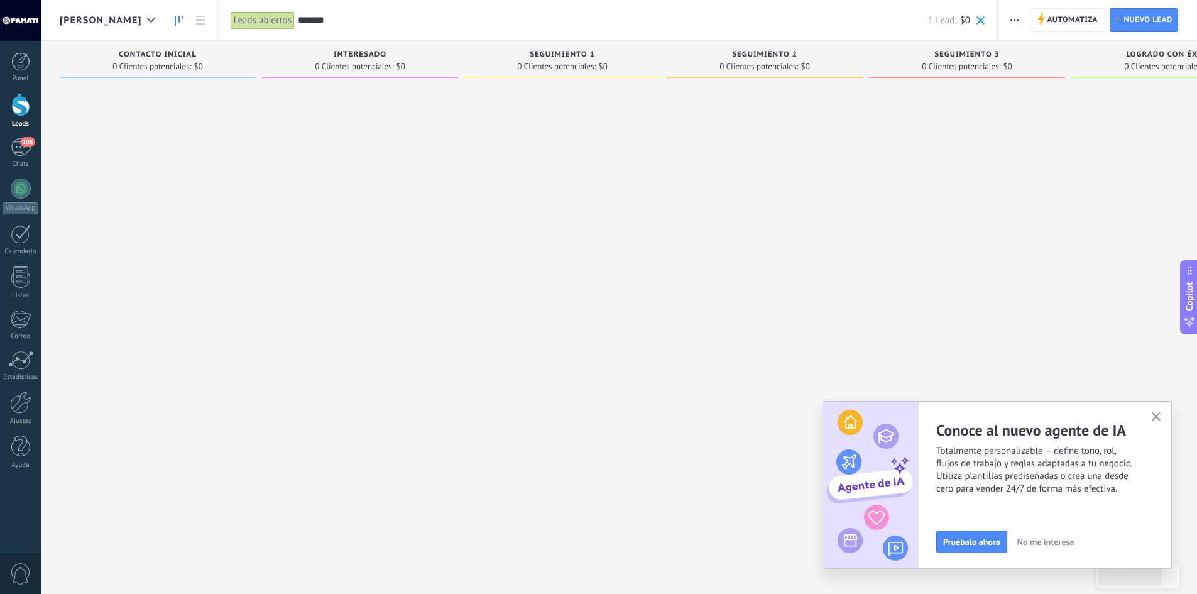
click at [1155, 411] on button "button" at bounding box center [1156, 417] width 16 height 17
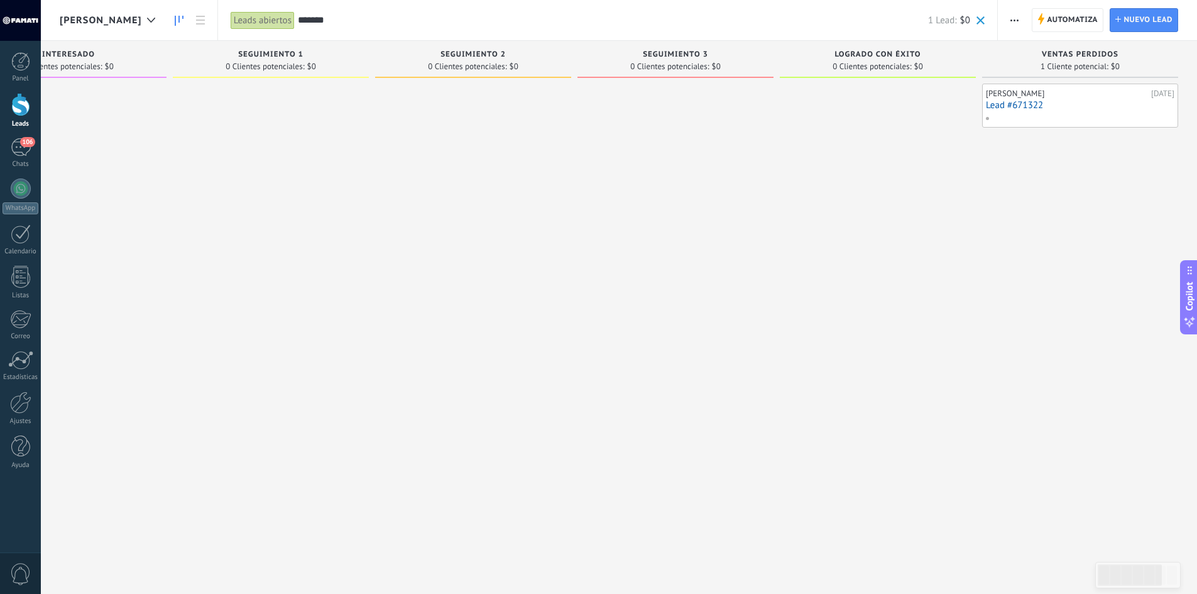
drag, startPoint x: 676, startPoint y: 288, endPoint x: 259, endPoint y: 271, distance: 416.8
click at [261, 271] on div "Leads Entrantes Solicitudes: 0 0 0 0 0 Contacto inicial 0 Clientes potenciales:…" at bounding box center [482, 277] width 1428 height 472
drag, startPoint x: 671, startPoint y: 269, endPoint x: 482, endPoint y: 234, distance: 192.3
click at [439, 281] on div "Leads Entrantes Solicitudes: 0 0 0 0 0 Contacto inicial 0 Clientes potenciales:…" at bounding box center [482, 277] width 1428 height 472
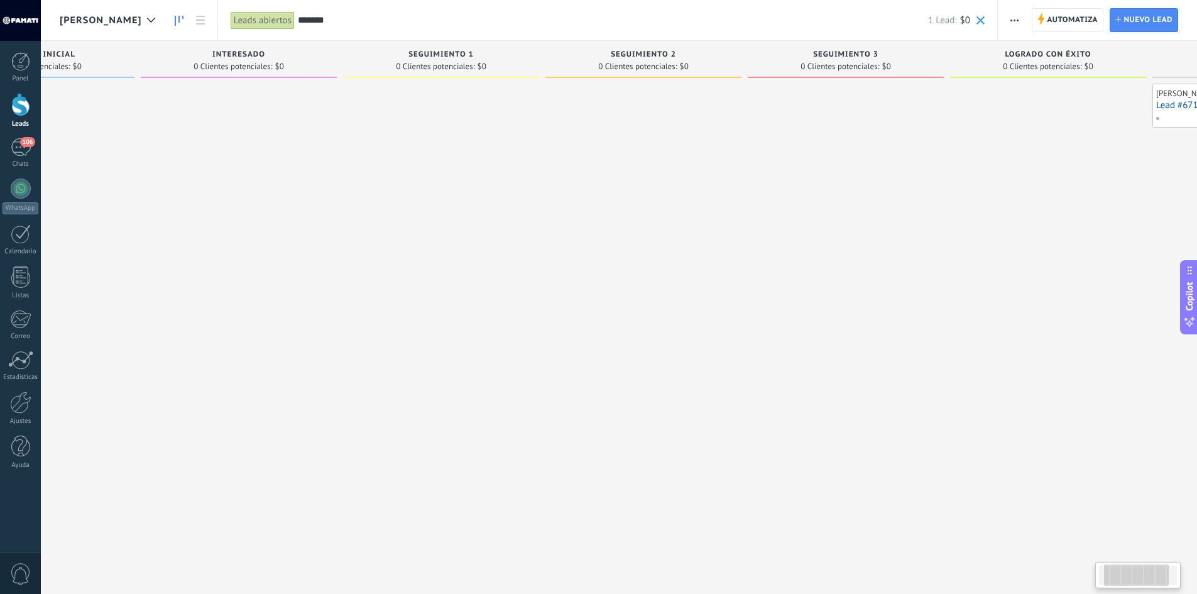
scroll to position [0, 291]
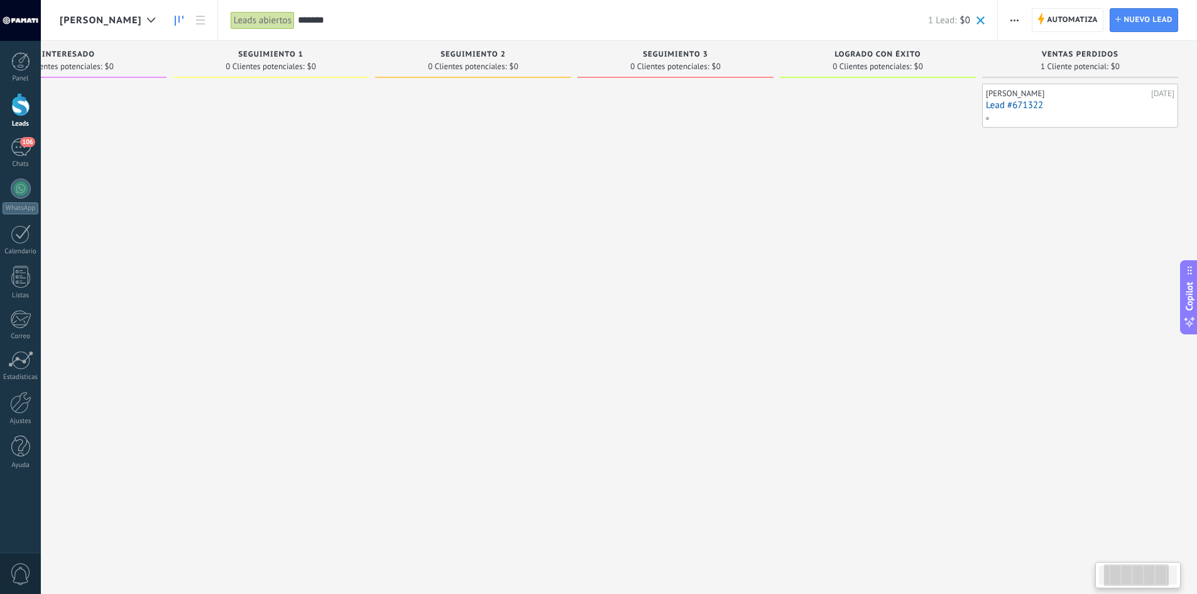
drag, startPoint x: 570, startPoint y: 222, endPoint x: 337, endPoint y: 274, distance: 238.2
click at [337, 274] on div "Leads Entrantes Solicitudes: 0 0 0 0 0 Contacto inicial 0 Clientes potenciales:…" at bounding box center [482, 277] width 1428 height 472
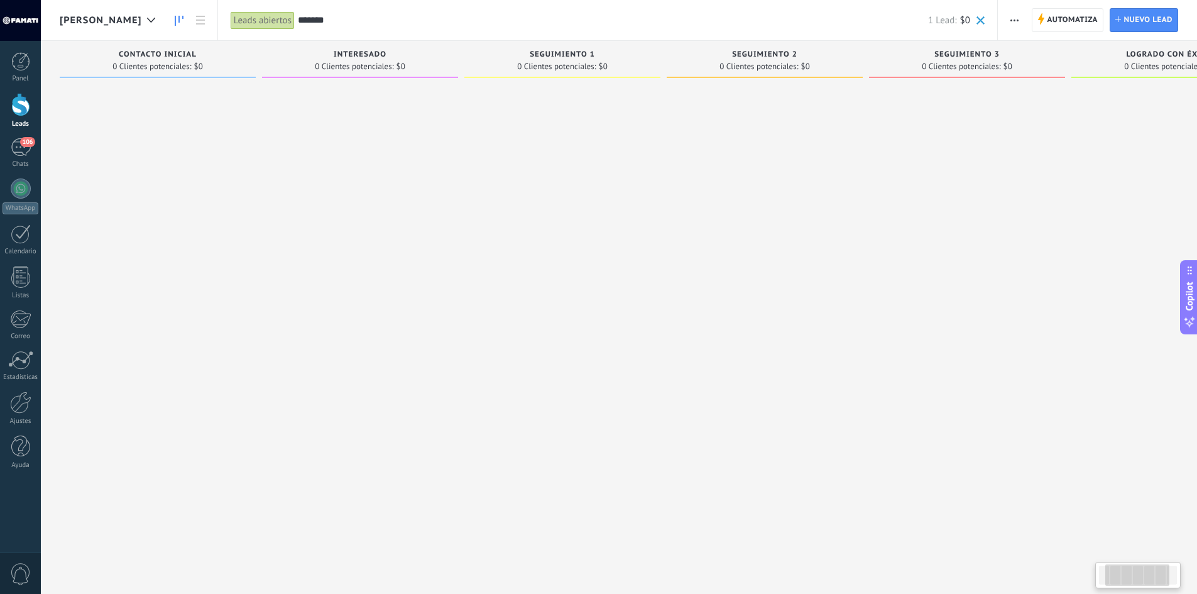
drag, startPoint x: 550, startPoint y: 198, endPoint x: 945, endPoint y: 207, distance: 394.6
click at [945, 207] on div "Leads Entrantes Solicitudes: 0 0 0 0 0 Contacto inicial 0 Clientes potenciales:…" at bounding box center [774, 277] width 1428 height 472
click at [979, 16] on span at bounding box center [980, 20] width 8 height 8
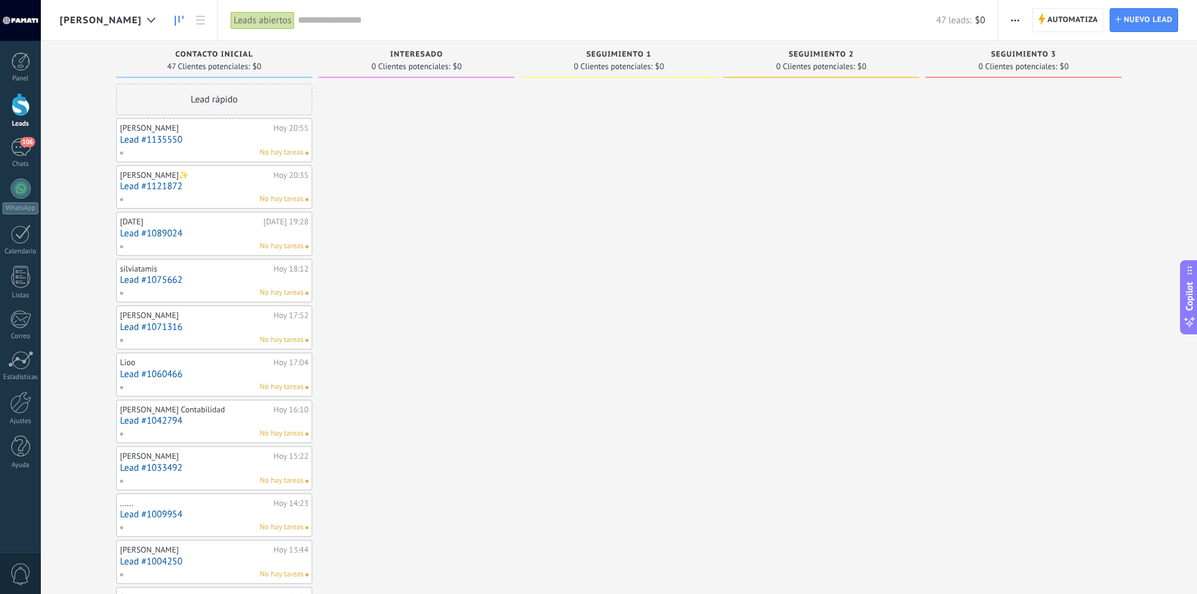
drag, startPoint x: 712, startPoint y: 247, endPoint x: 139, endPoint y: 237, distance: 573.6
click at [146, 252] on div "Leads Entrantes Solicitudes: 0 0 0 0 0 0 0 0 0 Contacto inicial 47 Clientes pot…" at bounding box center [628, 546] width 1137 height 1011
click at [570, 233] on div at bounding box center [619, 568] width 196 height 969
